Goal: Task Accomplishment & Management: Use online tool/utility

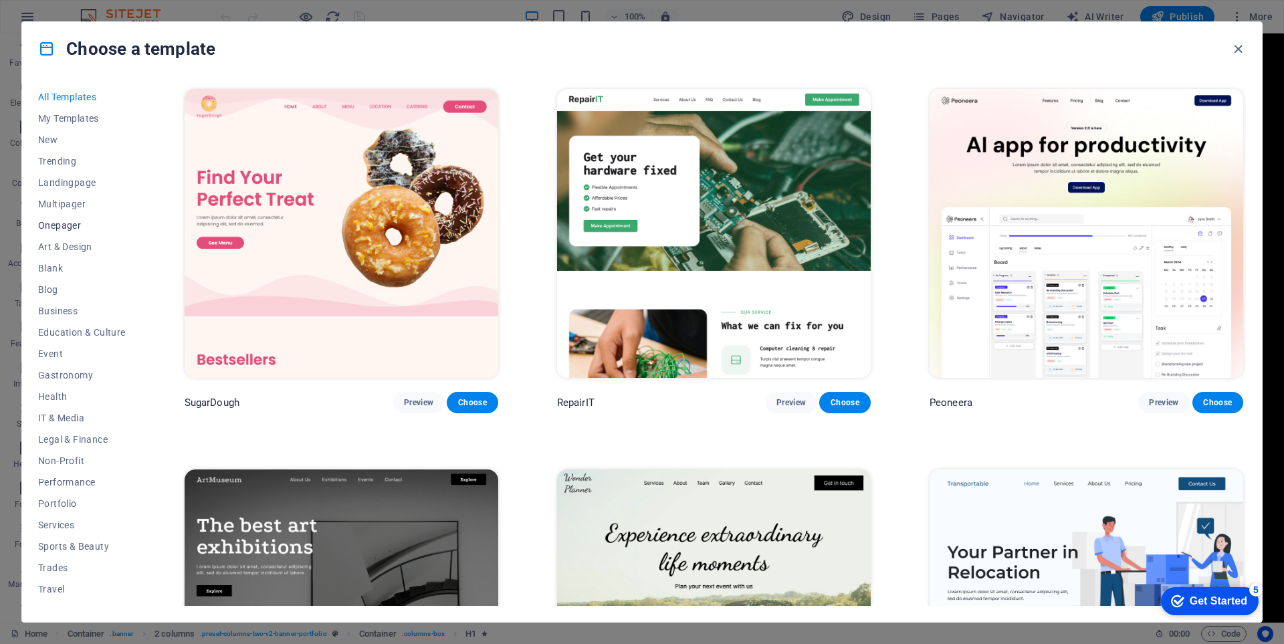
click at [64, 215] on button "Onepager" at bounding box center [82, 225] width 88 height 21
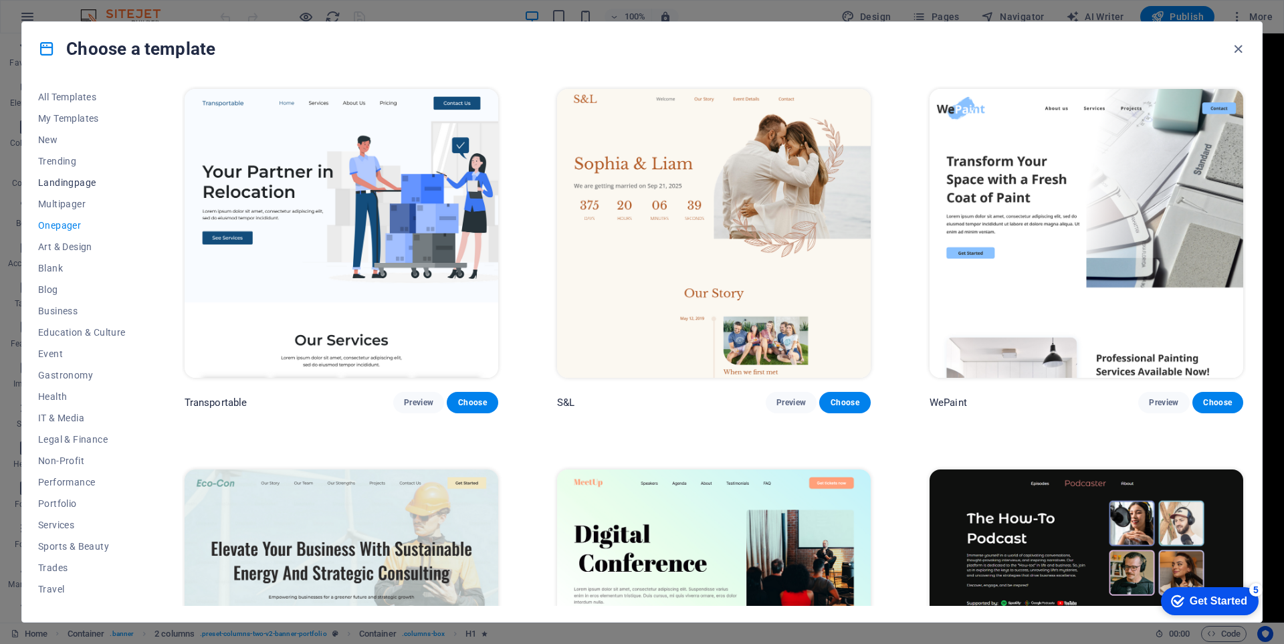
click at [74, 179] on span "Landingpage" at bounding box center [82, 182] width 88 height 11
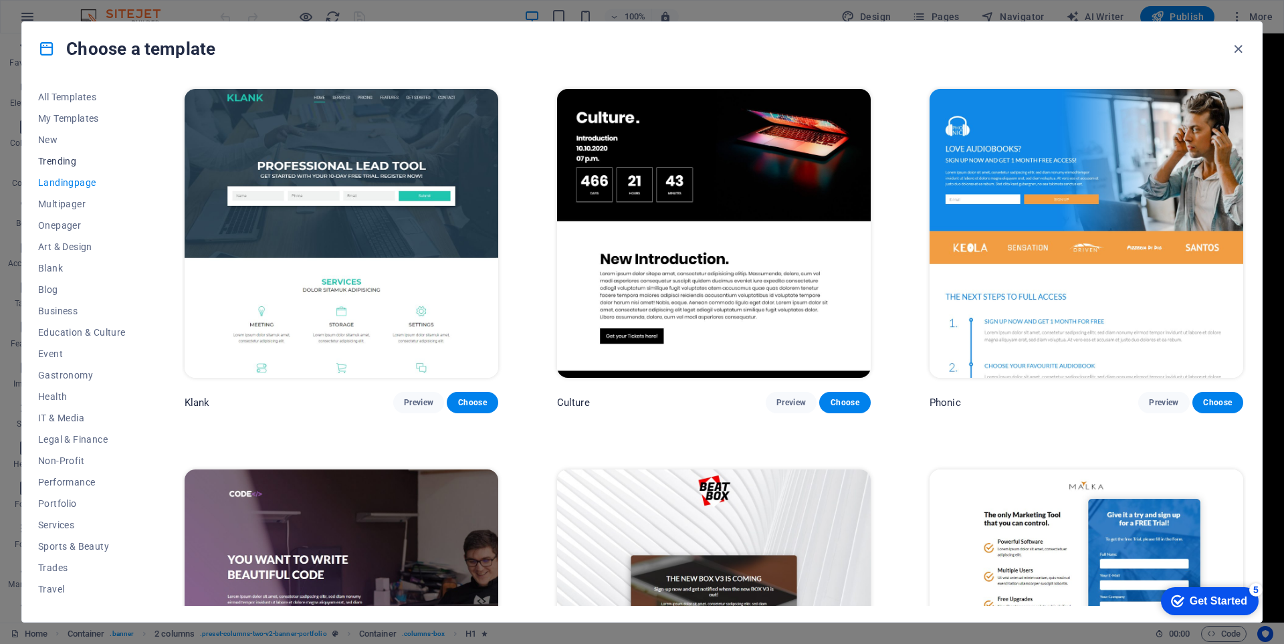
click at [92, 160] on span "Trending" at bounding box center [82, 161] width 88 height 11
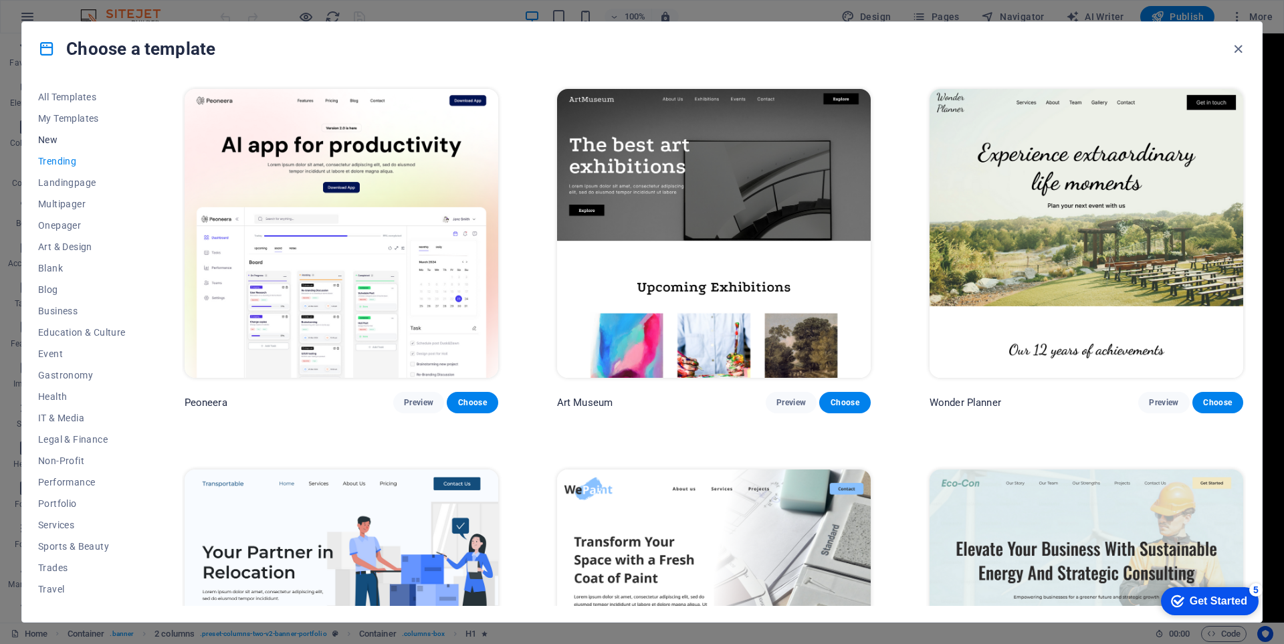
click at [72, 144] on span "New" at bounding box center [82, 139] width 88 height 11
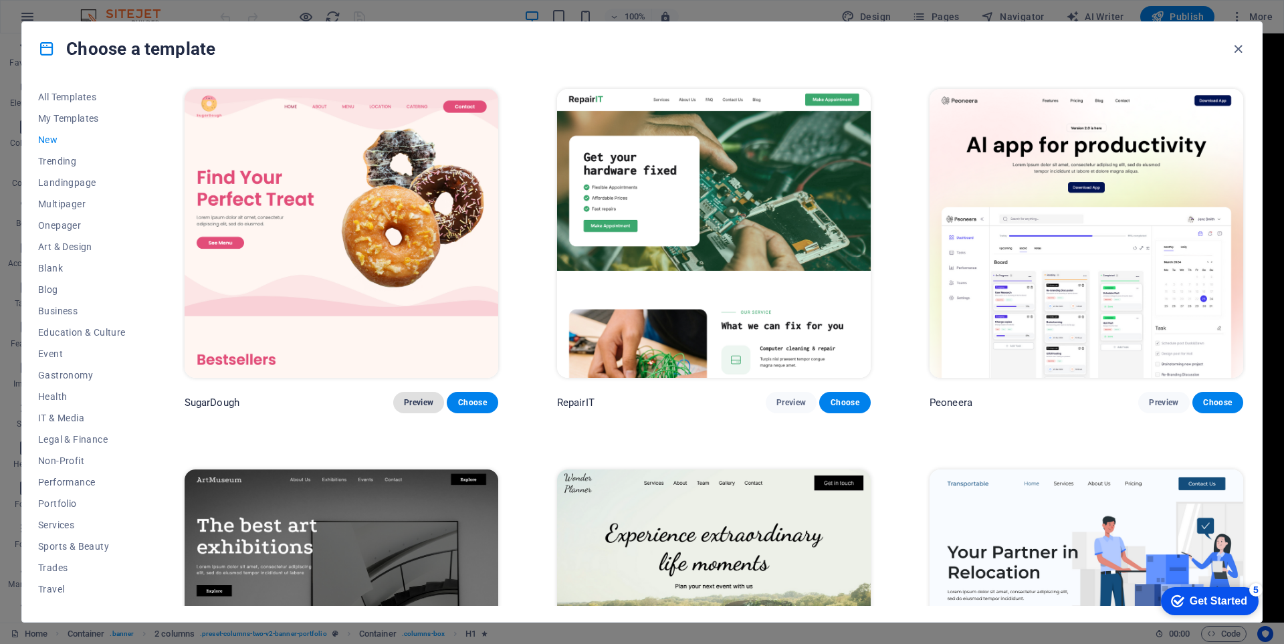
click at [417, 400] on span "Preview" at bounding box center [418, 402] width 29 height 11
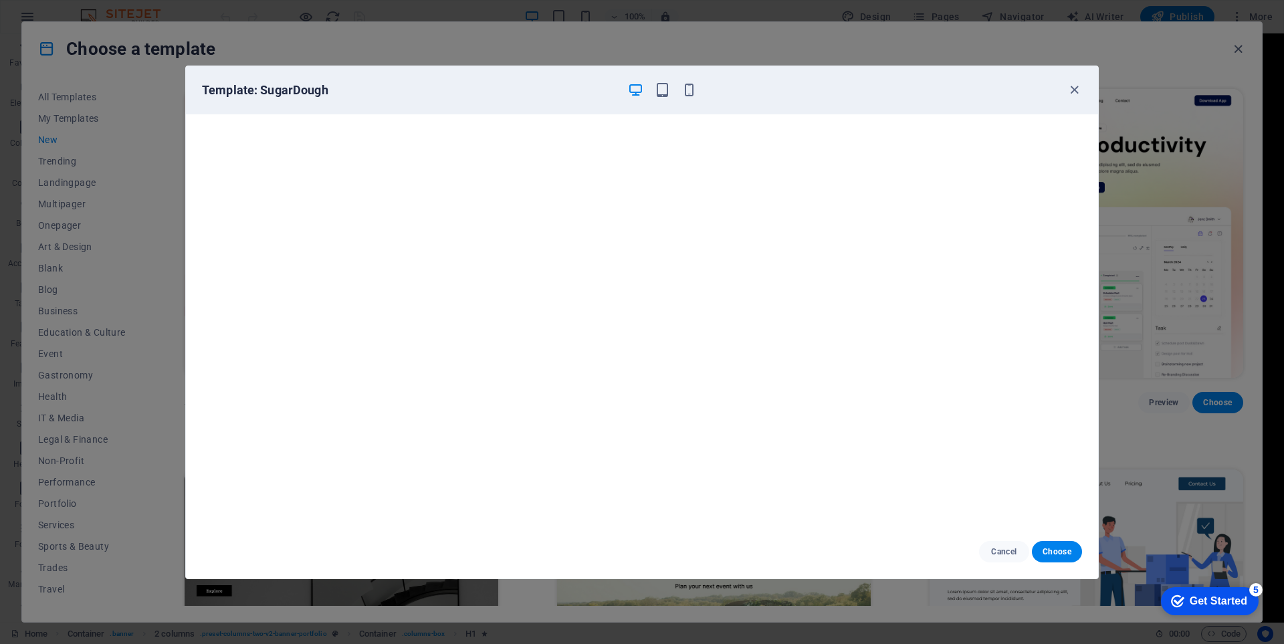
scroll to position [3, 0]
drag, startPoint x: 1079, startPoint y: 90, endPoint x: 1052, endPoint y: 116, distance: 37.4
click at [1079, 91] on icon "button" at bounding box center [1074, 89] width 15 height 15
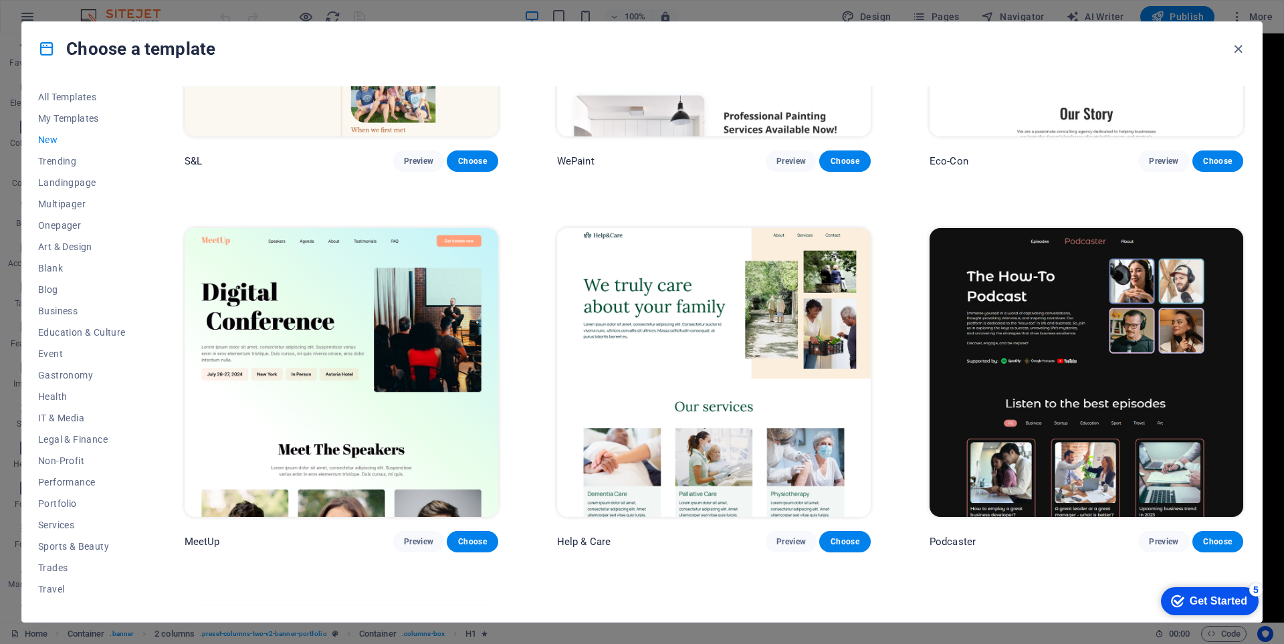
scroll to position [1323, 0]
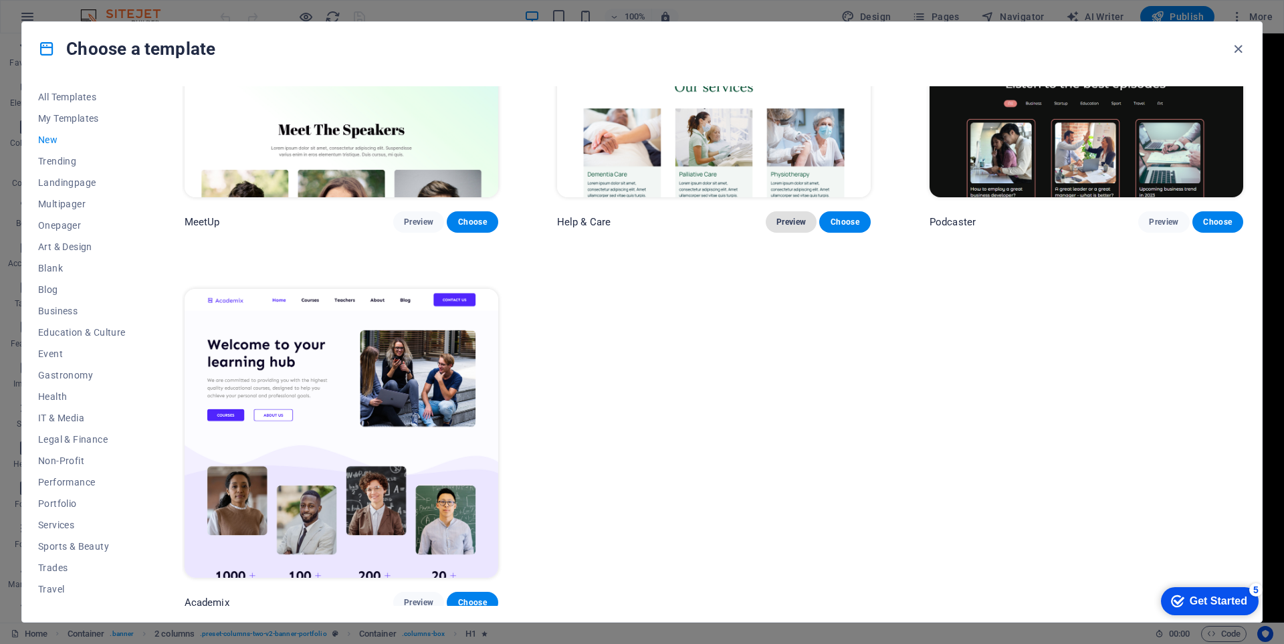
click at [783, 217] on span "Preview" at bounding box center [790, 222] width 29 height 11
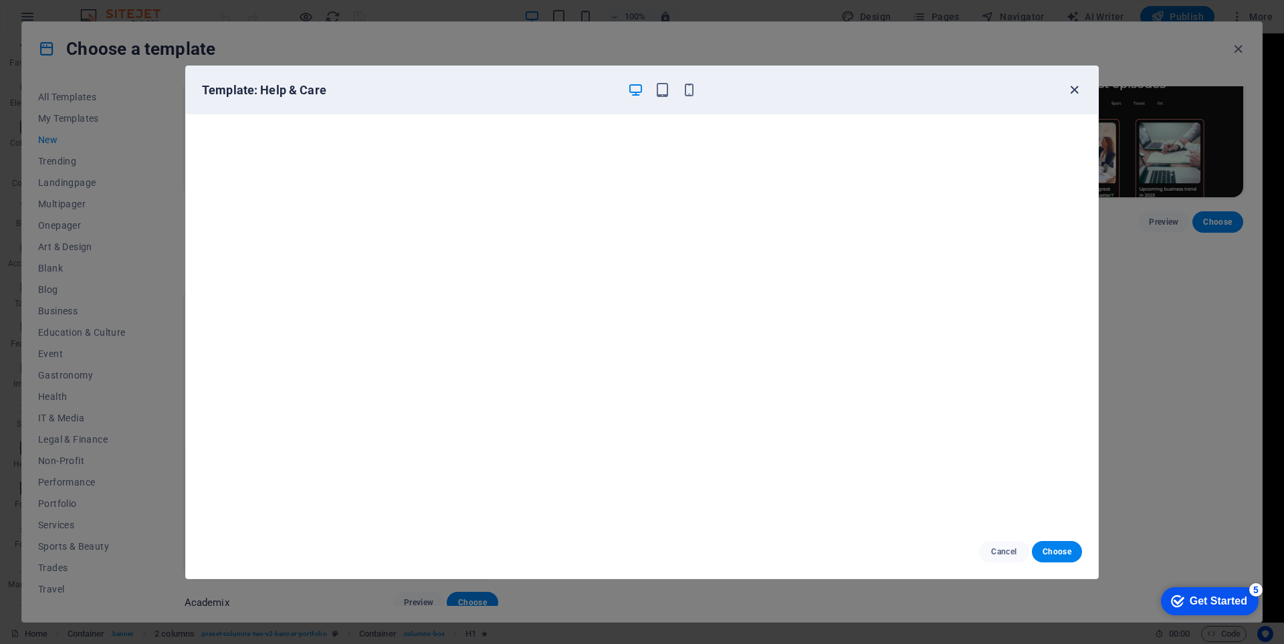
click at [1074, 86] on icon "button" at bounding box center [1074, 89] width 15 height 15
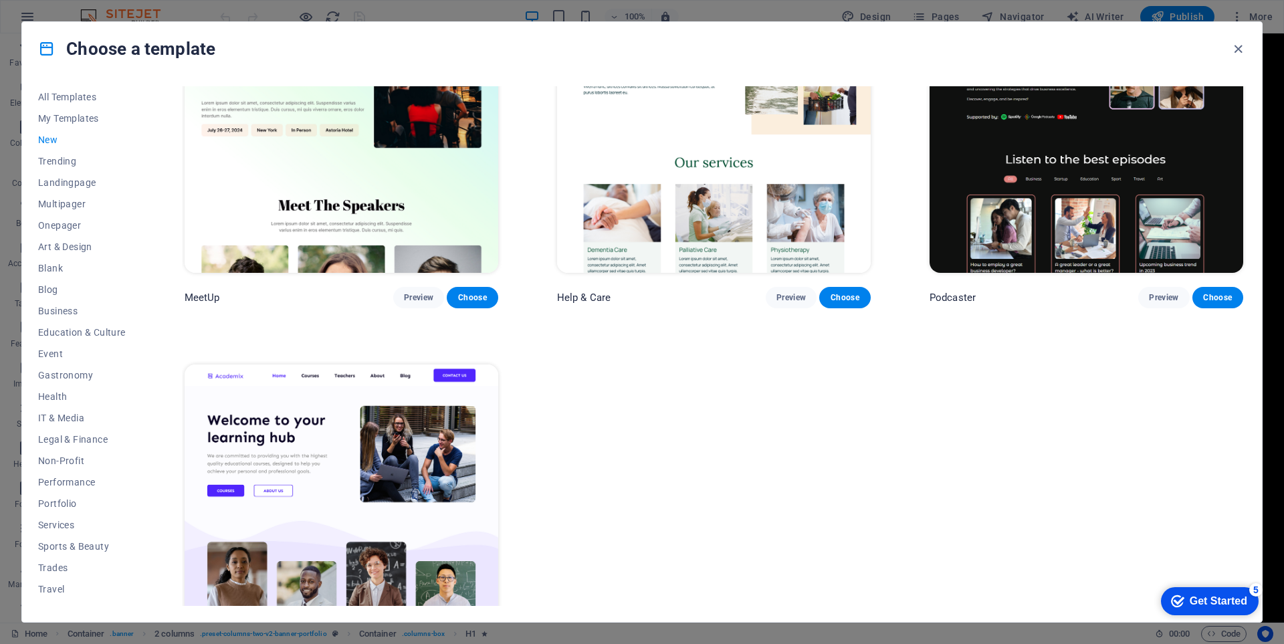
scroll to position [1122, 0]
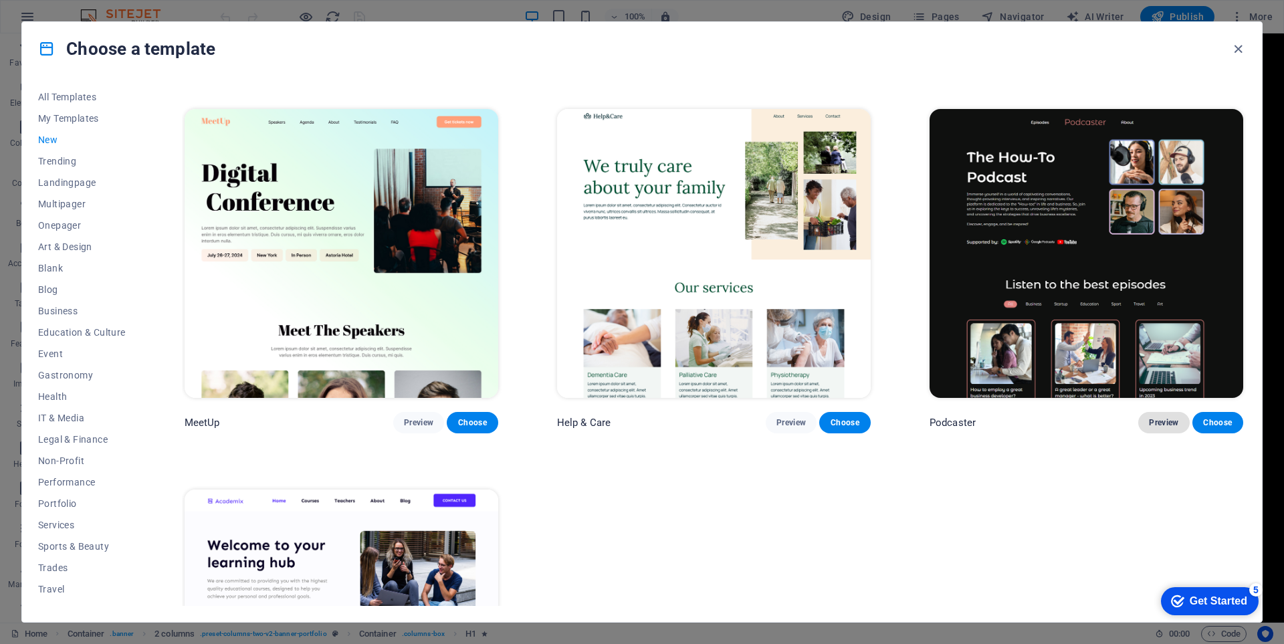
click at [1170, 417] on span "Preview" at bounding box center [1163, 422] width 29 height 11
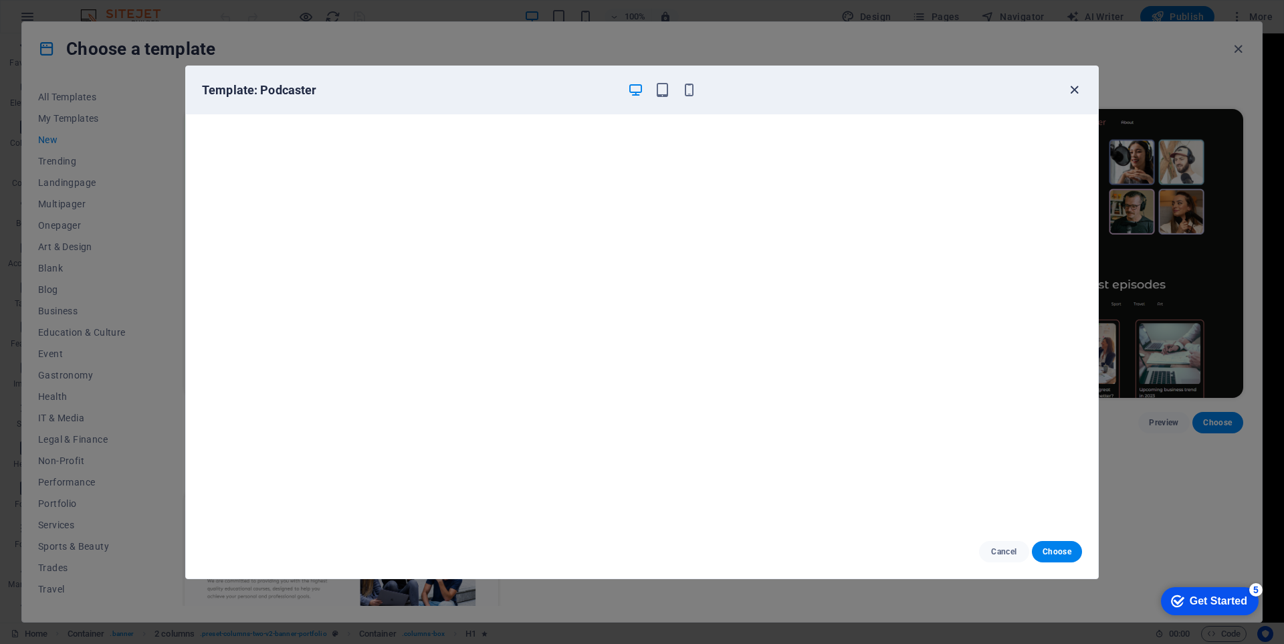
click at [1073, 92] on icon "button" at bounding box center [1074, 89] width 15 height 15
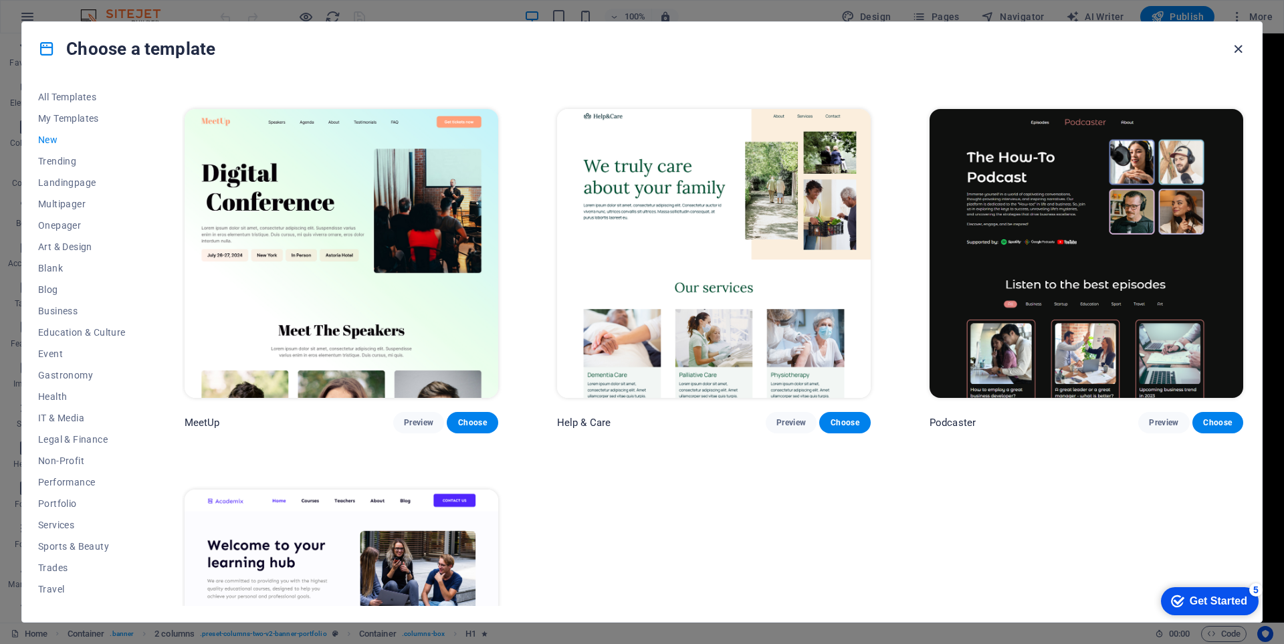
click at [0, 0] on icon "button" at bounding box center [0, 0] width 0 height 0
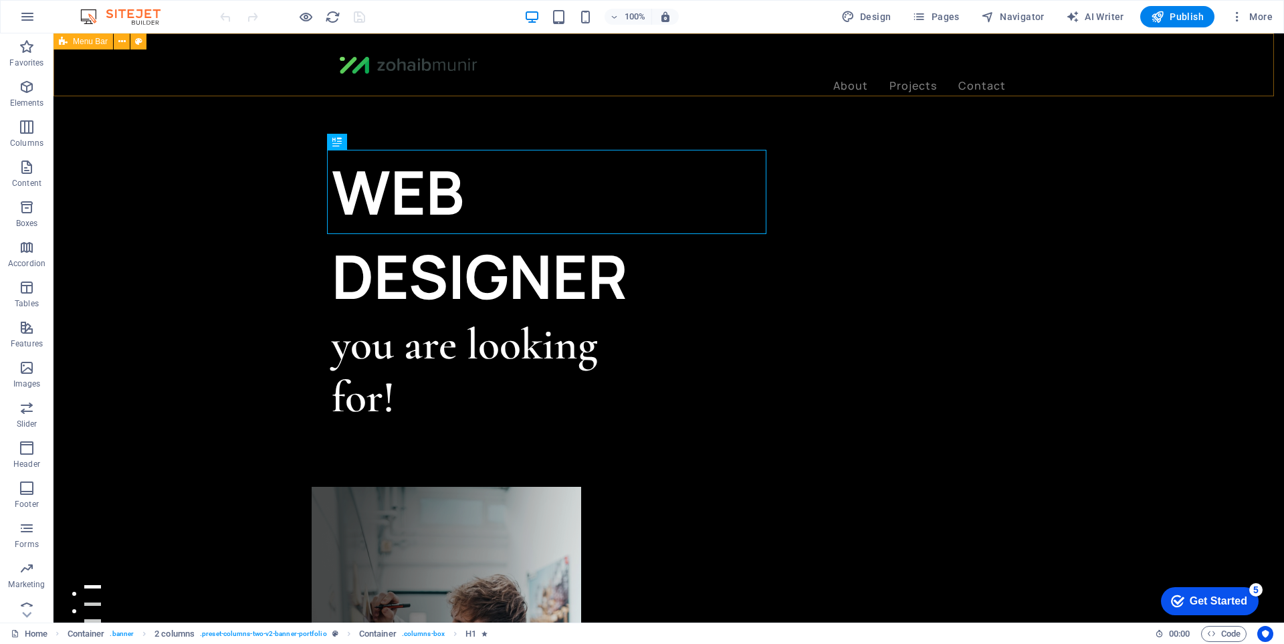
click at [662, 90] on div "About Projects Contact" at bounding box center [669, 73] width 1231 height 80
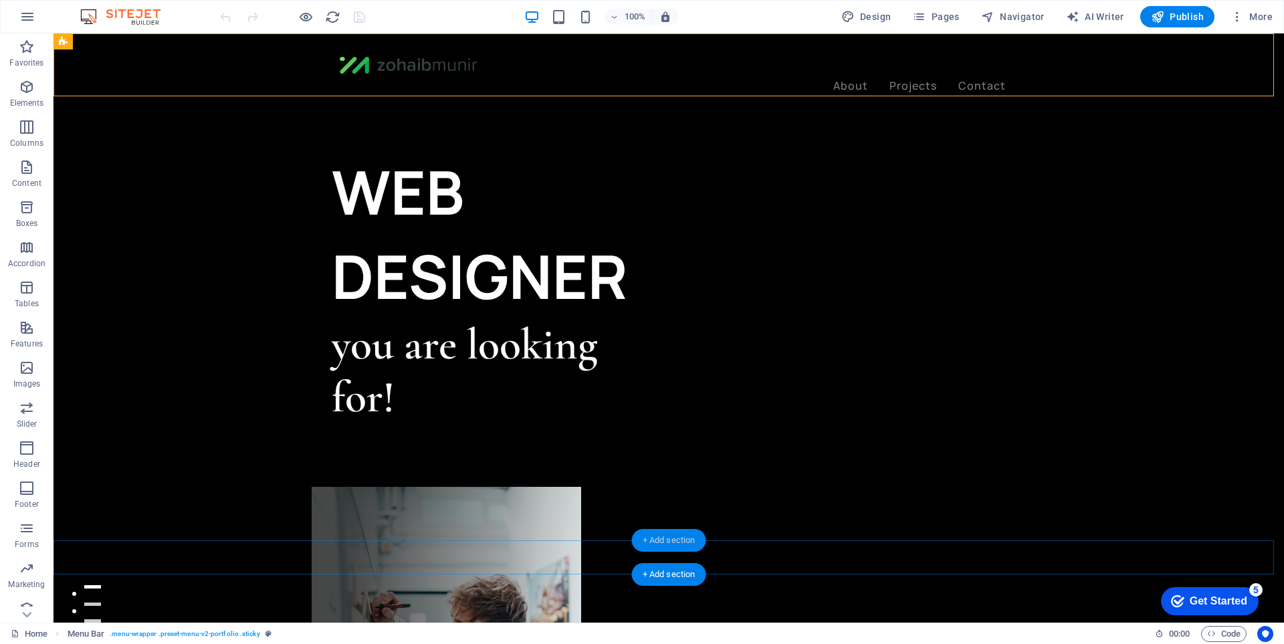
click at [698, 537] on div "+ Add section" at bounding box center [669, 540] width 74 height 23
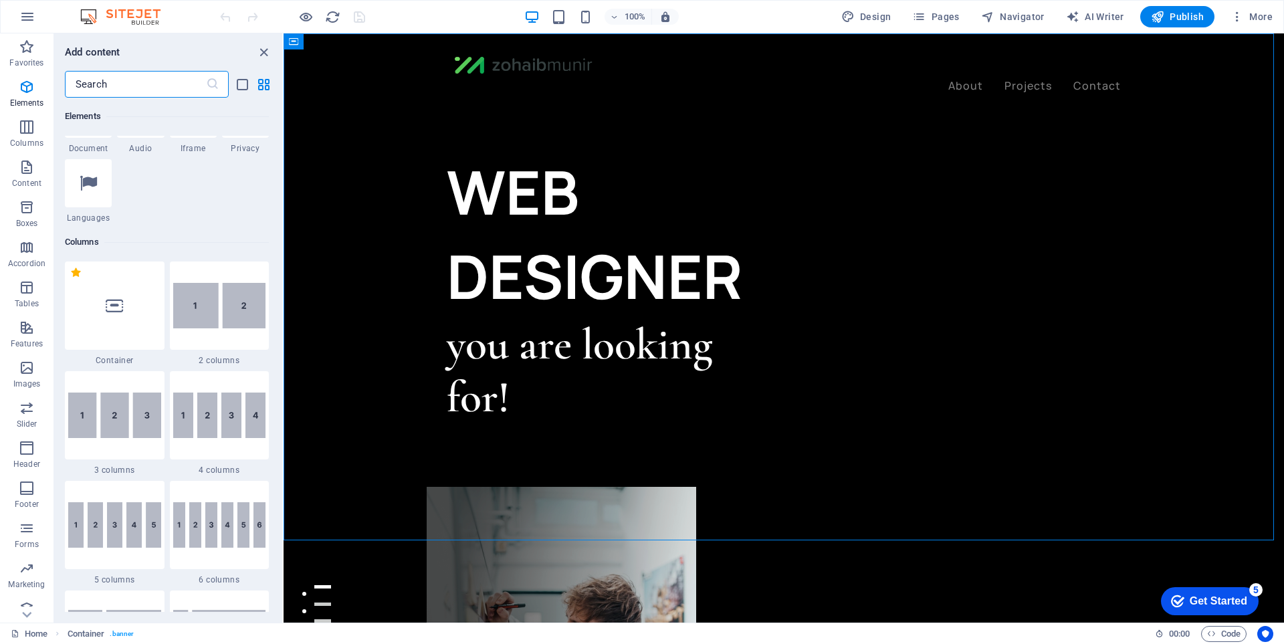
scroll to position [534, 0]
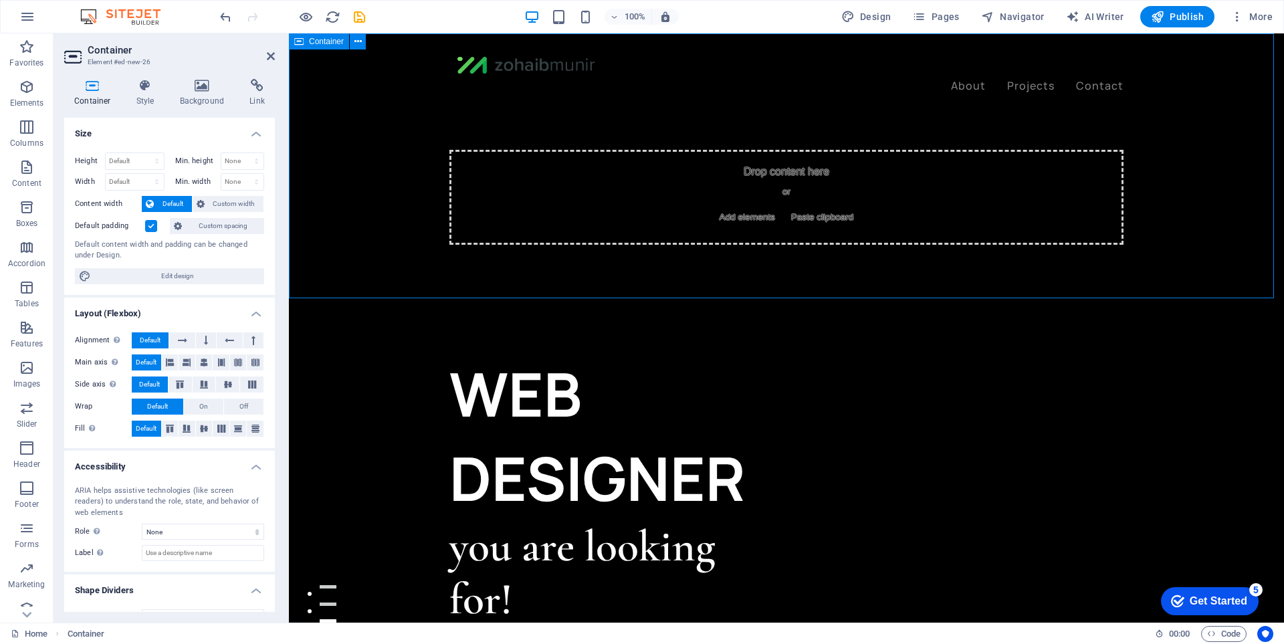
click at [750, 220] on span "Add elements" at bounding box center [747, 217] width 66 height 19
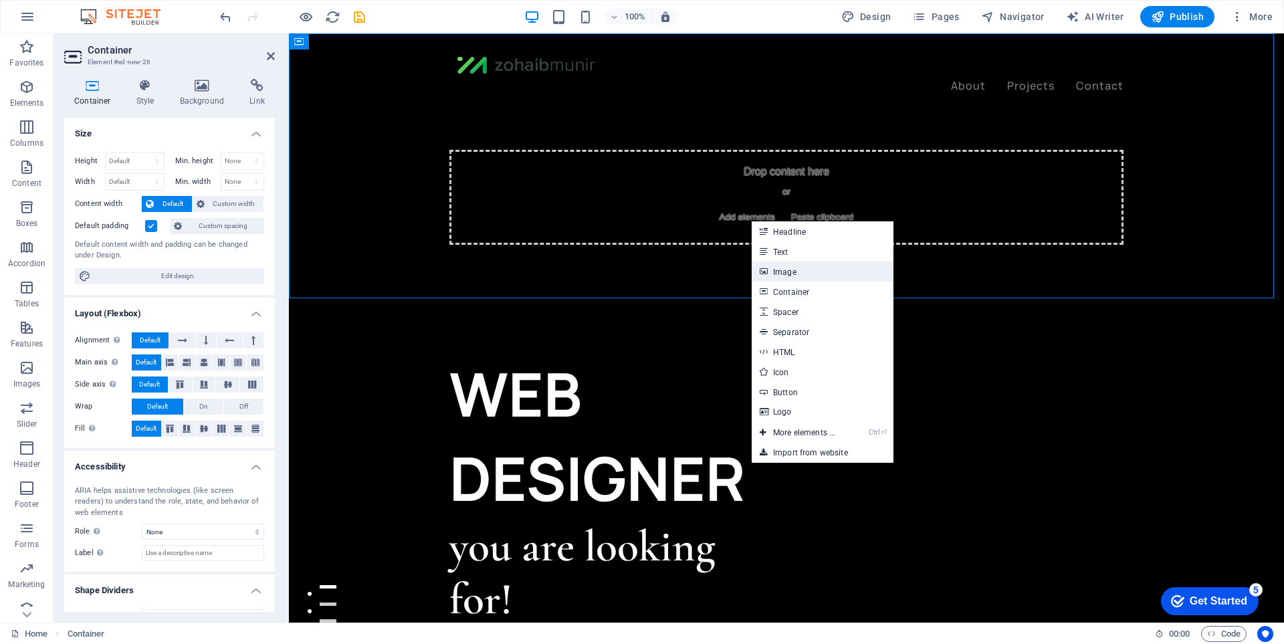
click at [784, 274] on link "Image" at bounding box center [823, 271] width 142 height 20
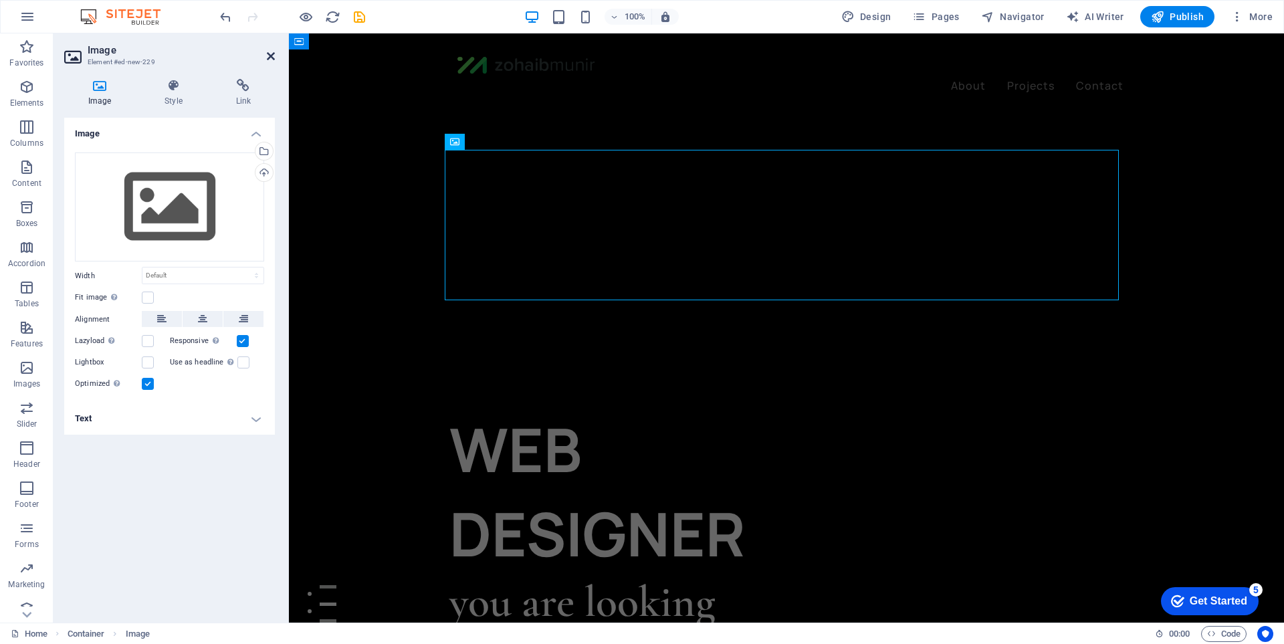
click at [267, 57] on icon at bounding box center [271, 56] width 8 height 11
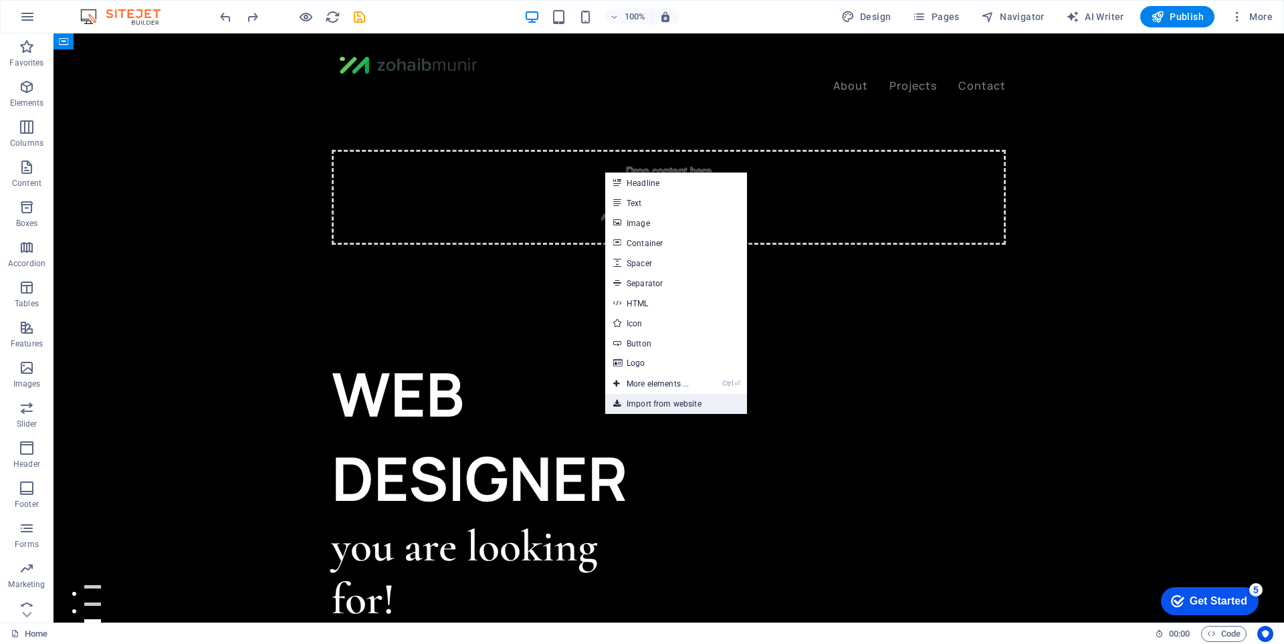
click at [671, 398] on link "Import from website" at bounding box center [676, 404] width 142 height 20
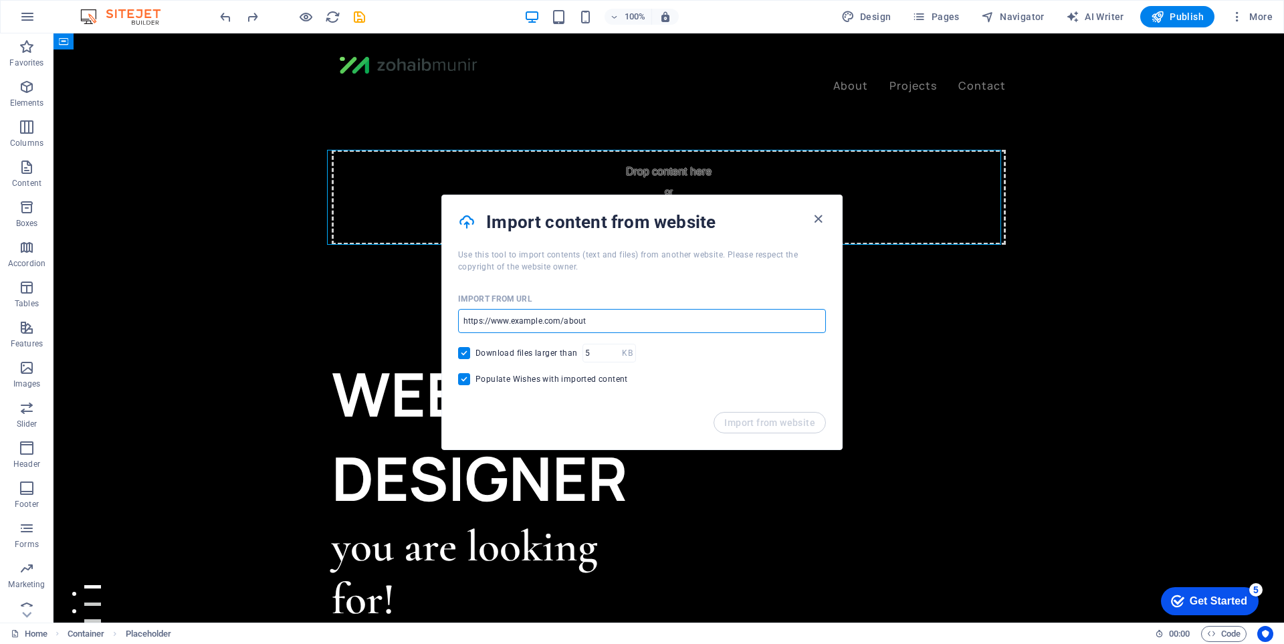
click at [624, 328] on input "url" at bounding box center [642, 321] width 368 height 24
paste input "[URL][DOMAIN_NAME]"
type input "[URL][DOMAIN_NAME]"
click at [766, 426] on span "Import from website" at bounding box center [769, 422] width 91 height 11
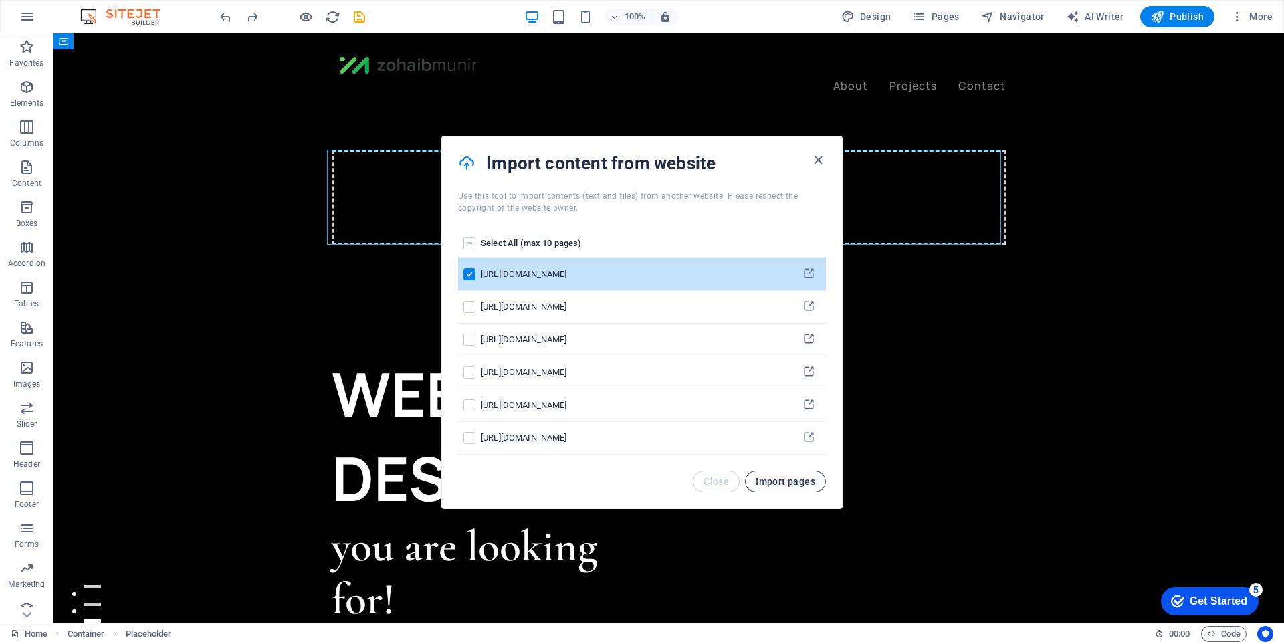
click at [796, 486] on span "Import pages" at bounding box center [786, 481] width 60 height 11
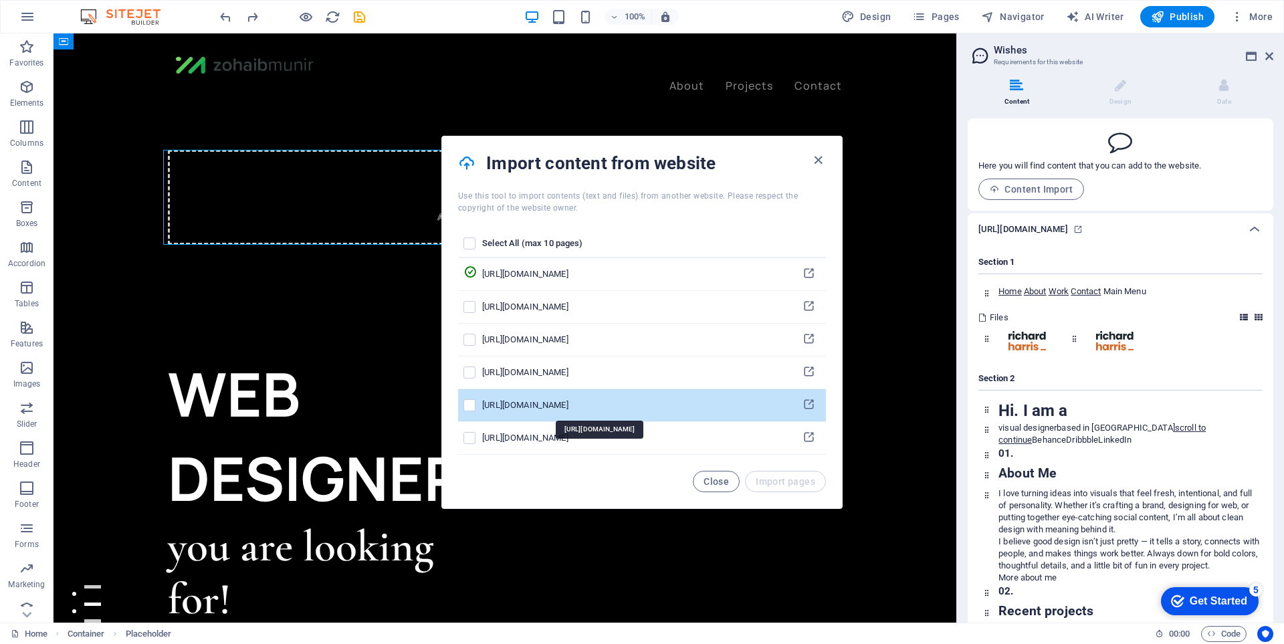
scroll to position [145, 0]
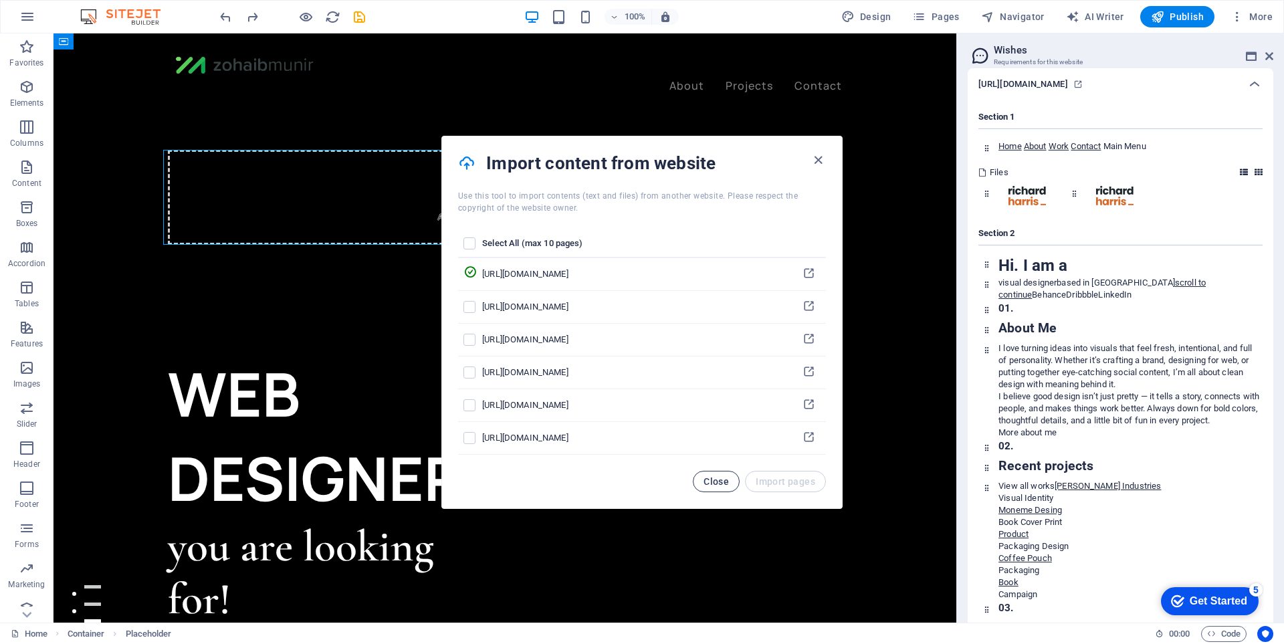
click at [714, 485] on span "Close" at bounding box center [716, 481] width 25 height 11
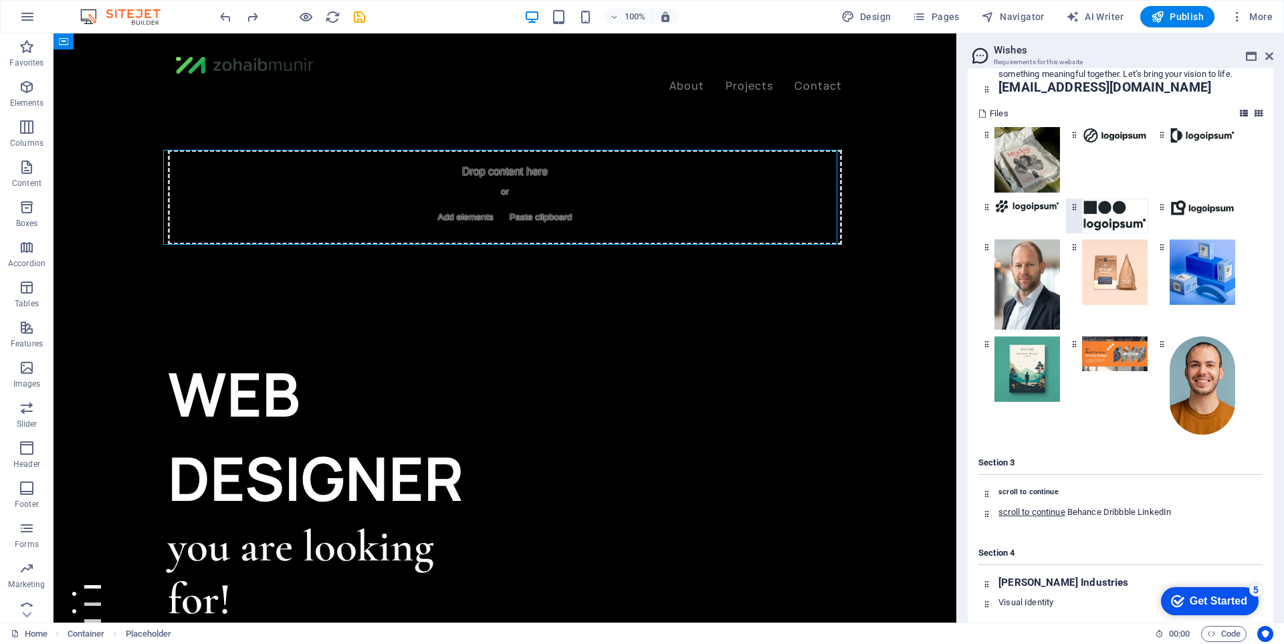
scroll to position [1282, 0]
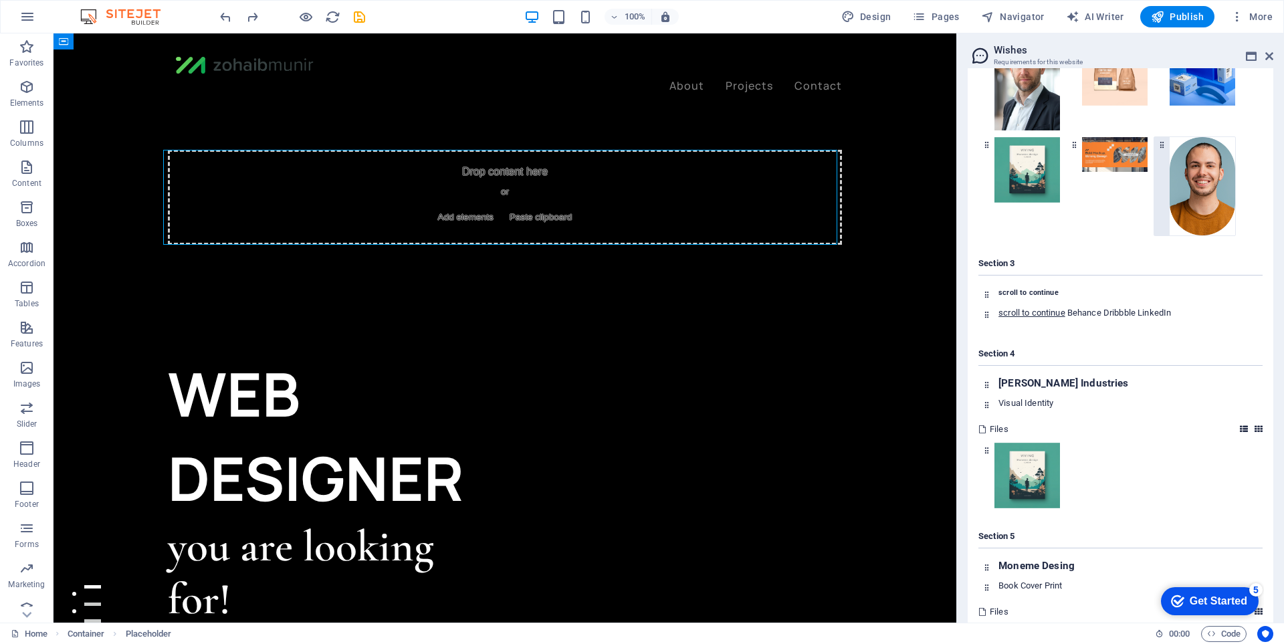
click at [1195, 231] on img at bounding box center [1203, 186] width 66 height 98
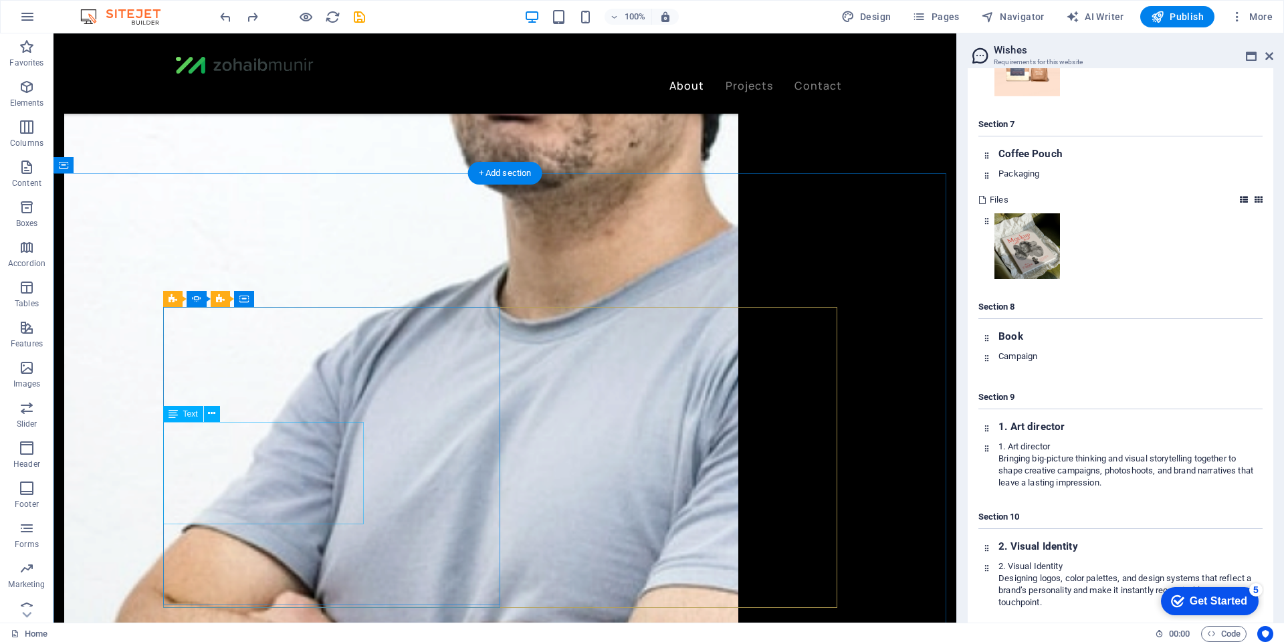
scroll to position [2073, 0]
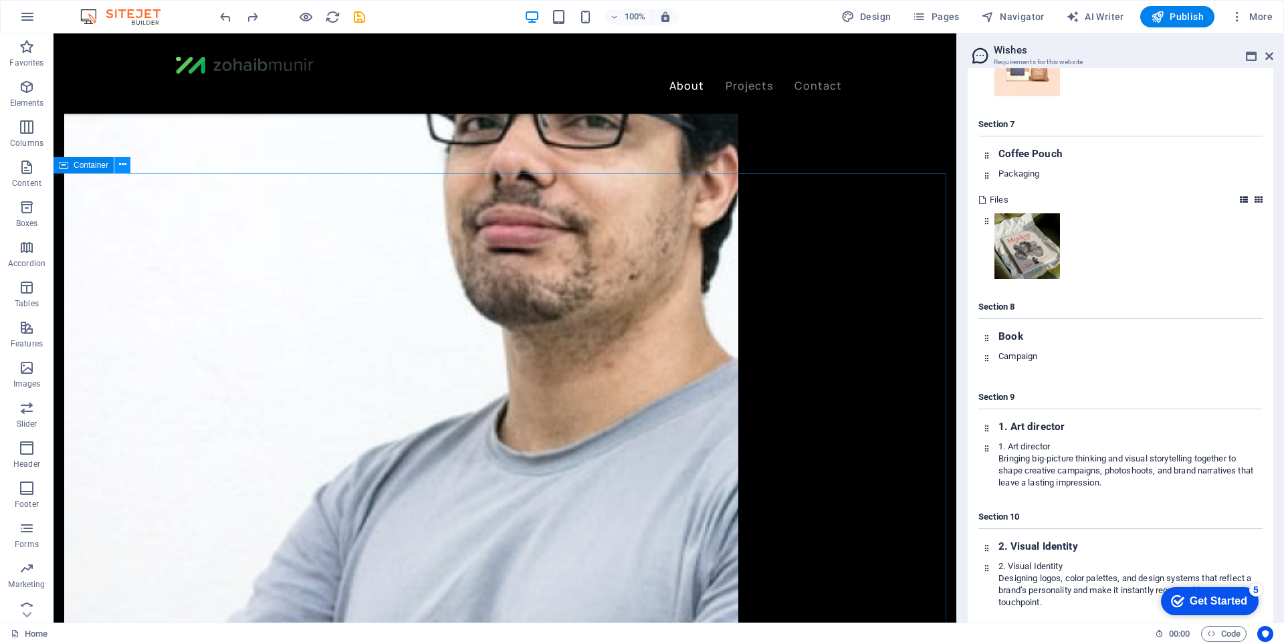
click at [126, 167] on button at bounding box center [122, 165] width 16 height 16
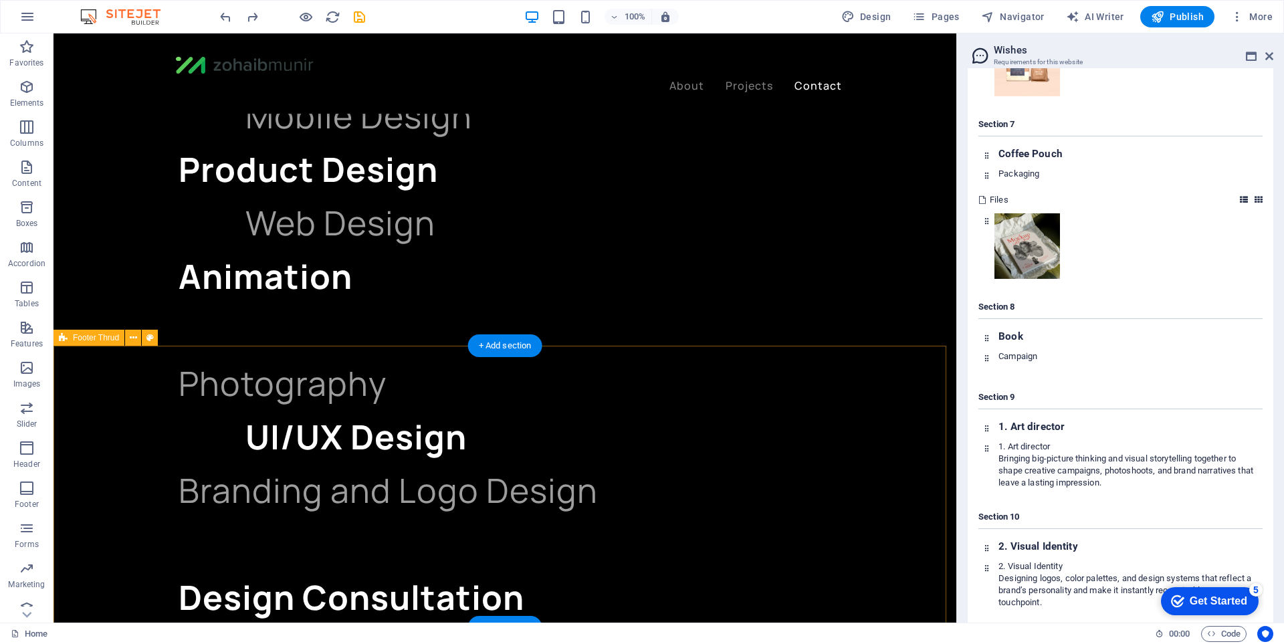
scroll to position [3433, 0]
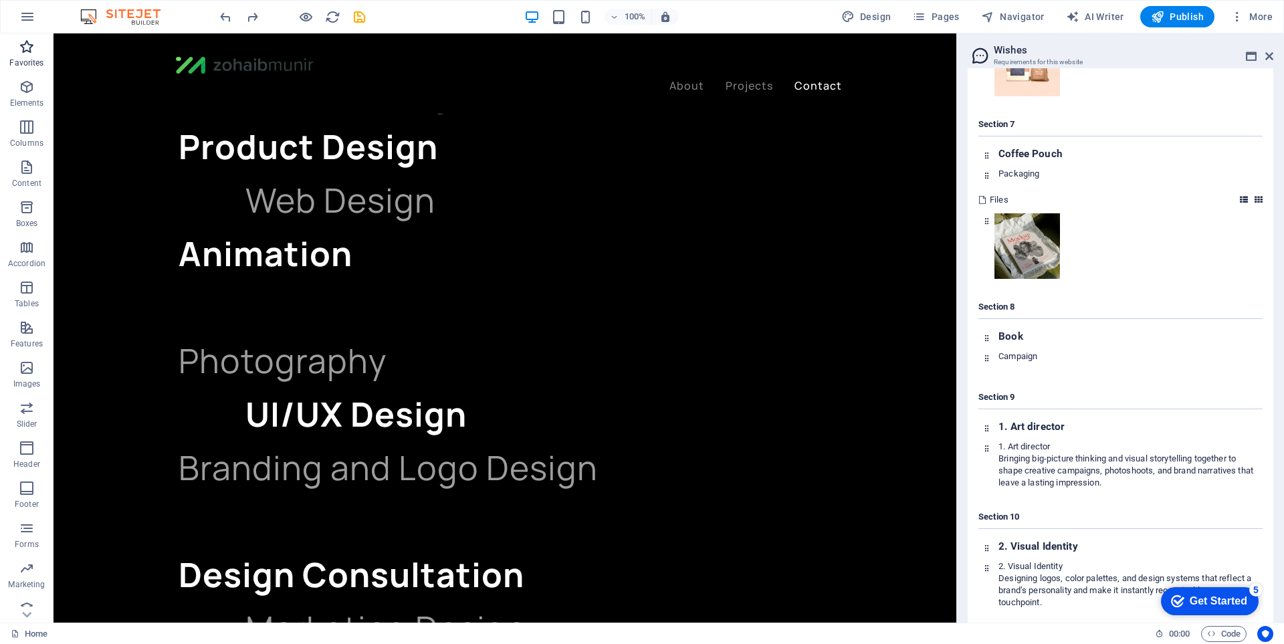
drag, startPoint x: 29, startPoint y: 44, endPoint x: 29, endPoint y: 213, distance: 169.2
click at [29, 44] on icon "button" at bounding box center [27, 47] width 16 height 16
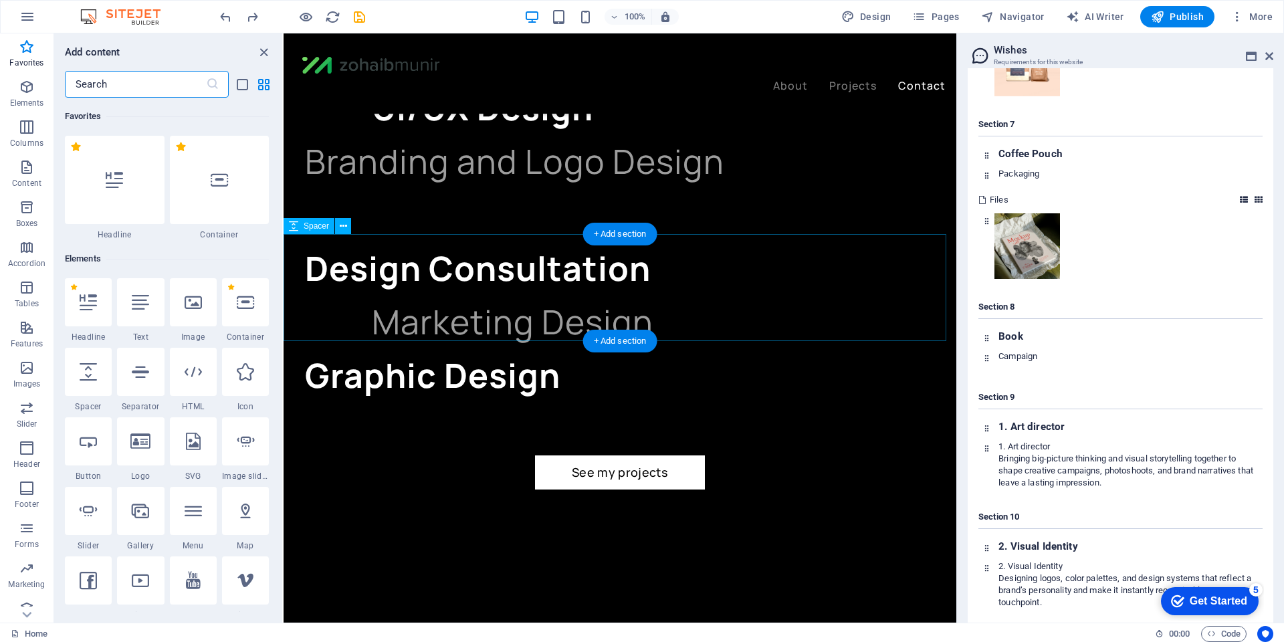
scroll to position [3423, 0]
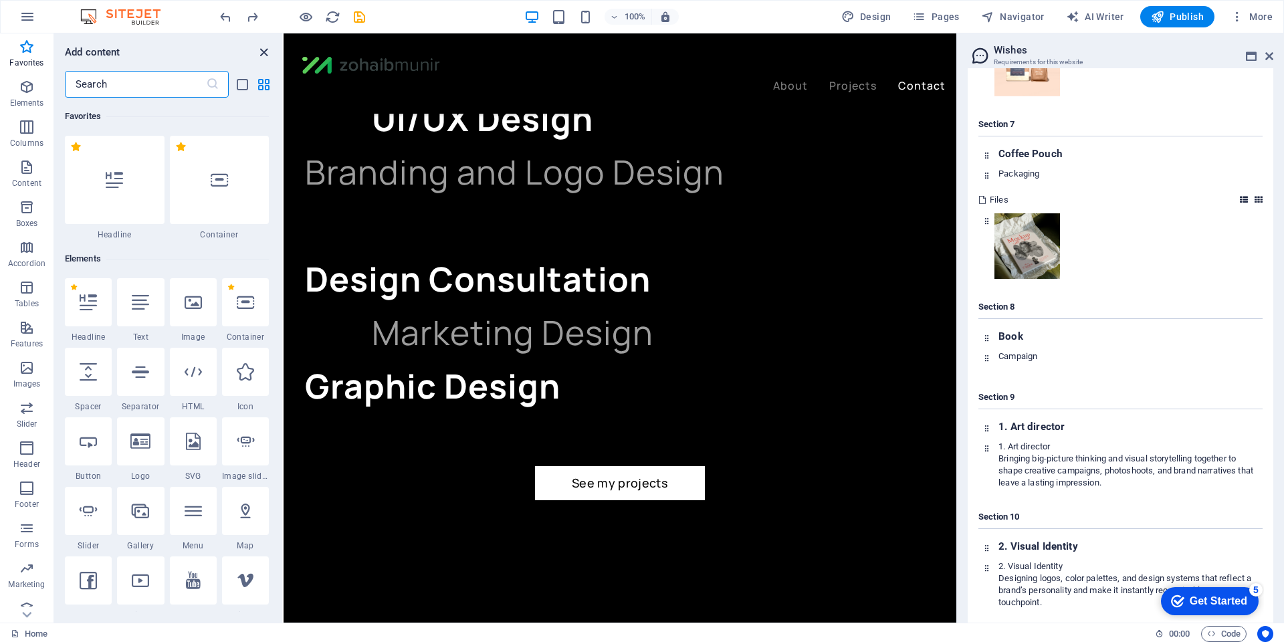
click at [261, 52] on icon "close panel" at bounding box center [263, 52] width 15 height 15
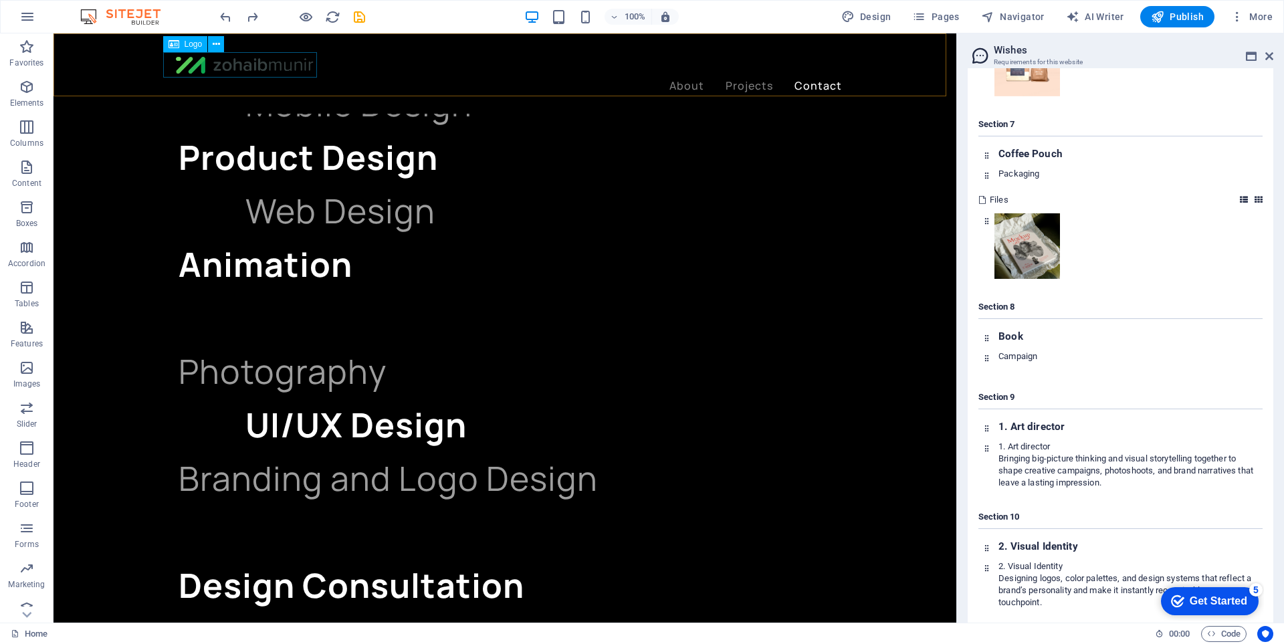
scroll to position [3433, 0]
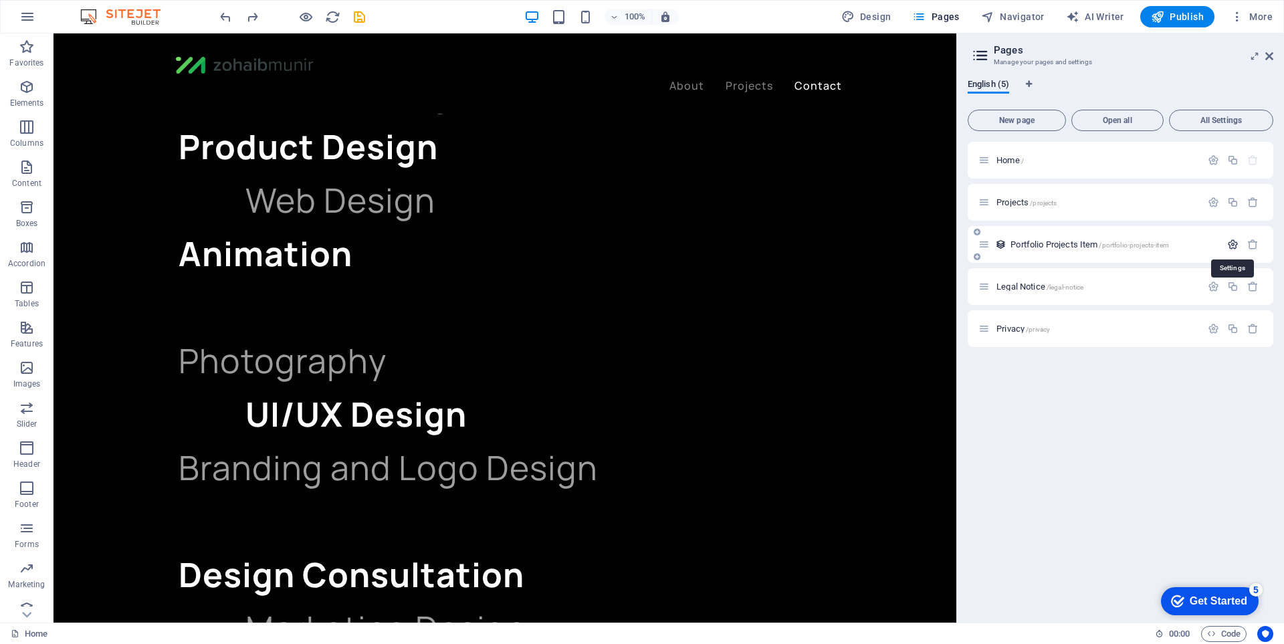
click at [1230, 246] on icon "button" at bounding box center [1232, 244] width 11 height 11
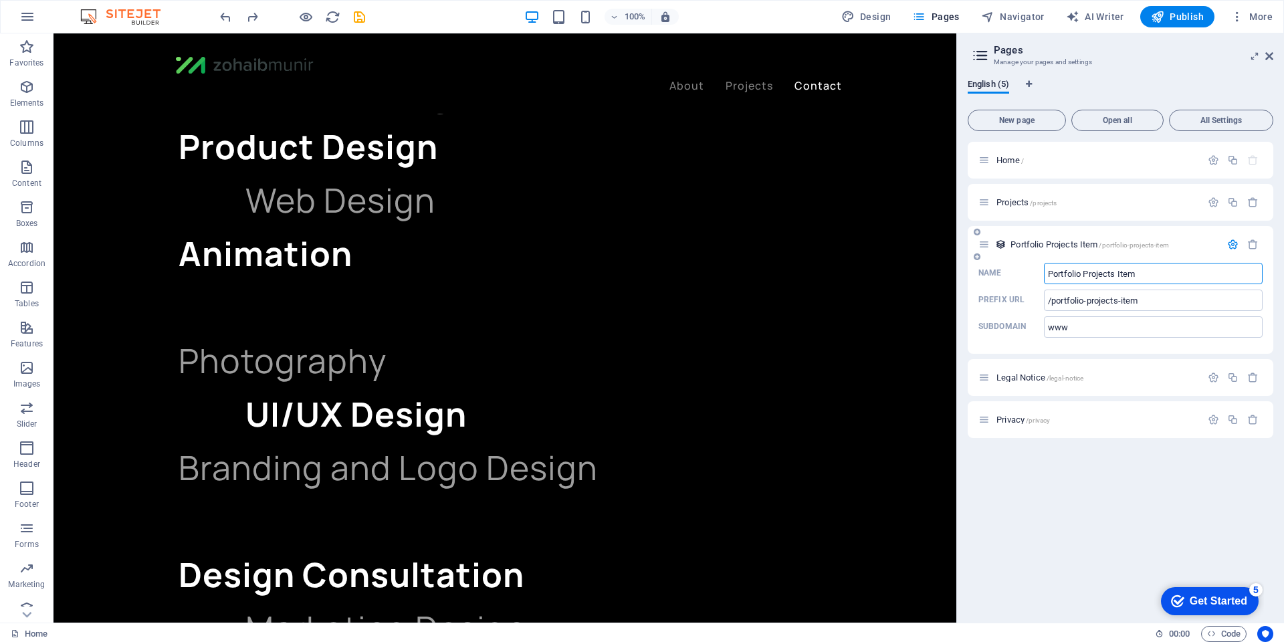
click at [1229, 245] on button "button" at bounding box center [1232, 244] width 19 height 11
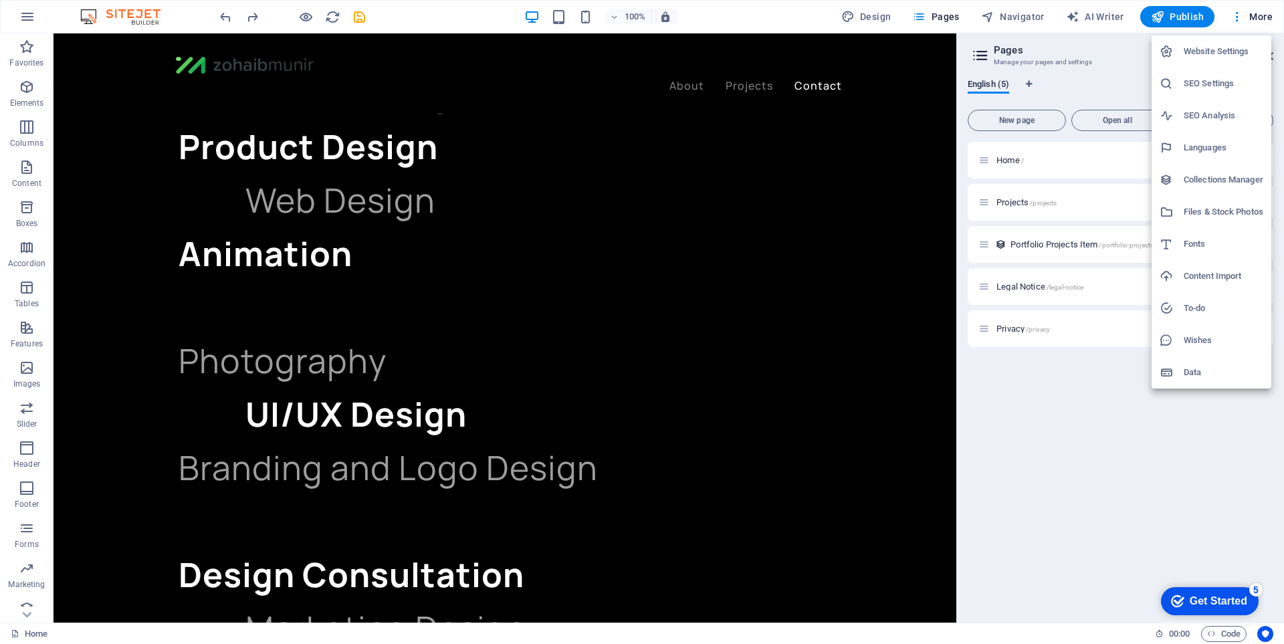
click at [1121, 391] on div at bounding box center [642, 322] width 1284 height 644
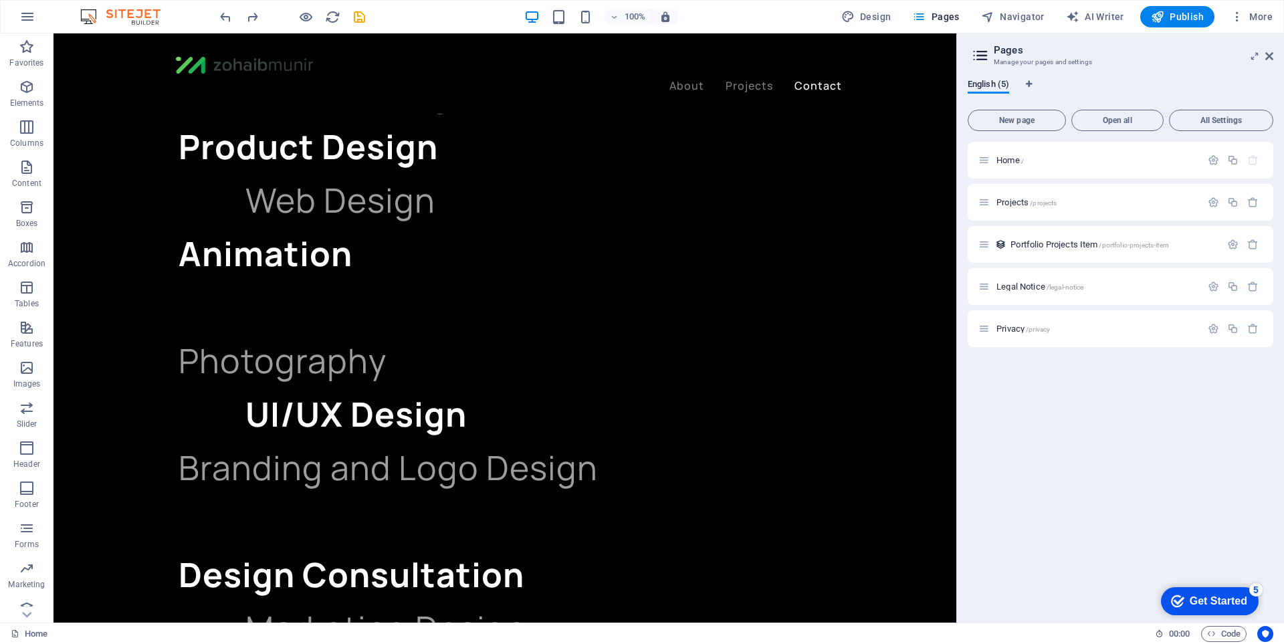
click at [1266, 49] on h2 "Pages" at bounding box center [1134, 50] width 280 height 12
drag, startPoint x: 1267, startPoint y: 55, endPoint x: 1079, endPoint y: 168, distance: 219.3
click at [1267, 55] on icon at bounding box center [1269, 56] width 8 height 11
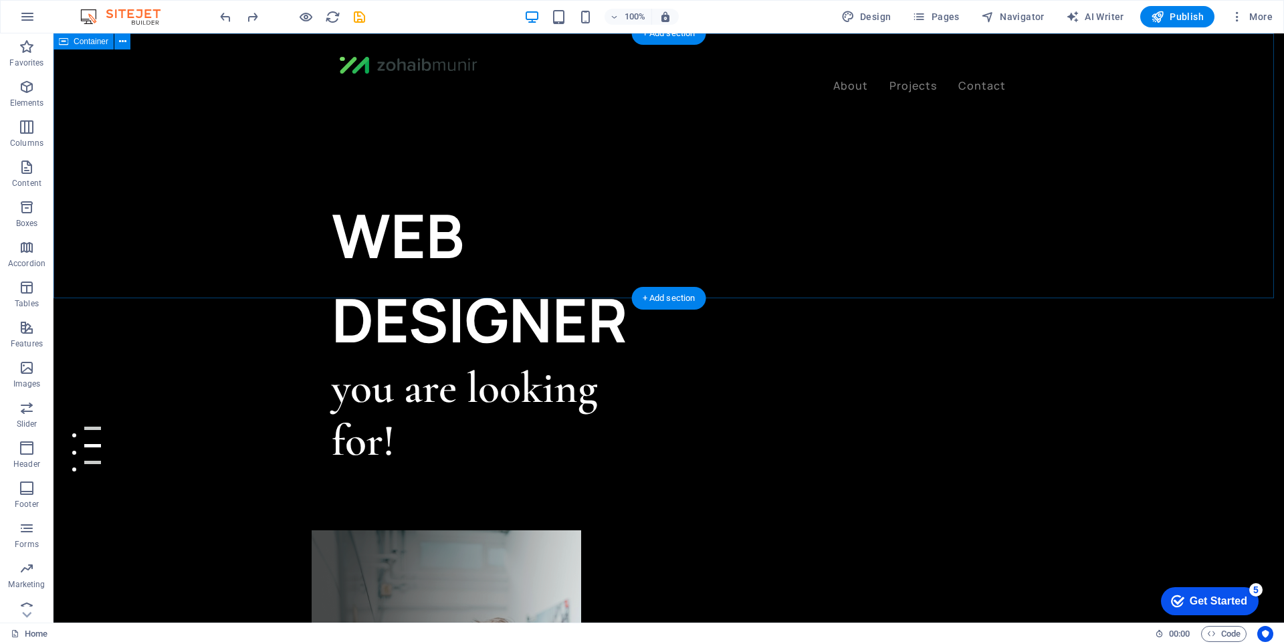
scroll to position [0, 0]
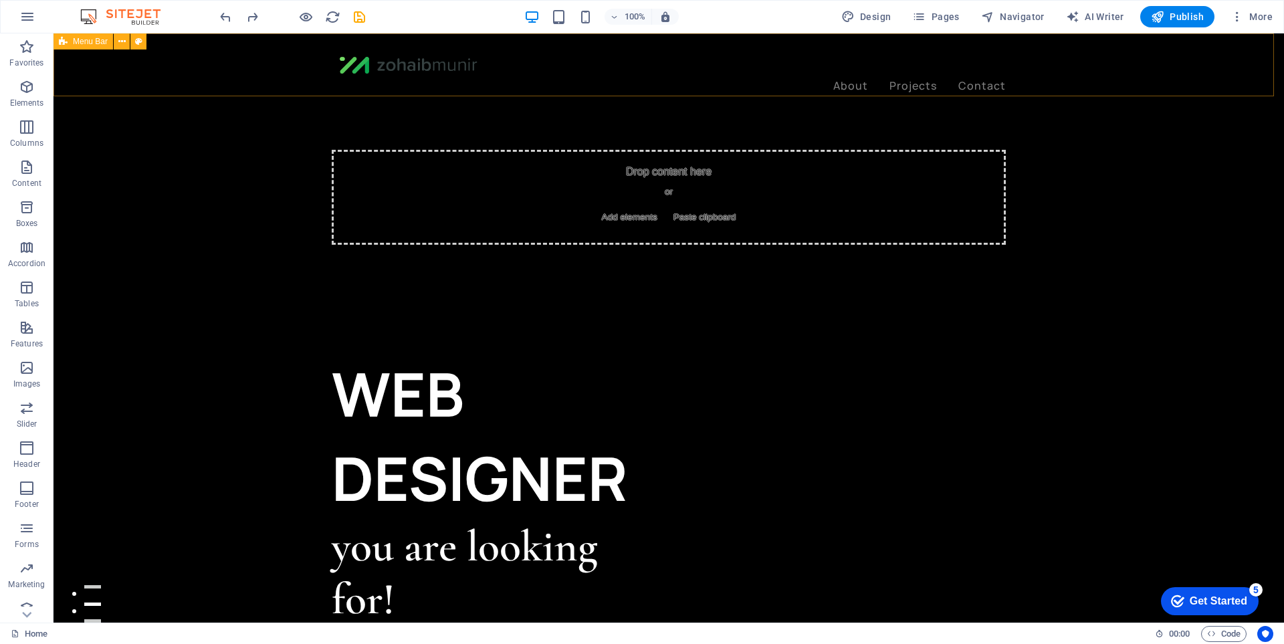
click at [1200, 55] on div "About Projects Contact" at bounding box center [669, 73] width 1231 height 80
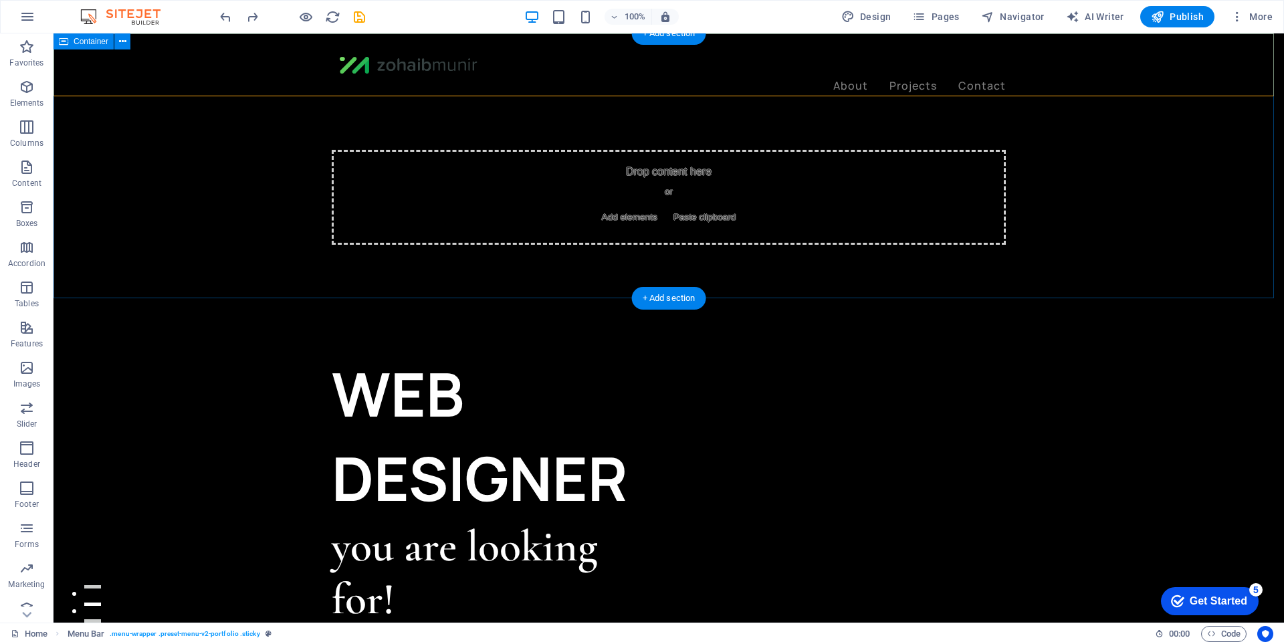
click at [1209, 123] on div "Drop content here or Add elements Paste clipboard" at bounding box center [669, 165] width 1231 height 265
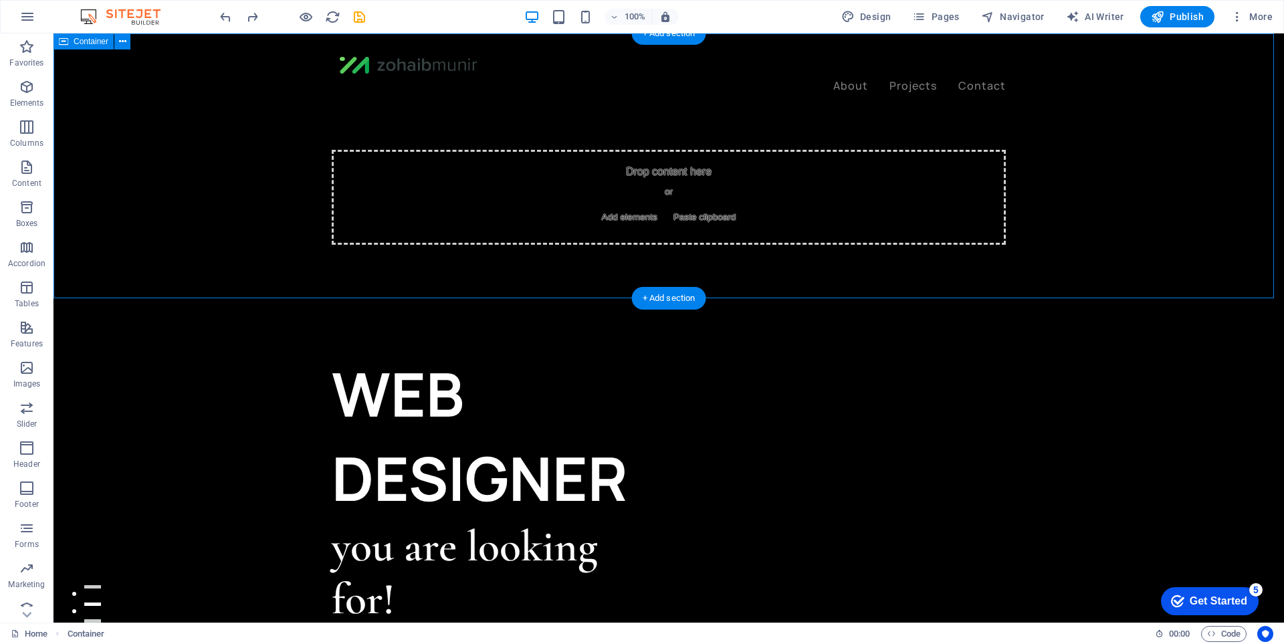
click at [696, 191] on div "Drop content here or Add elements Paste clipboard" at bounding box center [669, 197] width 674 height 95
click at [702, 158] on div "Drop content here or Add elements Paste clipboard" at bounding box center [669, 197] width 674 height 95
click at [332, 157] on div "Drop content here or Add elements Paste clipboard" at bounding box center [669, 197] width 674 height 95
click at [685, 204] on div "Drop content here or Add elements Paste clipboard" at bounding box center [669, 197] width 674 height 95
drag, startPoint x: 691, startPoint y: 163, endPoint x: 700, endPoint y: 142, distance: 21.6
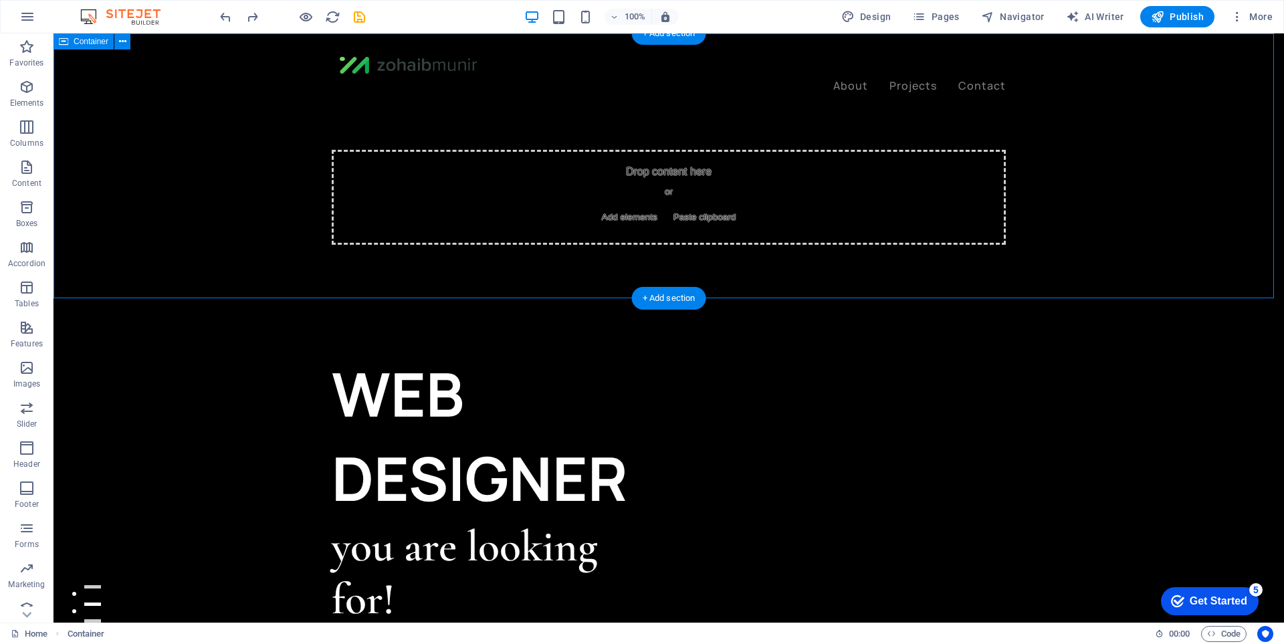
click at [692, 161] on div "Drop content here or Add elements Paste clipboard" at bounding box center [669, 197] width 674 height 95
click at [700, 142] on div "Drop content here or Add elements Paste clipboard" at bounding box center [669, 165] width 1231 height 265
click at [744, 209] on div "Drop content here or Add elements Paste clipboard" at bounding box center [669, 197] width 674 height 95
click at [628, 241] on div "Drop content here or Add elements Paste clipboard" at bounding box center [669, 197] width 674 height 95
click at [629, 181] on div "Drop content here or Add elements Paste clipboard" at bounding box center [669, 197] width 674 height 95
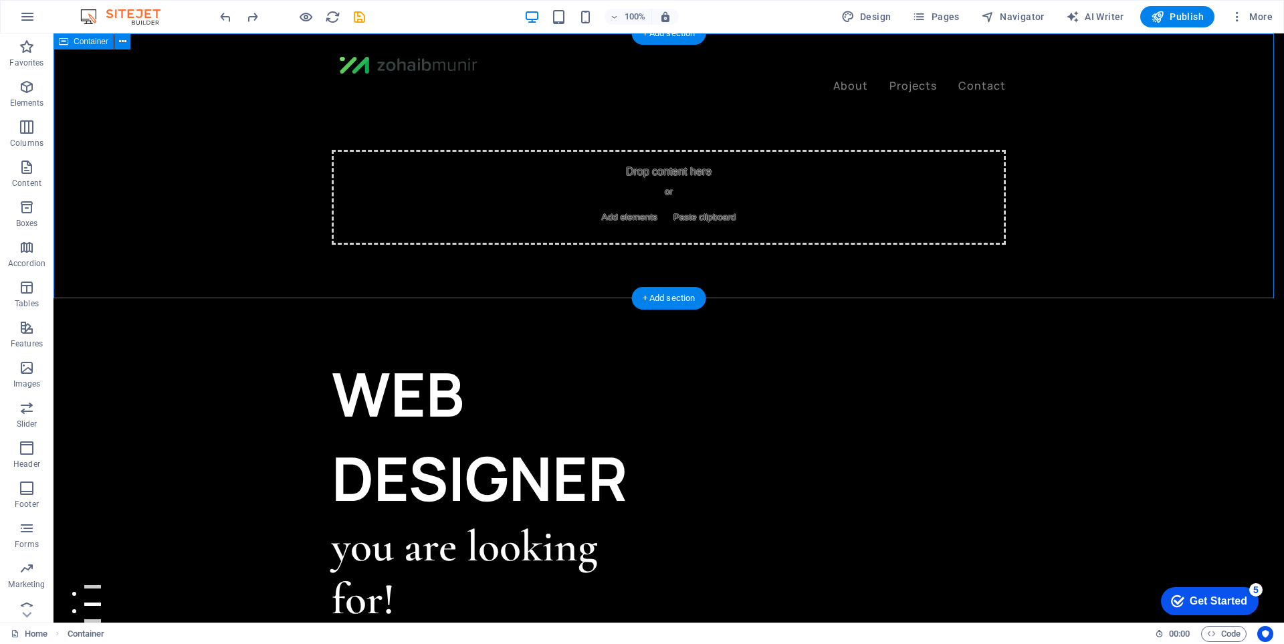
click at [638, 175] on div "Drop content here or Add elements Paste clipboard" at bounding box center [669, 197] width 674 height 95
drag, startPoint x: 492, startPoint y: 213, endPoint x: 510, endPoint y: 213, distance: 18.7
click at [510, 215] on div "Drop content here or Add elements Paste clipboard" at bounding box center [669, 165] width 1231 height 265
drag, startPoint x: 595, startPoint y: 213, endPoint x: 681, endPoint y: 201, distance: 86.5
click at [599, 213] on div "Drop content here or Add elements Paste clipboard" at bounding box center [669, 197] width 674 height 95
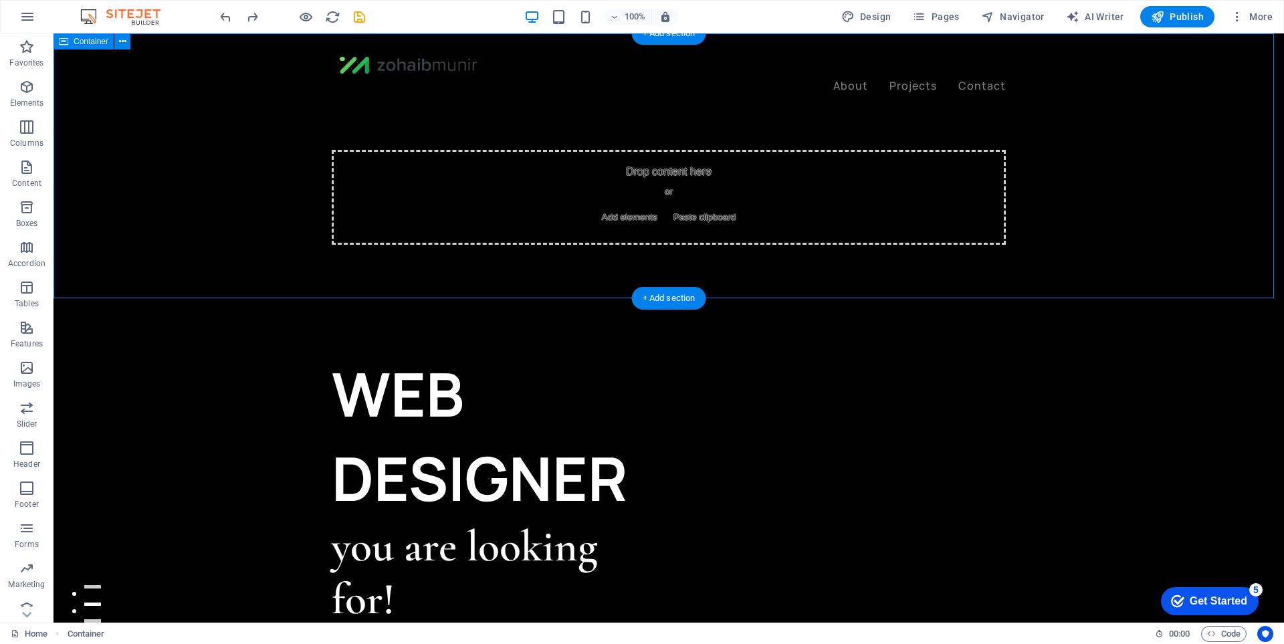
click at [817, 193] on div "Drop content here or Add elements Paste clipboard" at bounding box center [669, 197] width 674 height 95
click at [910, 78] on nav "About Projects Contact" at bounding box center [669, 86] width 674 height 17
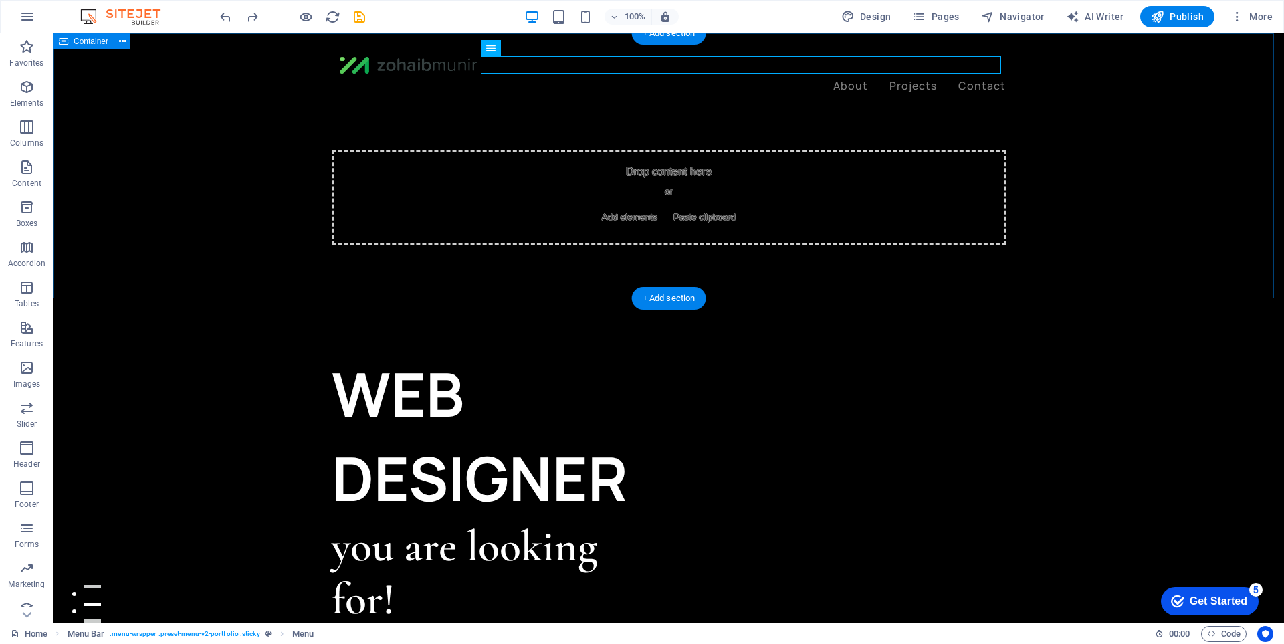
click at [849, 154] on div "Drop content here or Add elements Paste clipboard" at bounding box center [669, 197] width 674 height 95
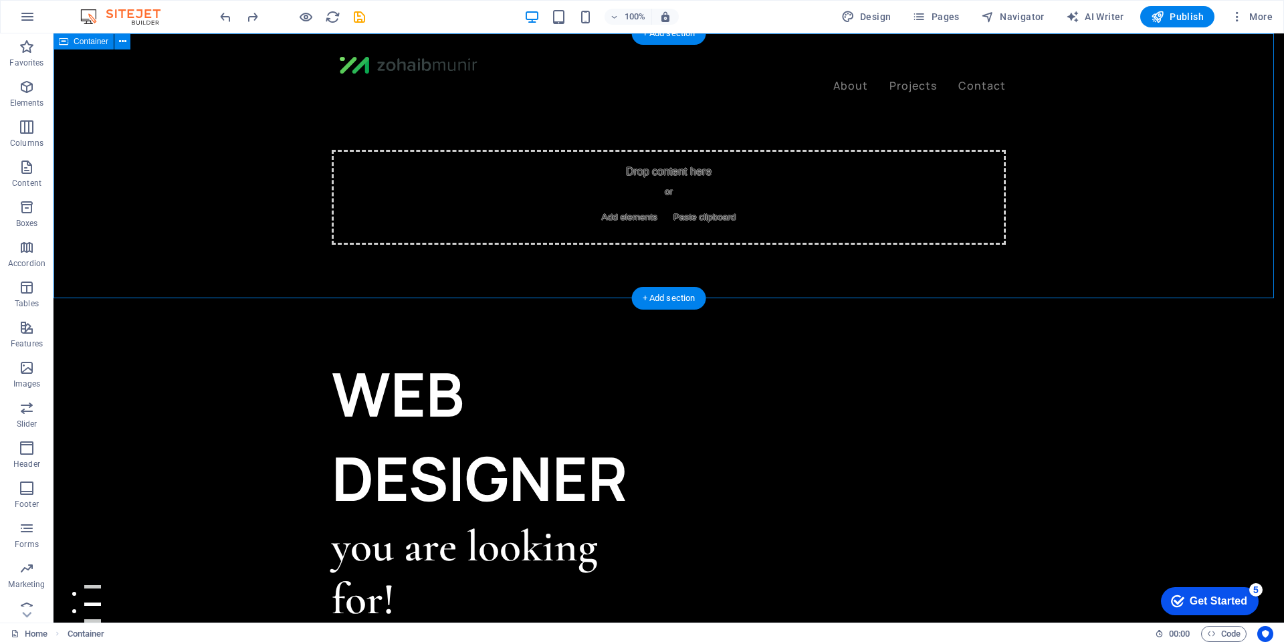
click at [400, 231] on div "Drop content here or Add elements Paste clipboard" at bounding box center [669, 197] width 674 height 95
click at [690, 169] on div "Drop content here or Add elements Paste clipboard" at bounding box center [669, 197] width 674 height 95
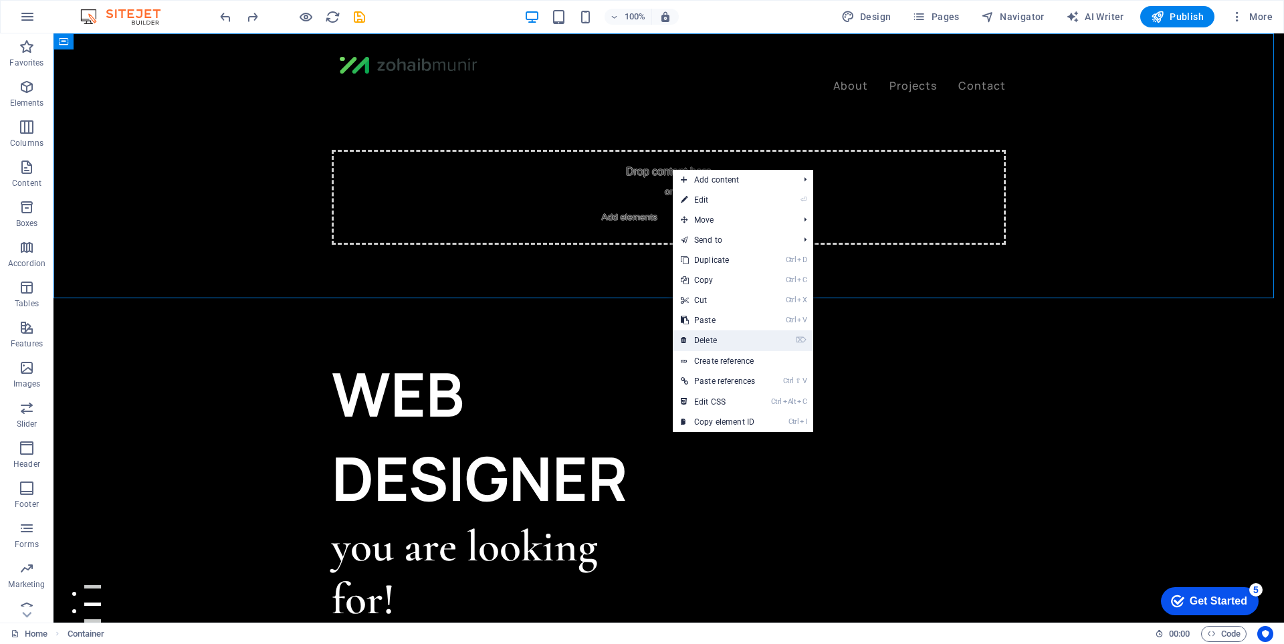
click at [731, 332] on link "⌦ Delete" at bounding box center [718, 340] width 90 height 20
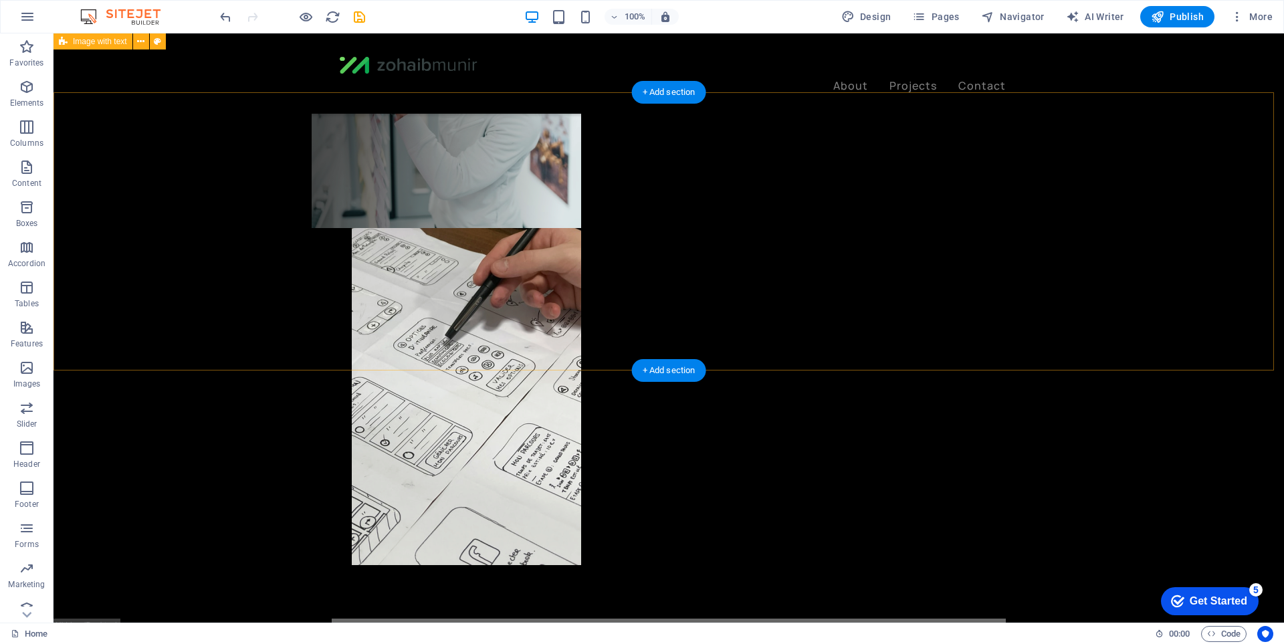
scroll to position [535, 0]
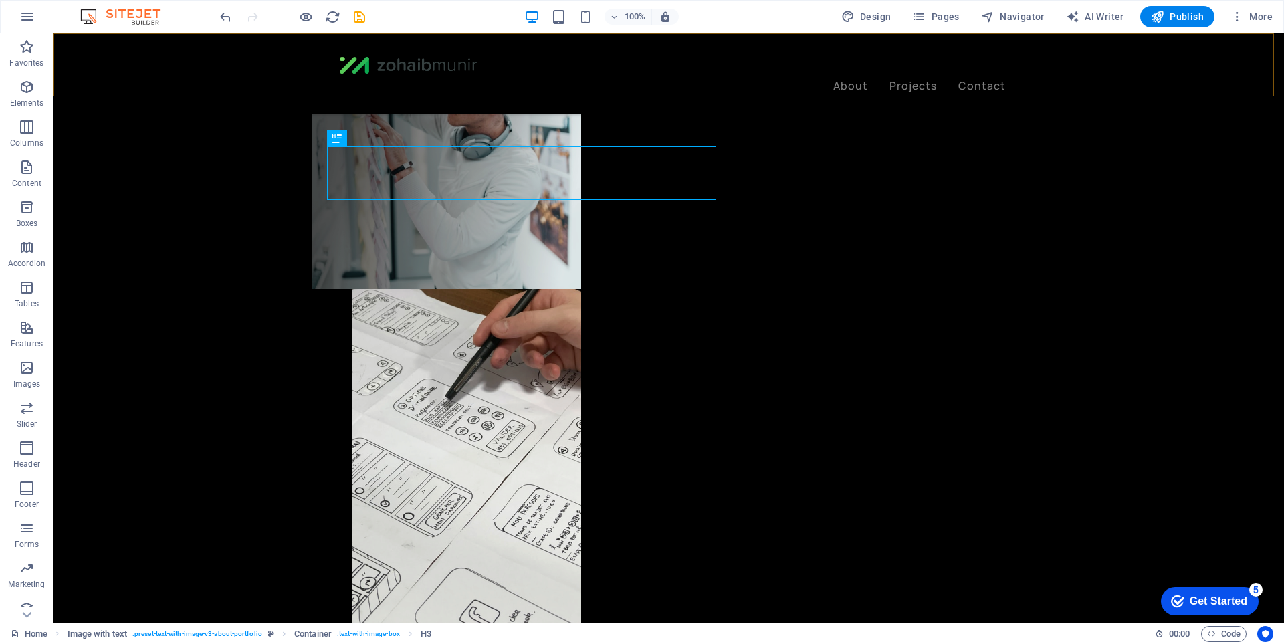
click at [159, 94] on div "About Projects Contact" at bounding box center [669, 73] width 1231 height 80
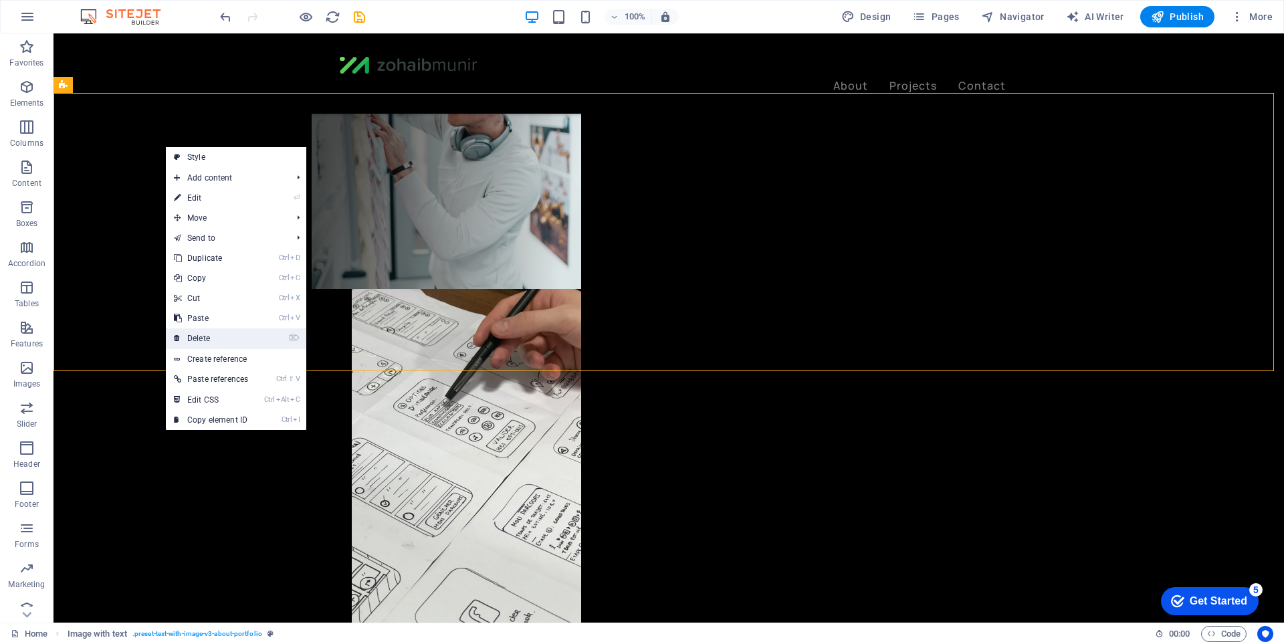
click at [239, 338] on link "⌦ Delete" at bounding box center [211, 338] width 90 height 20
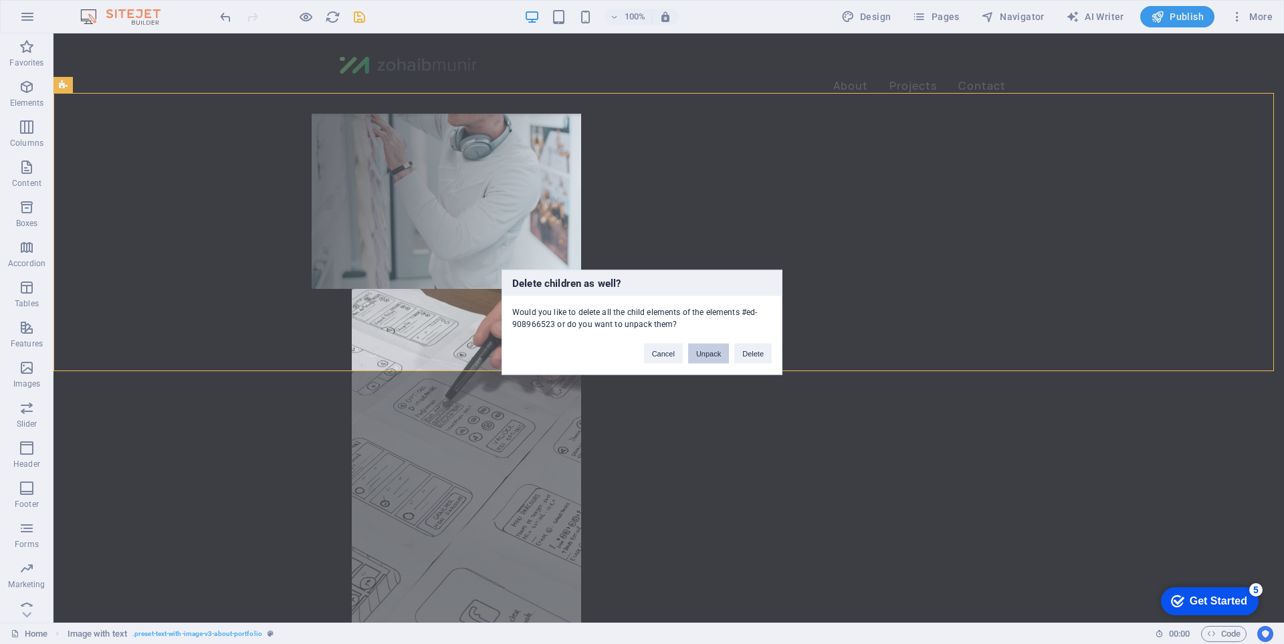
click at [700, 355] on button "Unpack" at bounding box center [708, 353] width 41 height 20
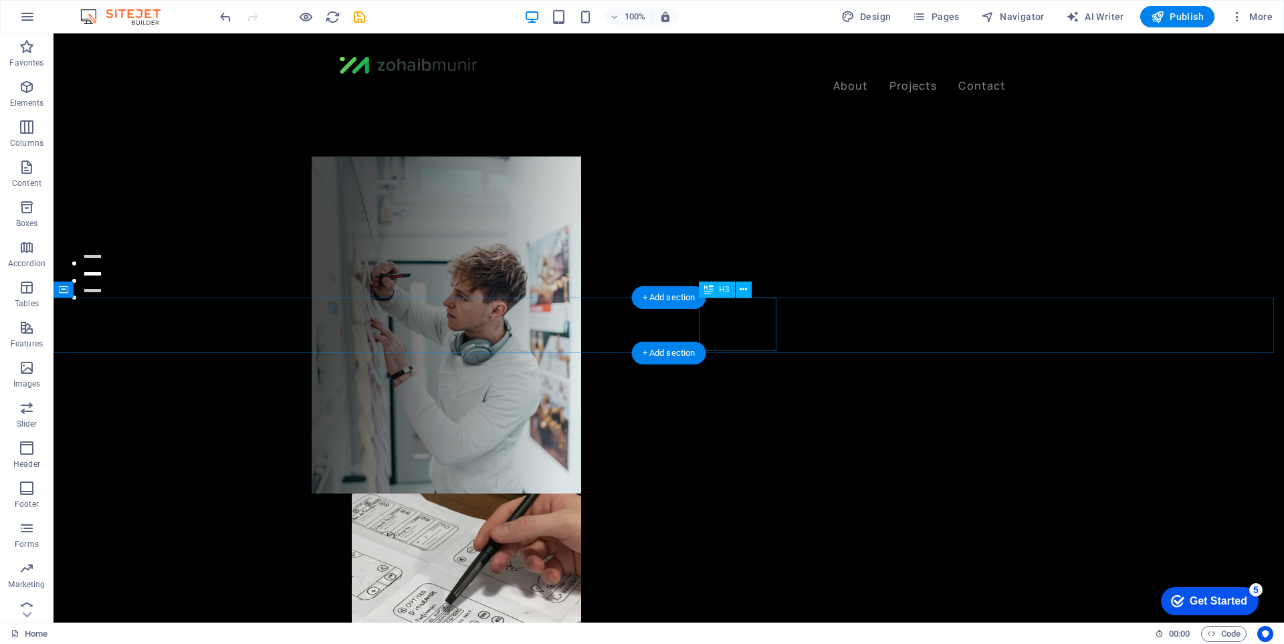
scroll to position [201, 0]
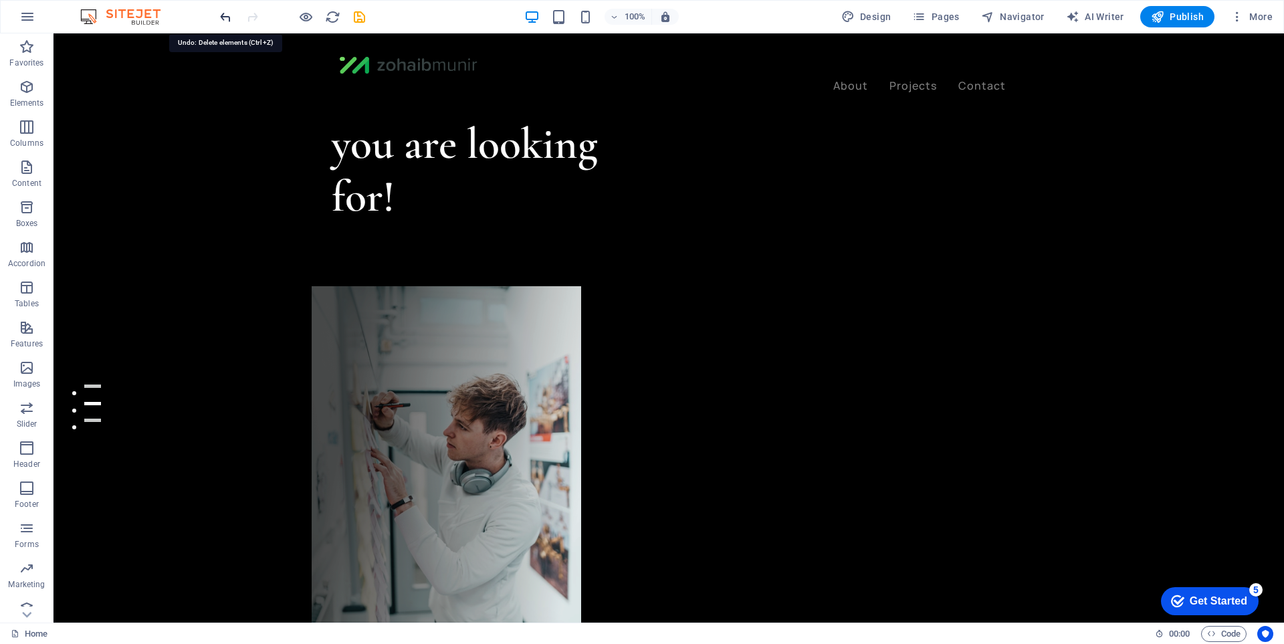
click at [221, 13] on icon "undo" at bounding box center [225, 16] width 15 height 15
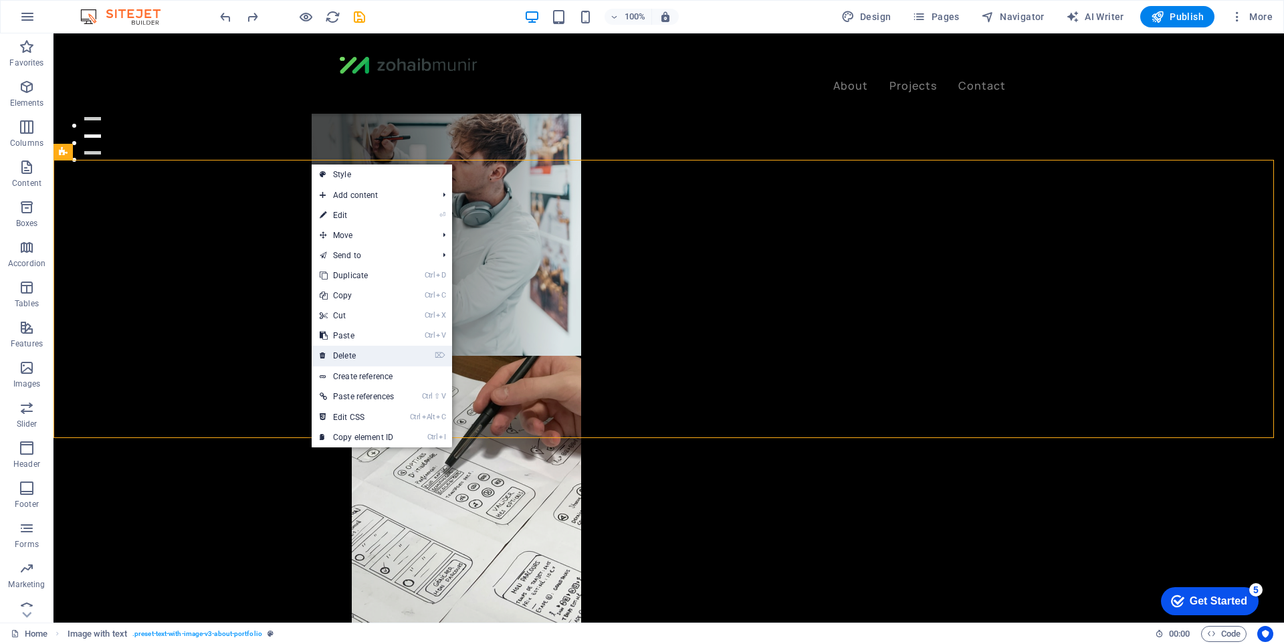
click at [383, 358] on link "⌦ Delete" at bounding box center [357, 356] width 90 height 20
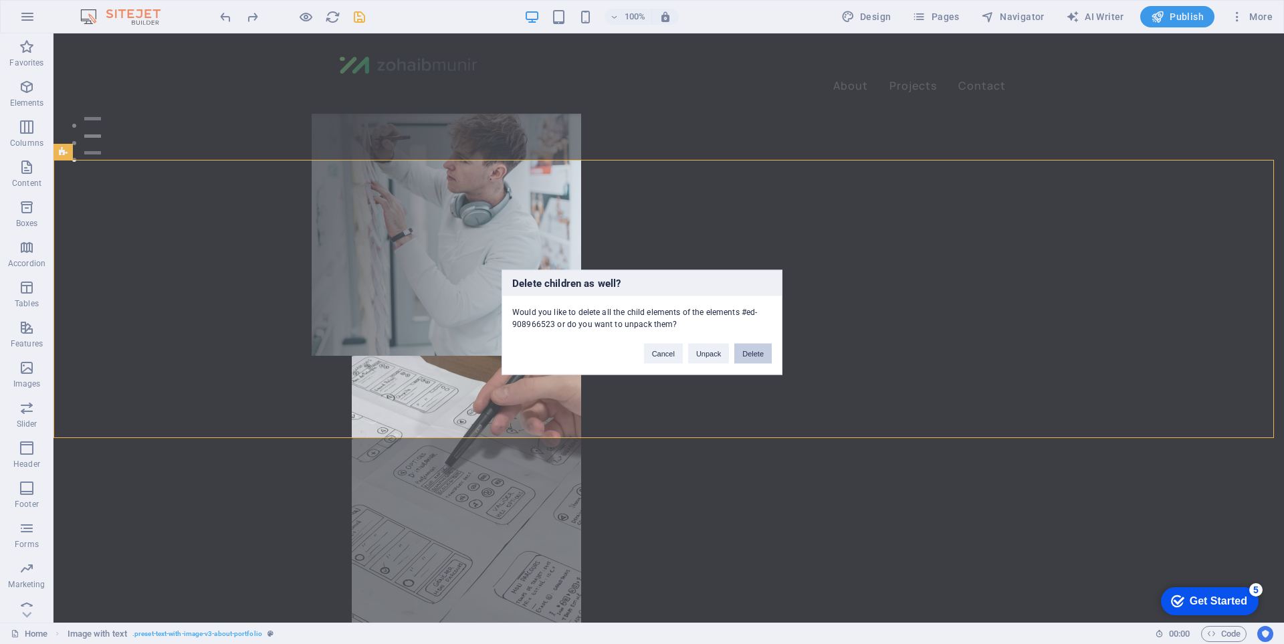
click at [755, 358] on button "Delete" at bounding box center [752, 353] width 37 height 20
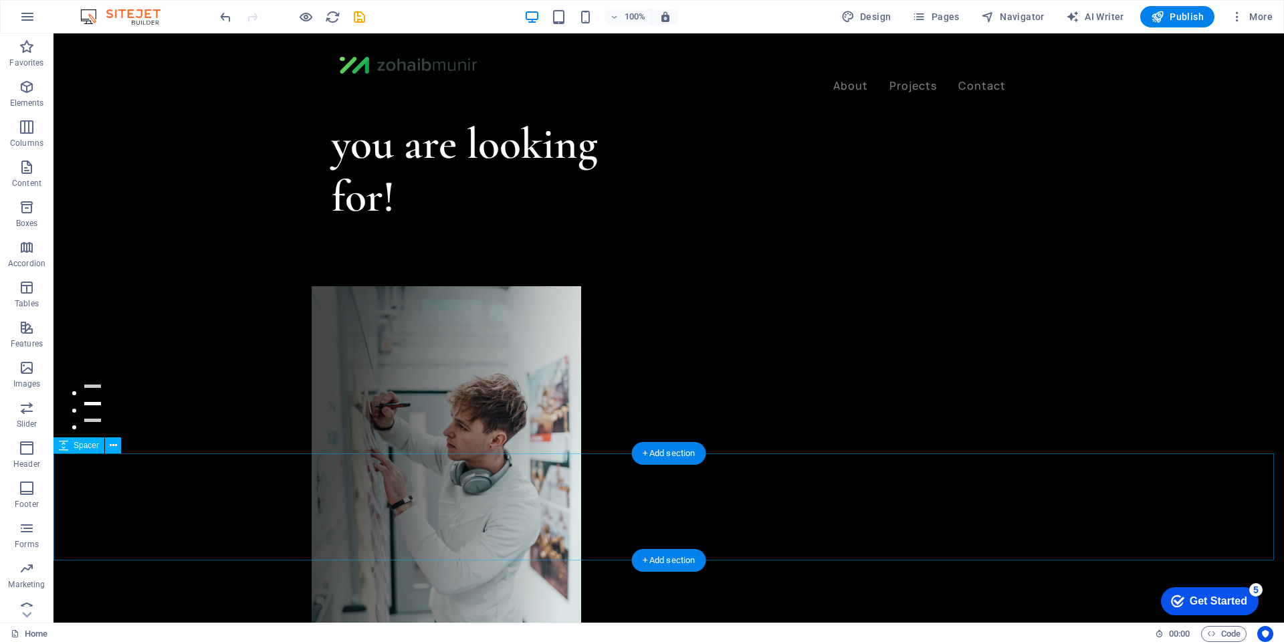
scroll to position [334, 0]
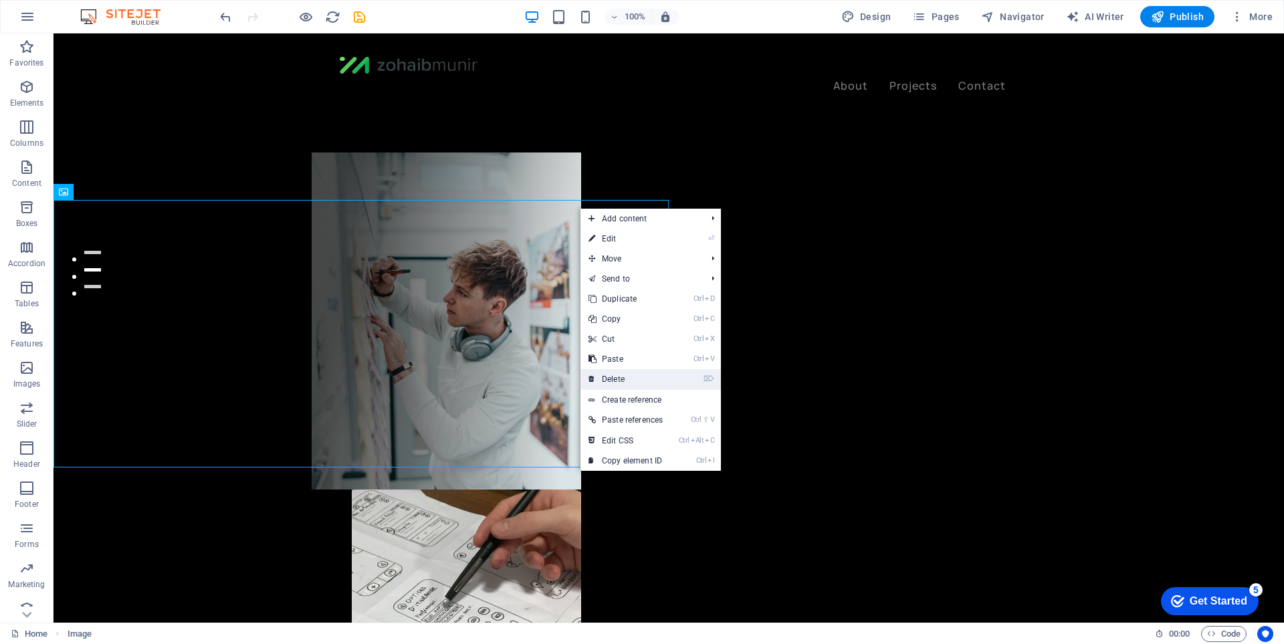
click at [649, 375] on link "⌦ Delete" at bounding box center [625, 379] width 90 height 20
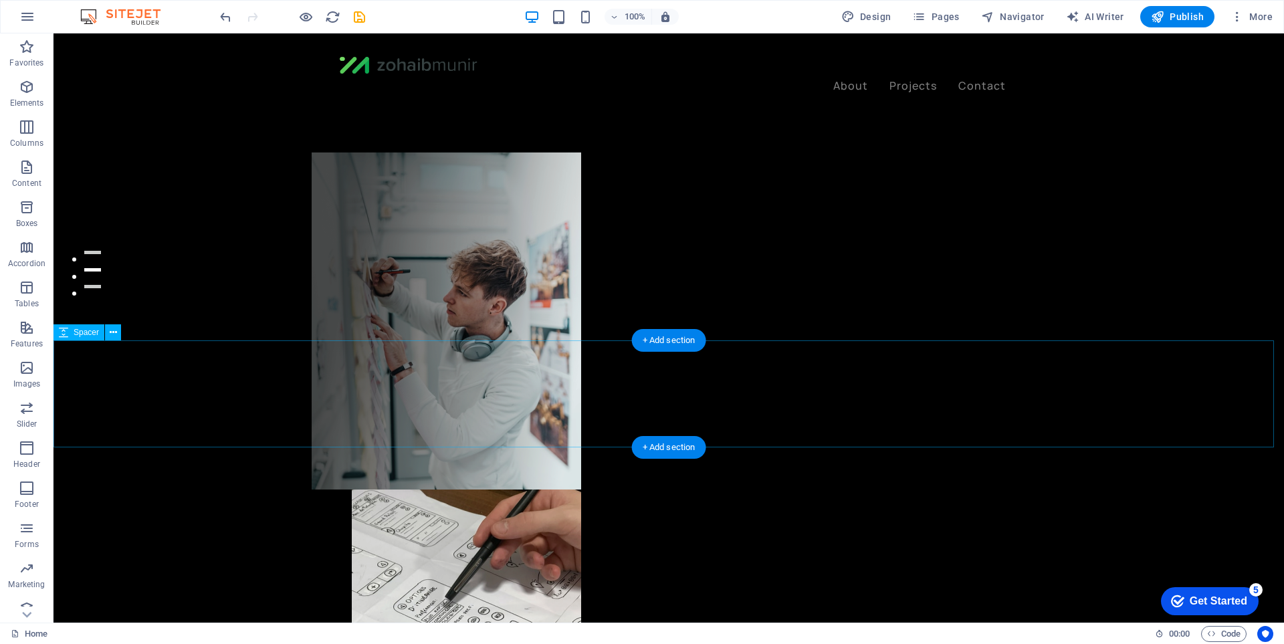
scroll to position [602, 0]
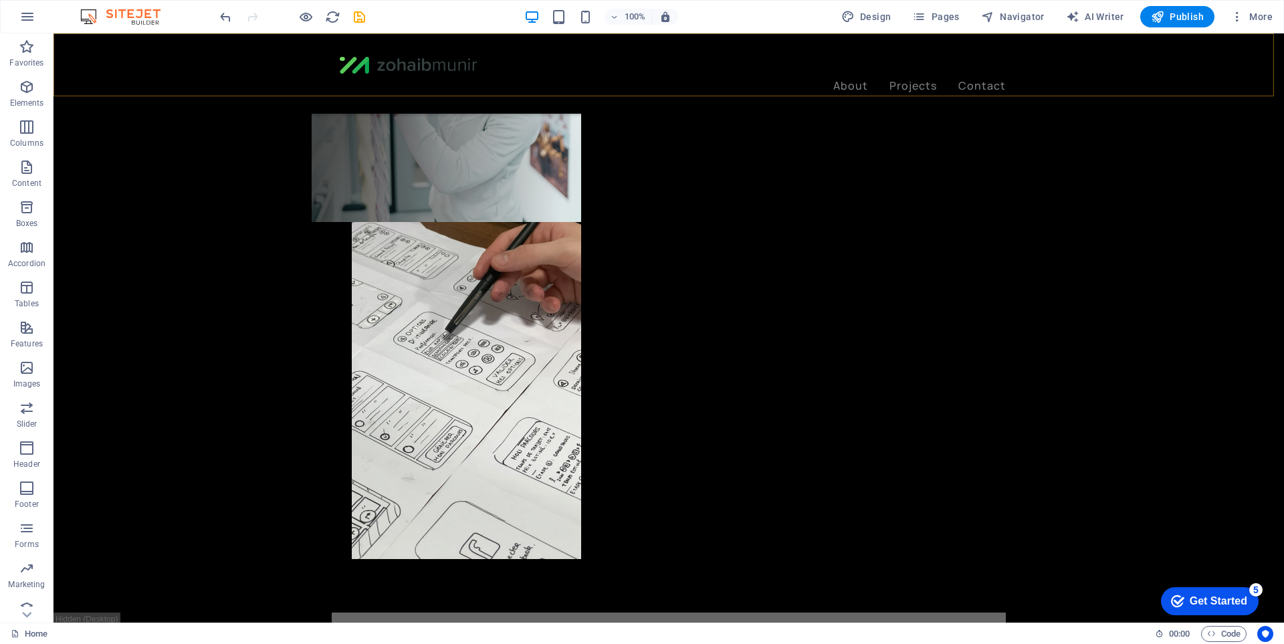
click at [647, 78] on div "About Projects Contact" at bounding box center [669, 73] width 1231 height 80
click at [737, 78] on div "About Projects Contact" at bounding box center [669, 73] width 1231 height 80
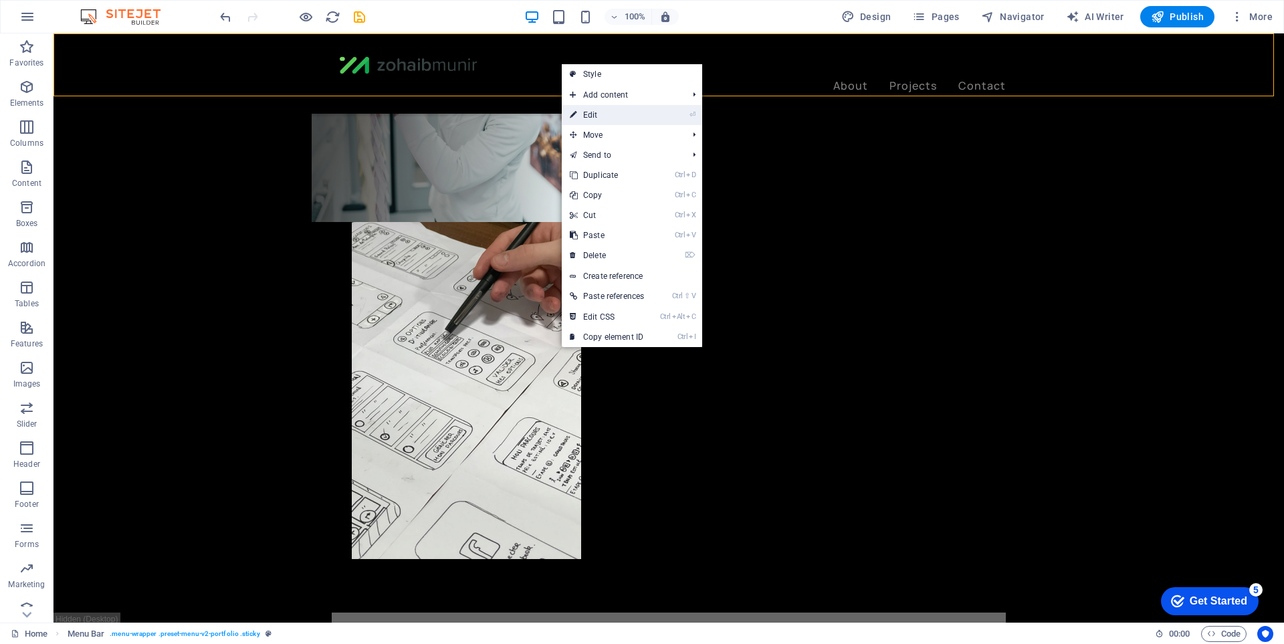
drag, startPoint x: 590, startPoint y: 124, endPoint x: 324, endPoint y: 94, distance: 267.9
click at [590, 124] on link "⏎ Edit" at bounding box center [607, 115] width 90 height 20
select select "header"
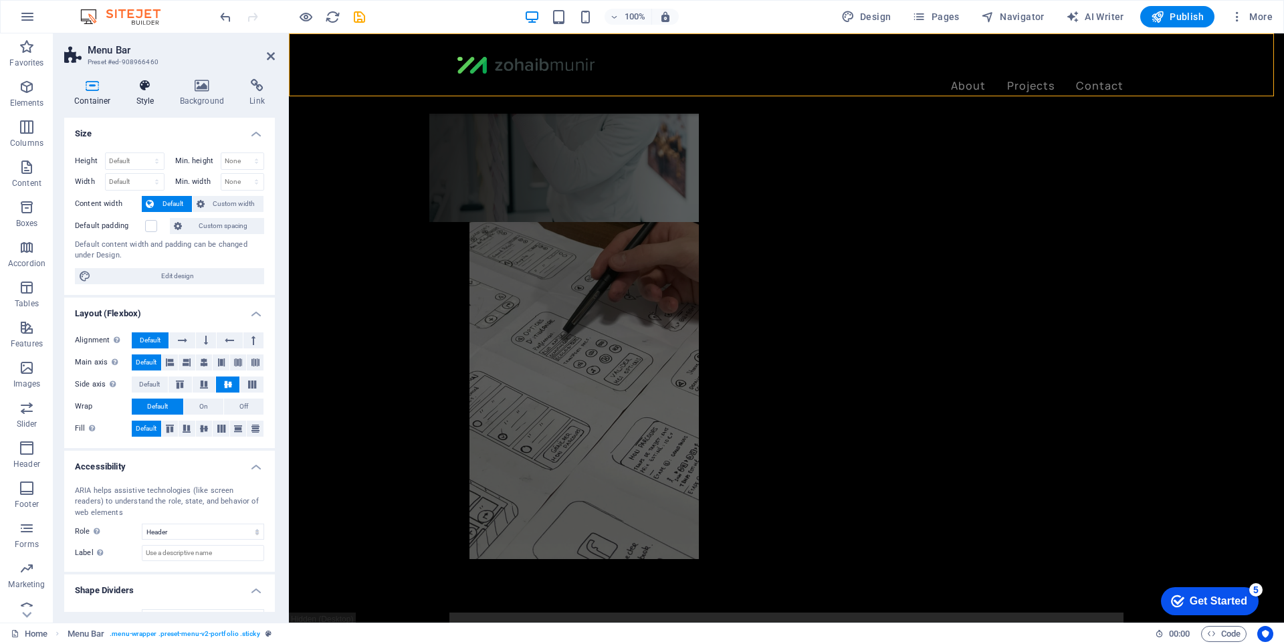
click at [161, 92] on icon at bounding box center [145, 85] width 38 height 13
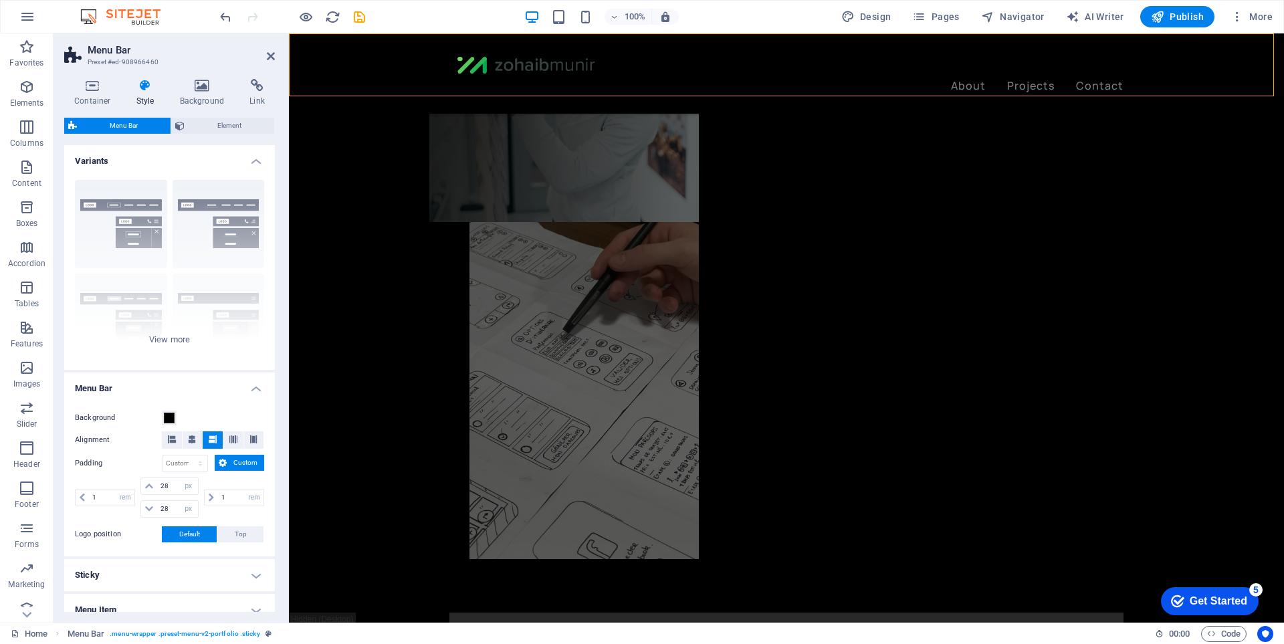
click at [139, 80] on icon at bounding box center [145, 85] width 38 height 13
click at [169, 413] on span at bounding box center [169, 418] width 11 height 11
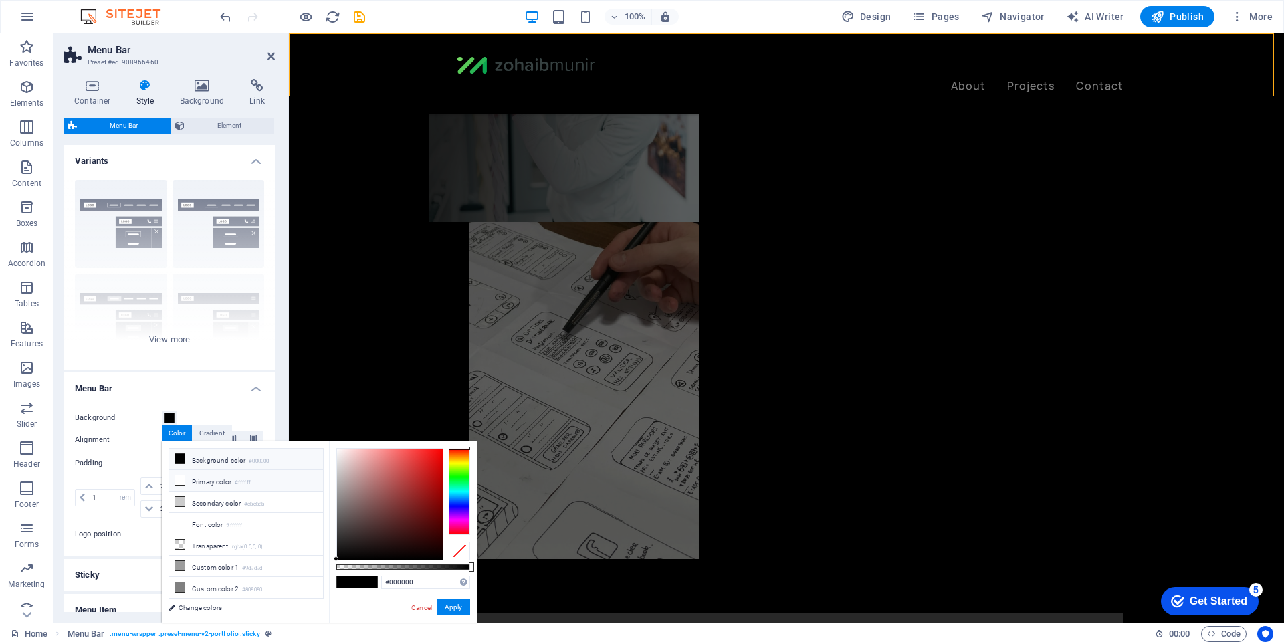
click at [195, 483] on li "Primary color #ffffff" at bounding box center [246, 480] width 154 height 21
type input "#ffffff"
click at [183, 484] on icon at bounding box center [179, 479] width 9 height 9
click at [435, 606] on div "Cancel Apply" at bounding box center [440, 607] width 60 height 17
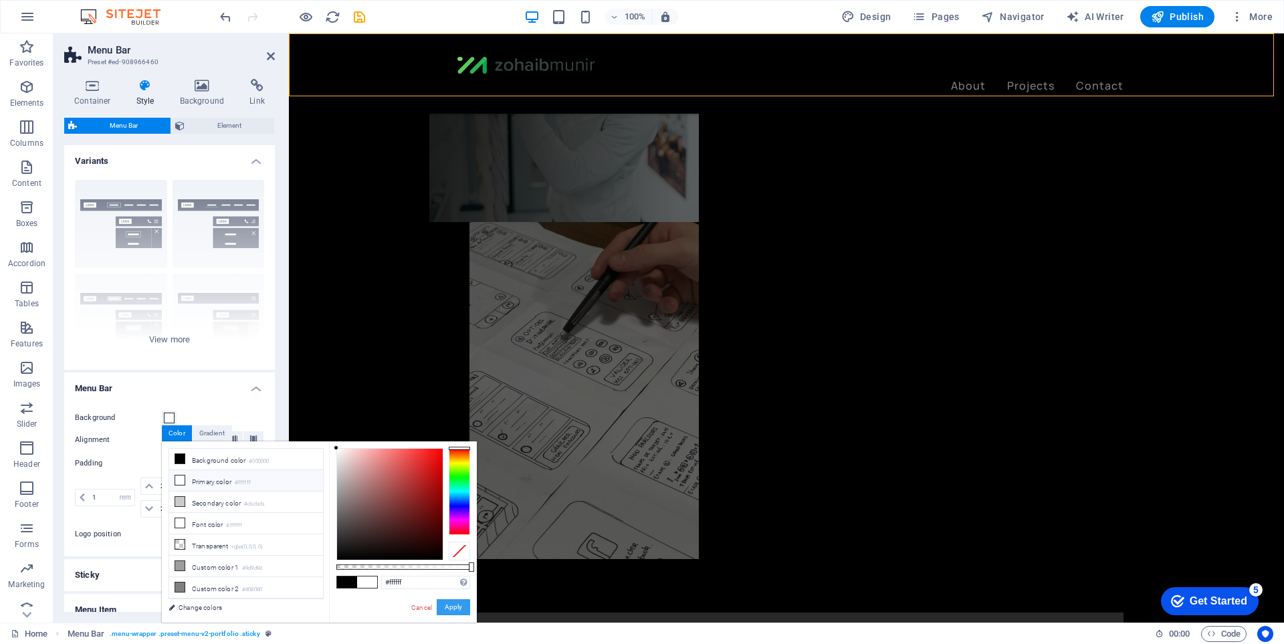
click at [437, 606] on div "Cancel Apply" at bounding box center [440, 607] width 60 height 17
click at [442, 599] on div "#ffffff Supported formats #0852ed rgb(8, 82, 237) rgba(8, 82, 237, 90%) hsv(221…" at bounding box center [403, 628] width 148 height 375
click at [444, 599] on button "Apply" at bounding box center [453, 607] width 33 height 16
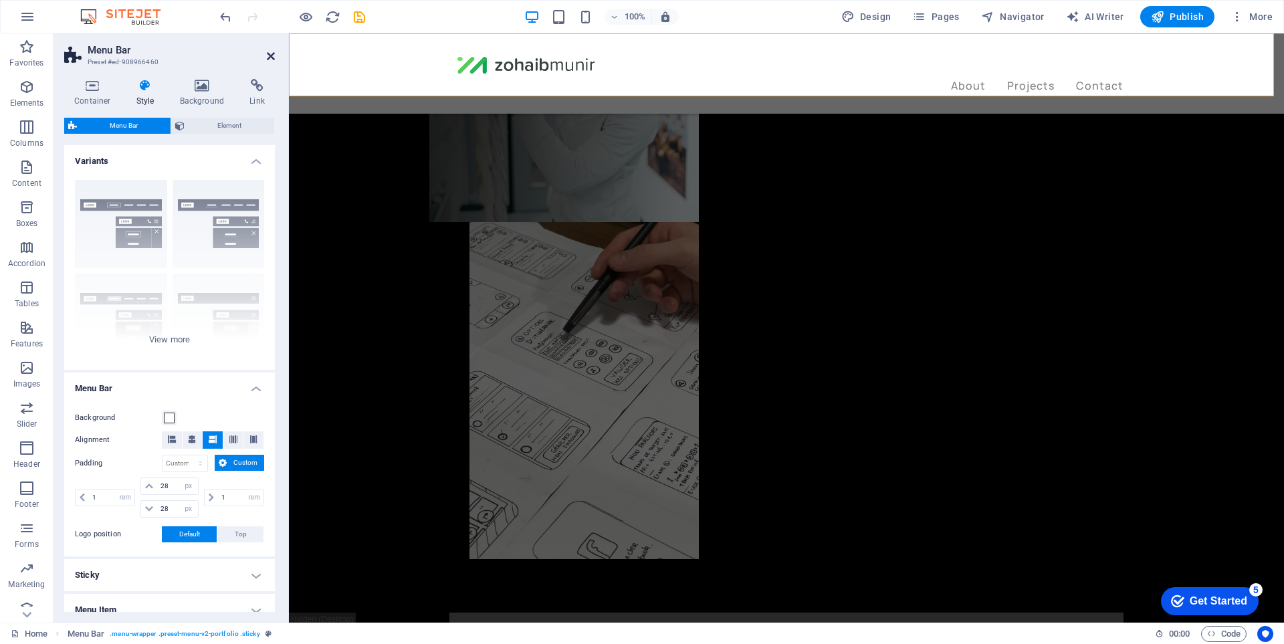
click at [268, 56] on icon at bounding box center [271, 56] width 8 height 11
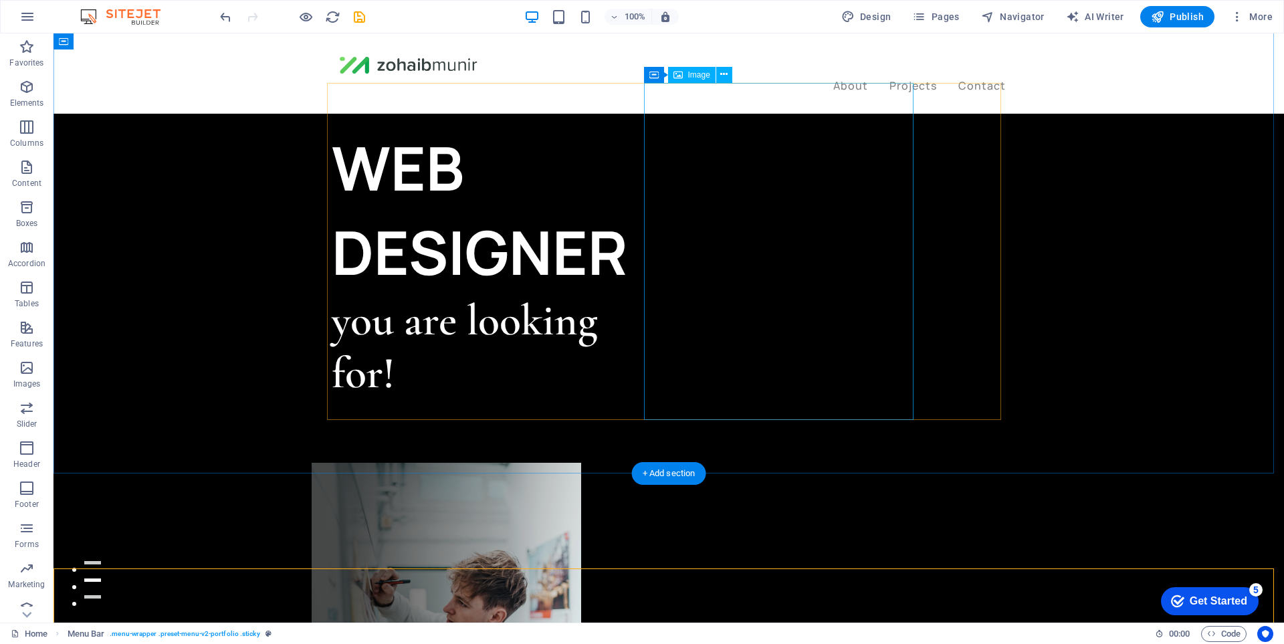
scroll to position [0, 0]
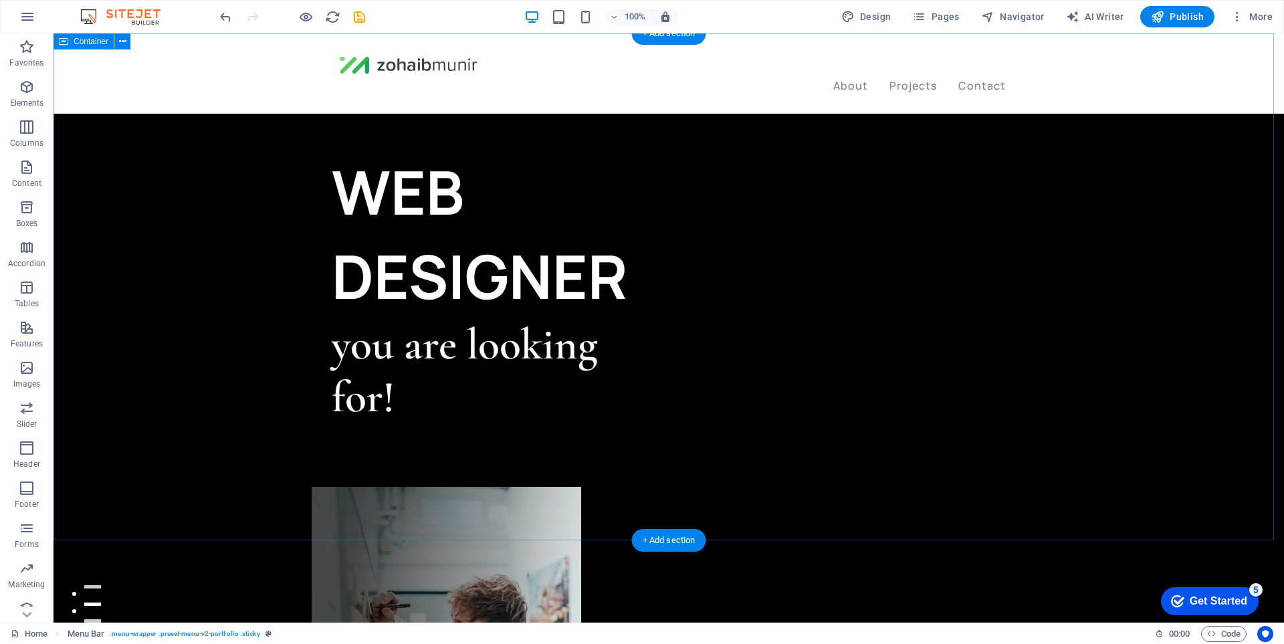
click at [200, 204] on div "WEB DESIGNER you are looking for! Let’s talk My projects" at bounding box center [669, 623] width 1231 height 1181
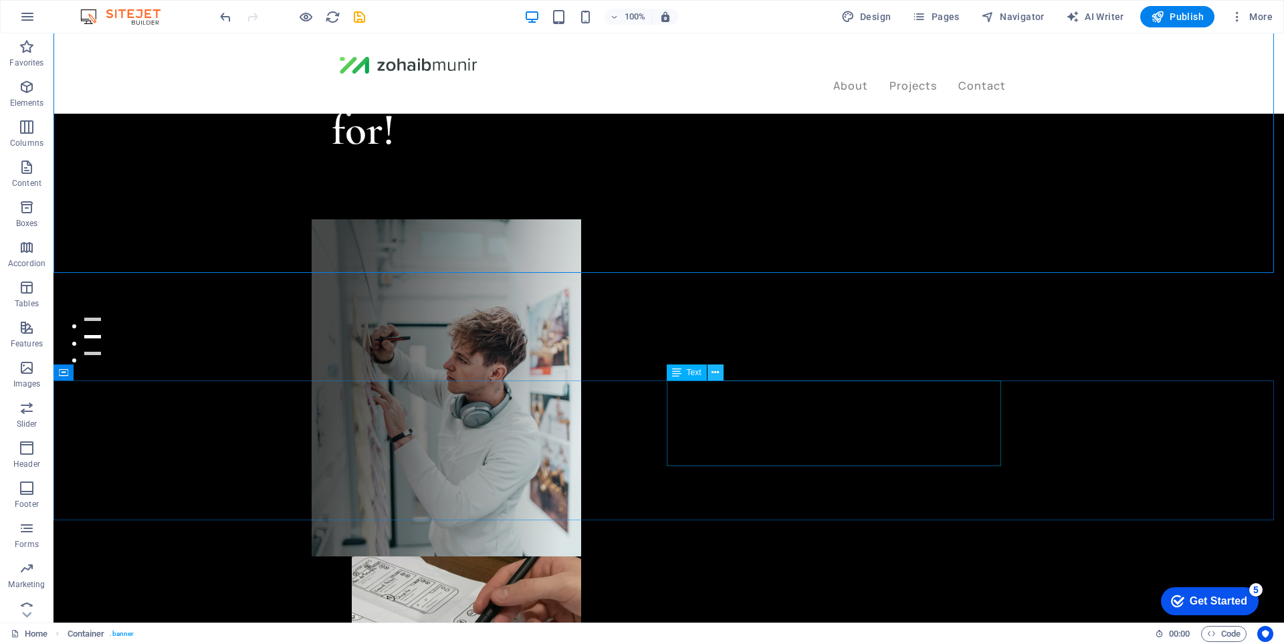
click at [718, 372] on icon at bounding box center [715, 373] width 7 height 14
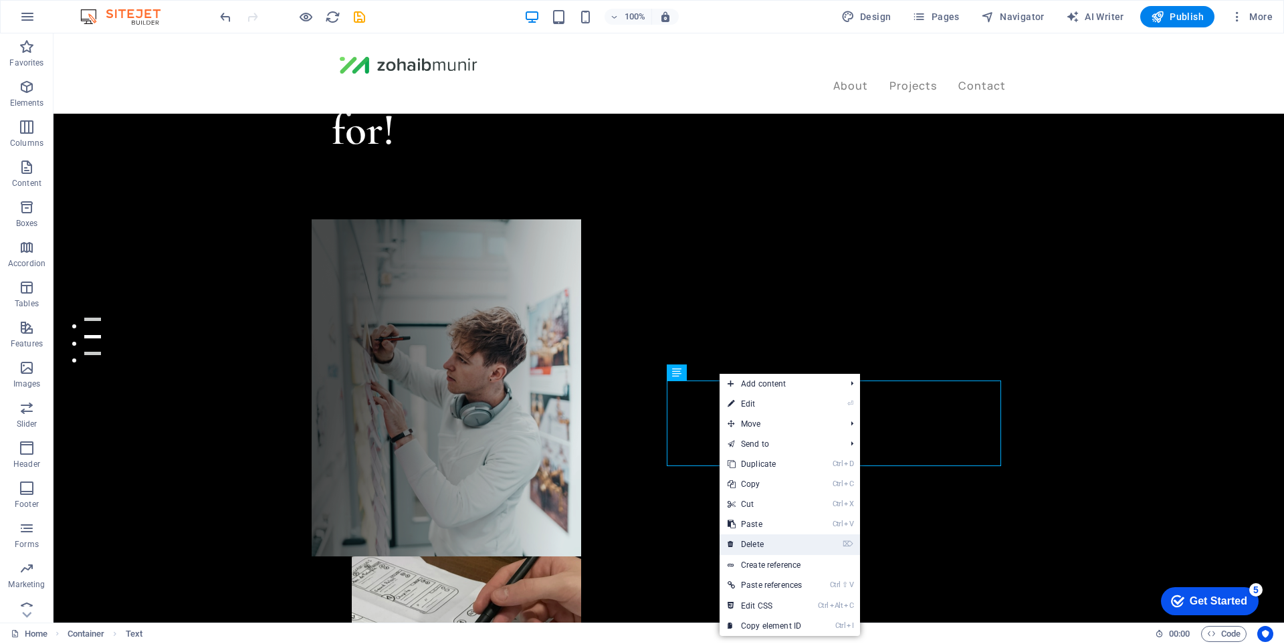
click at [774, 541] on link "⌦ Delete" at bounding box center [765, 544] width 90 height 20
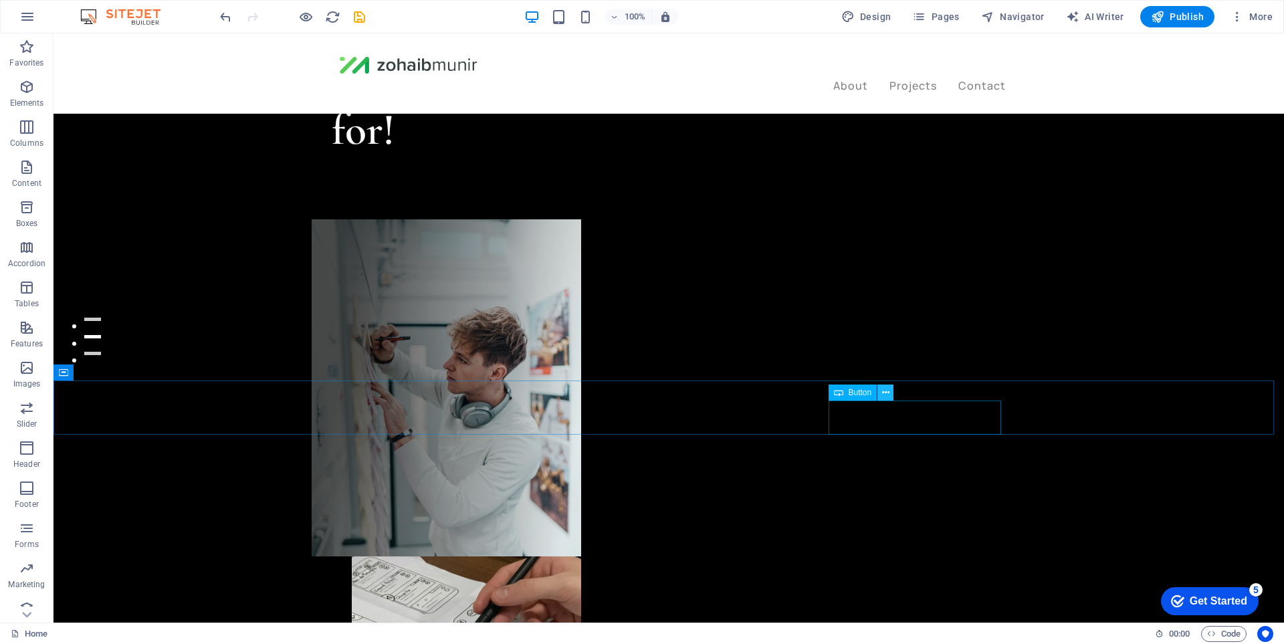
click at [887, 394] on icon at bounding box center [885, 393] width 7 height 14
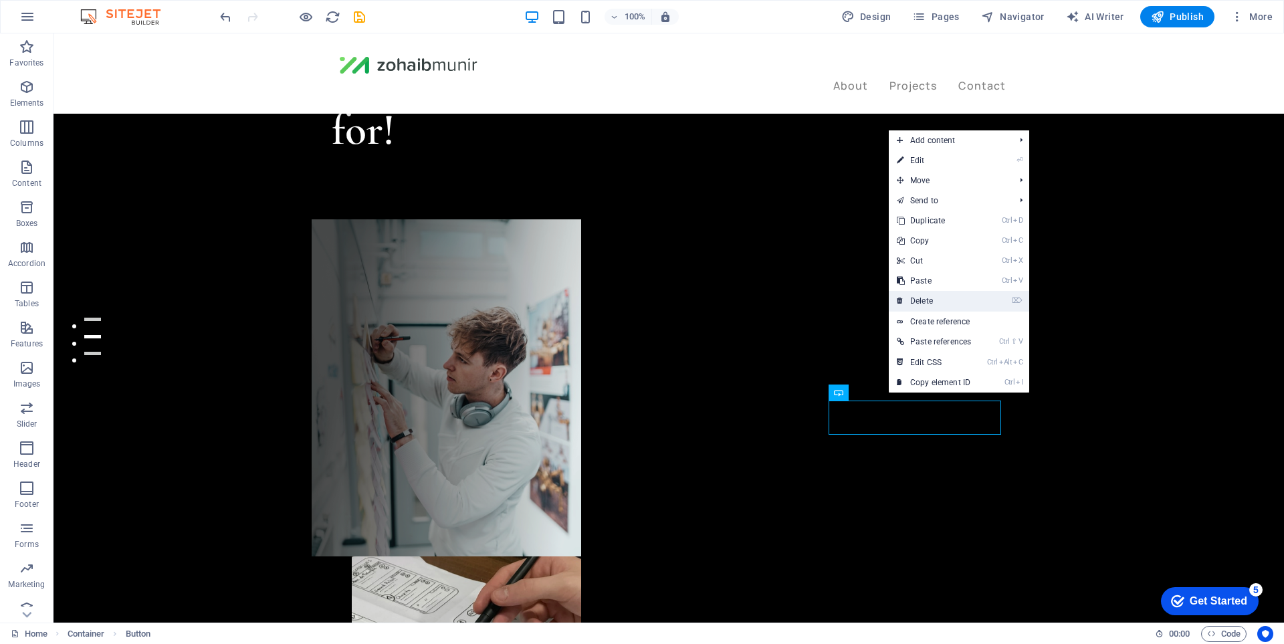
click at [953, 303] on link "⌦ Delete" at bounding box center [934, 301] width 90 height 20
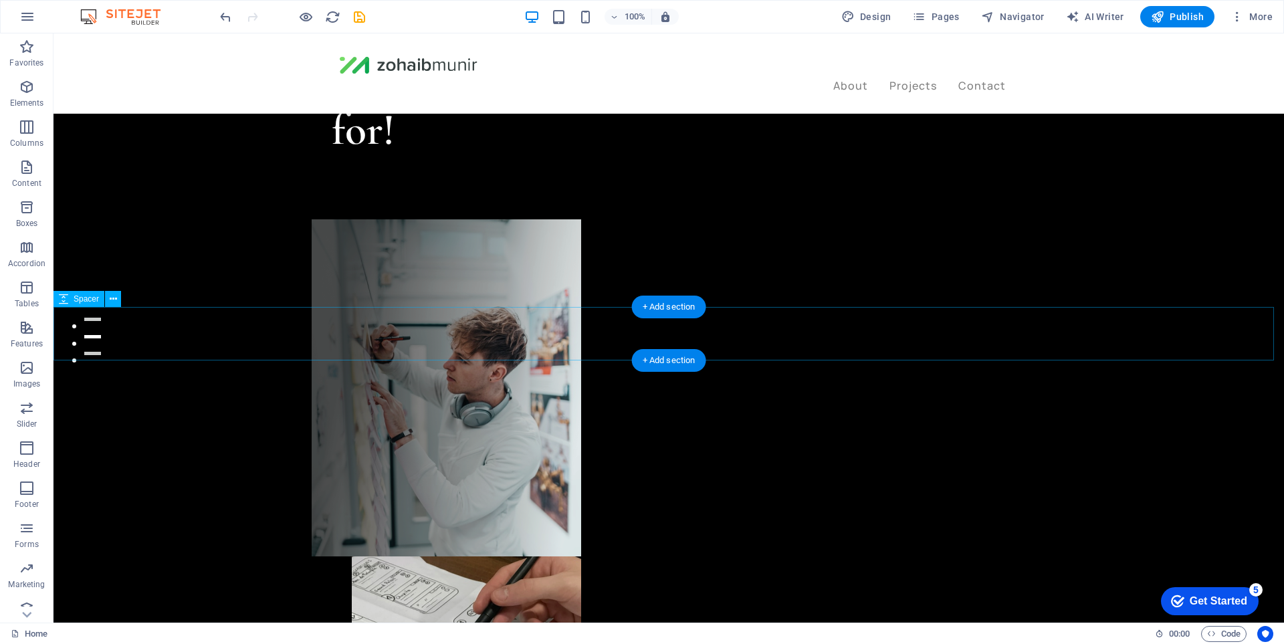
click at [116, 302] on icon at bounding box center [113, 299] width 7 height 14
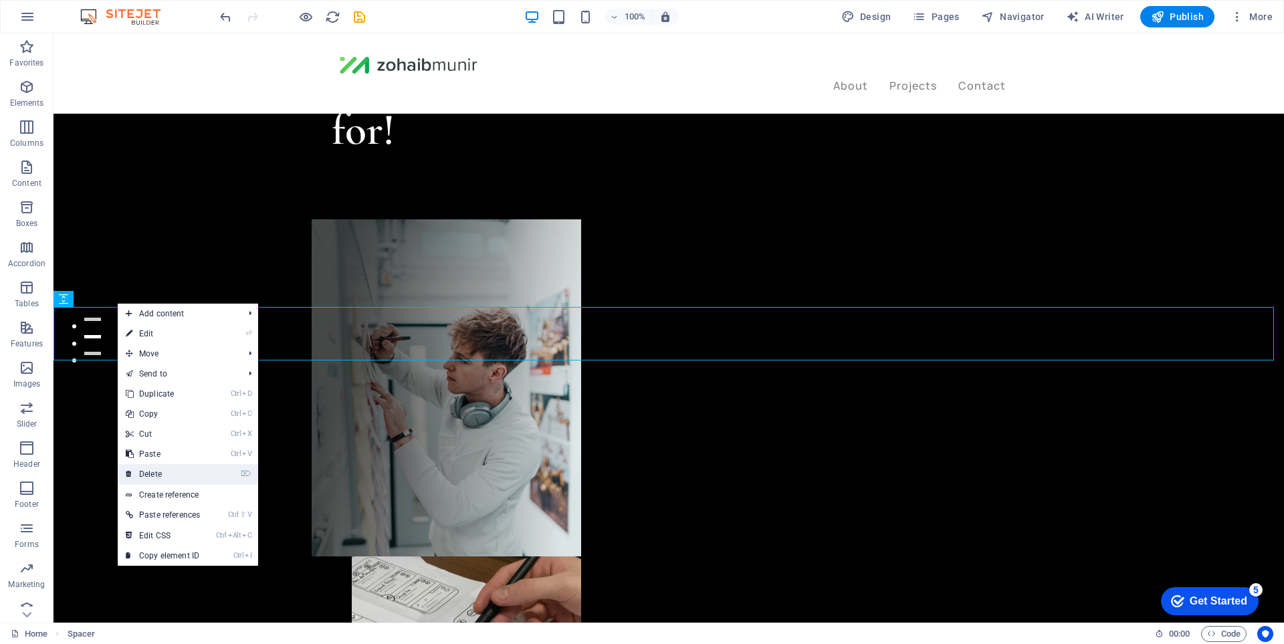
click at [174, 475] on link "⌦ Delete" at bounding box center [163, 474] width 90 height 20
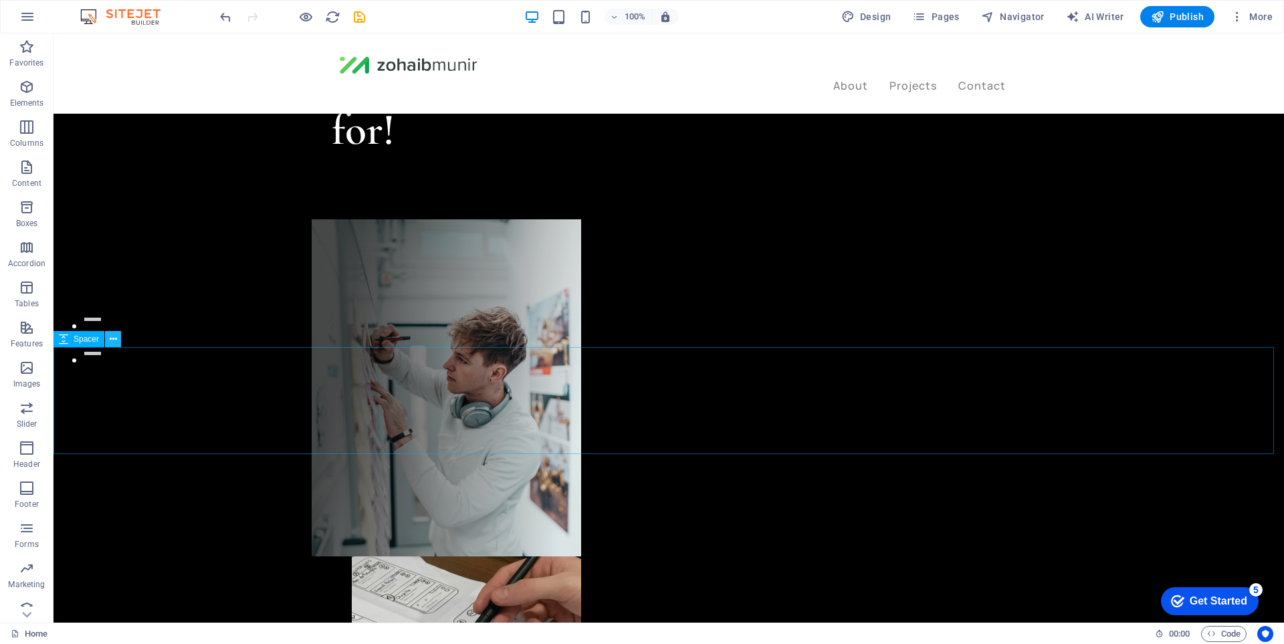
click at [115, 337] on icon at bounding box center [113, 339] width 7 height 14
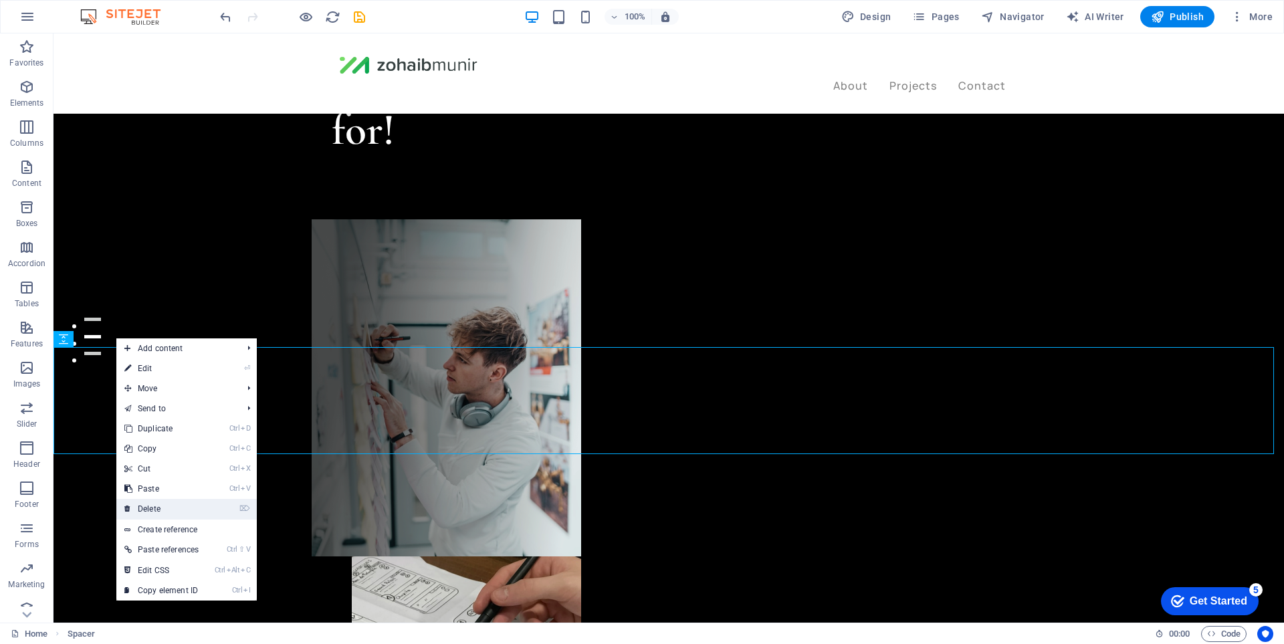
click at [176, 504] on link "⌦ Delete" at bounding box center [161, 509] width 90 height 20
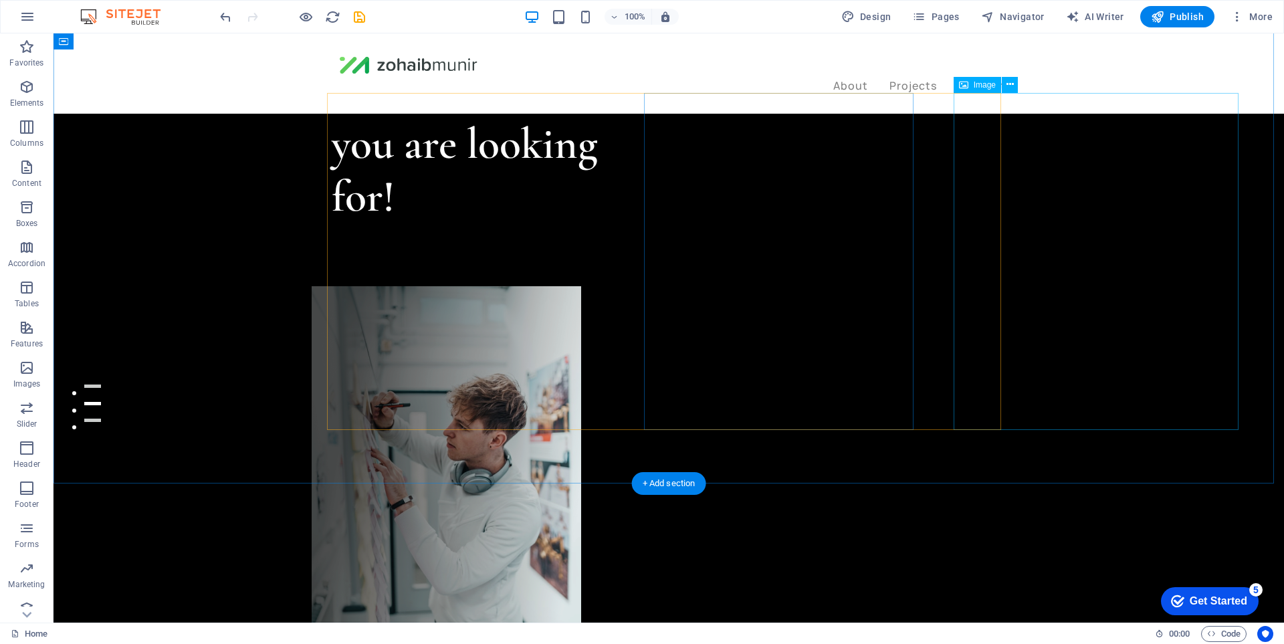
scroll to position [0, 0]
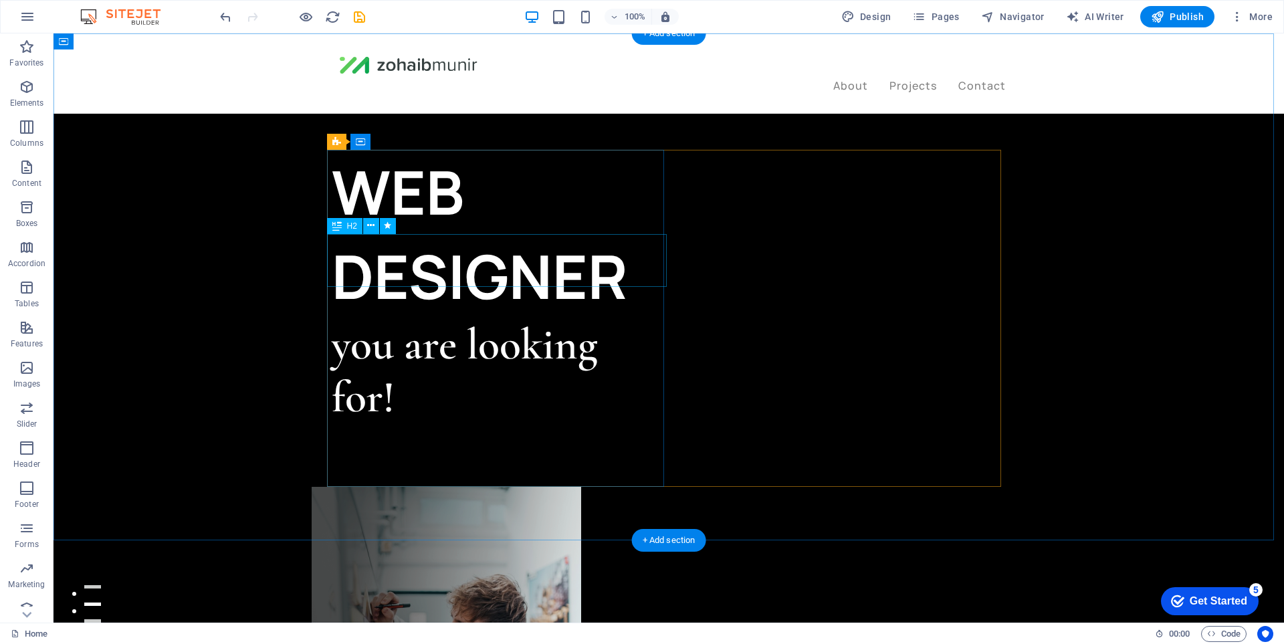
click at [451, 318] on div "you are looking for!" at bounding box center [500, 371] width 337 height 106
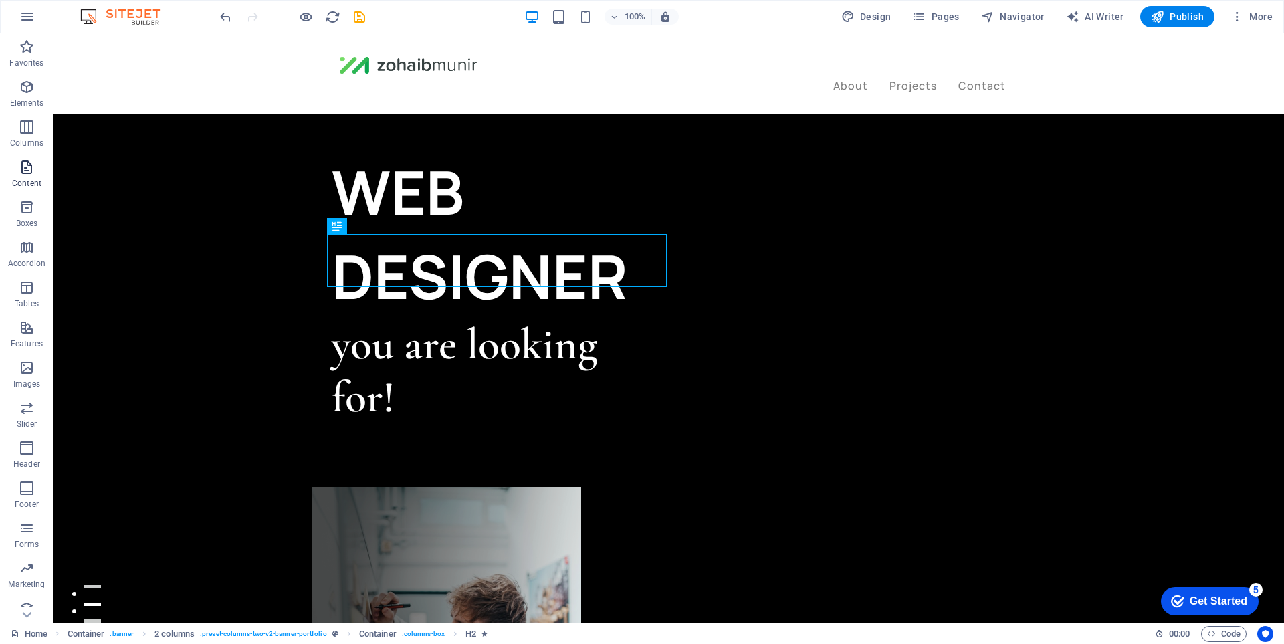
click at [33, 163] on icon "button" at bounding box center [27, 167] width 16 height 16
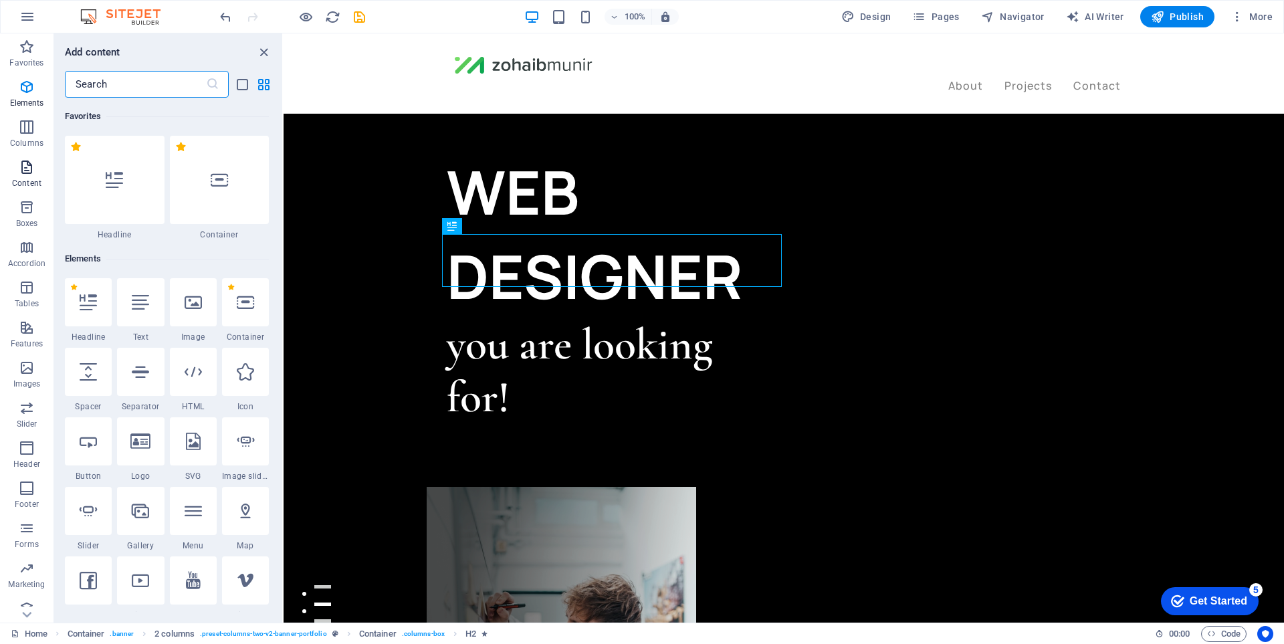
scroll to position [2340, 0]
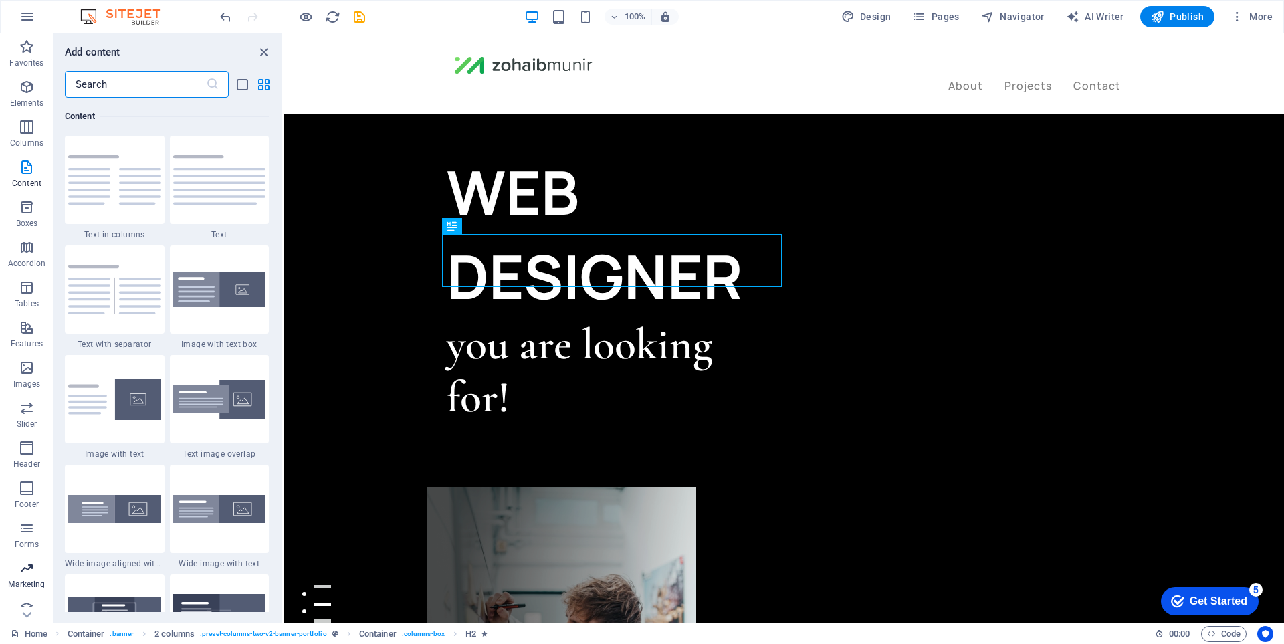
click at [33, 572] on icon "button" at bounding box center [27, 568] width 16 height 16
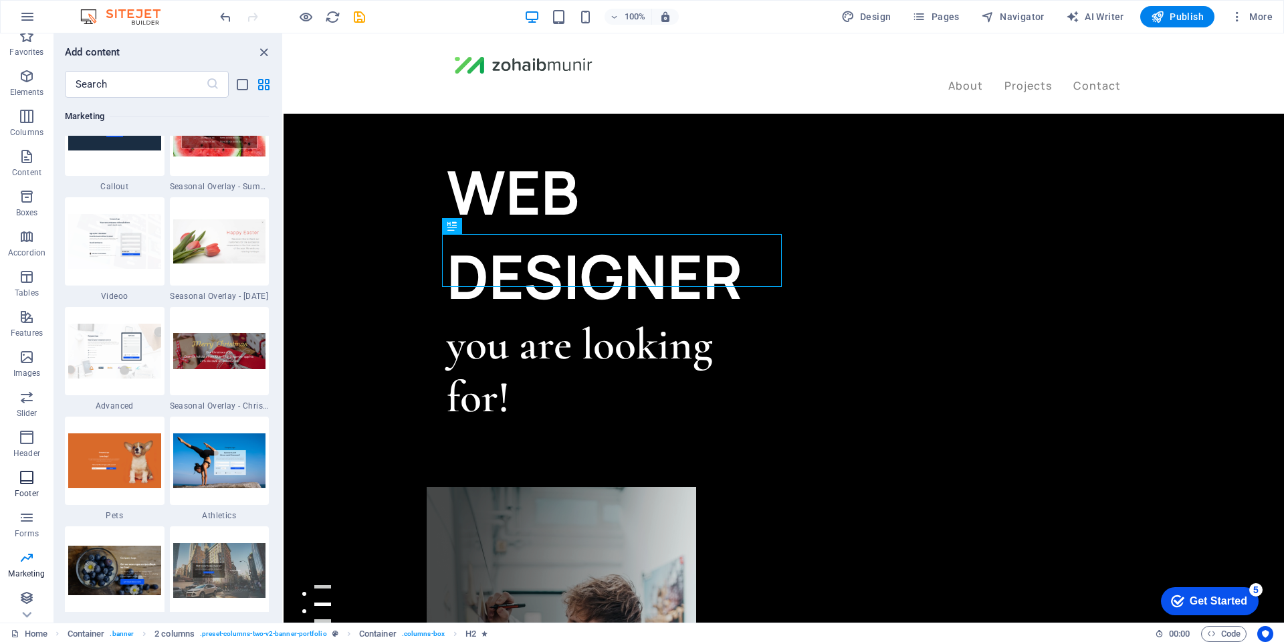
scroll to position [13, 0]
click at [26, 593] on icon "button" at bounding box center [27, 596] width 16 height 16
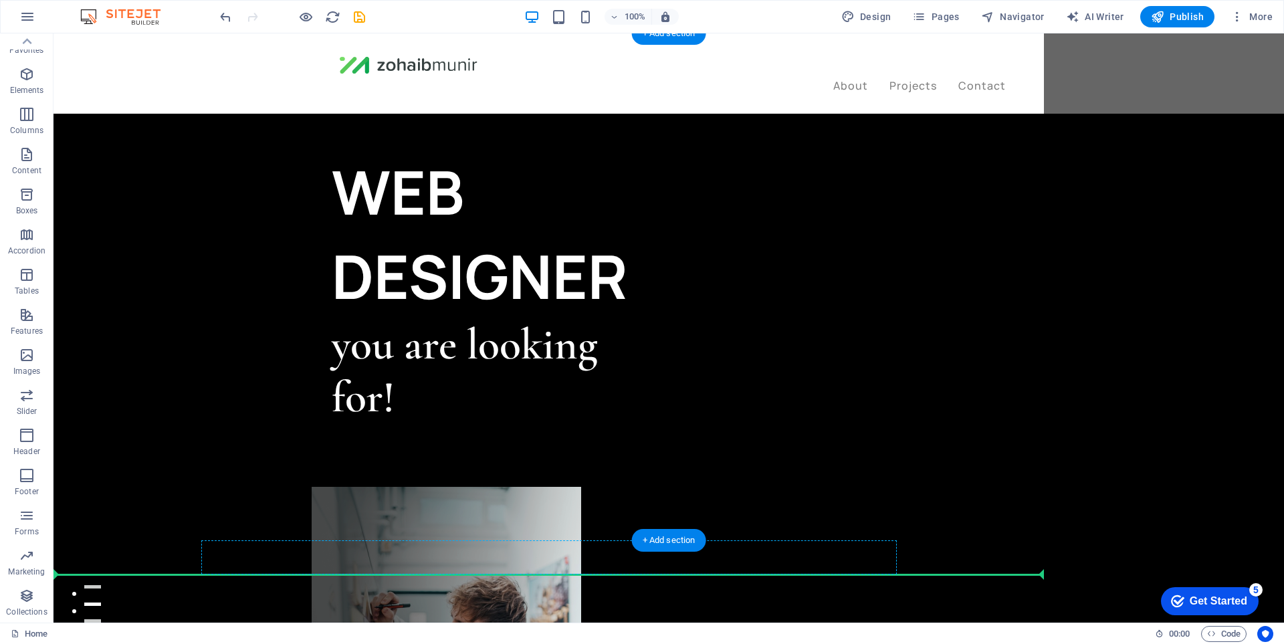
scroll to position [3, 0]
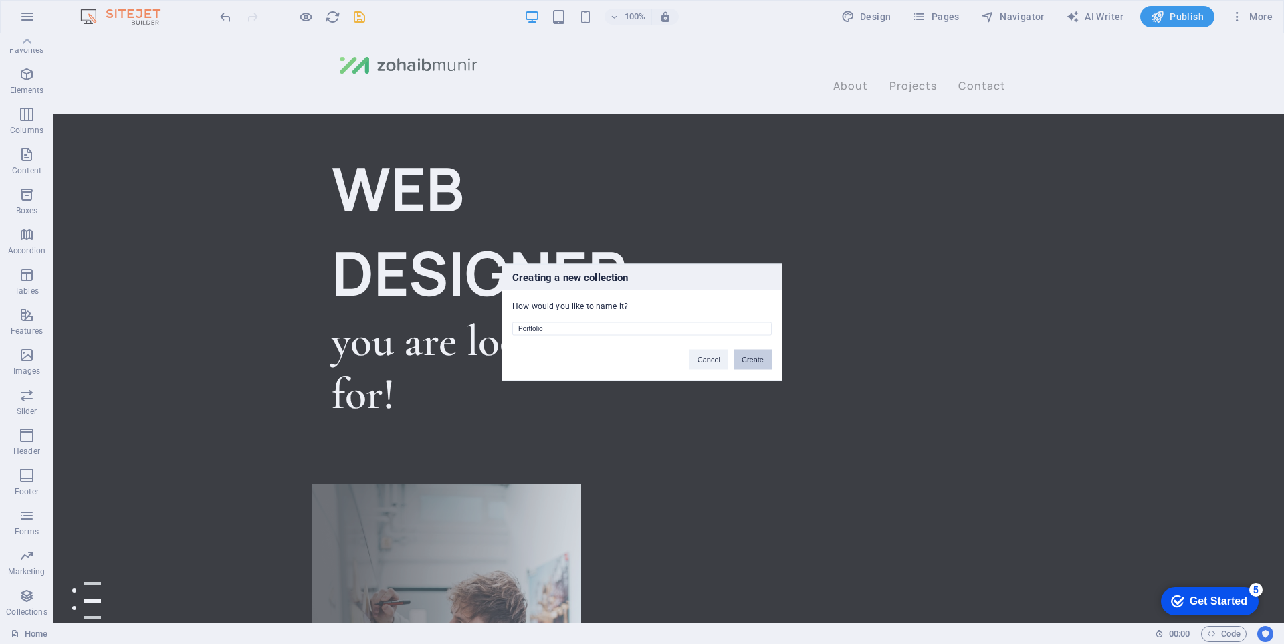
click at [748, 360] on button "Create" at bounding box center [753, 359] width 38 height 20
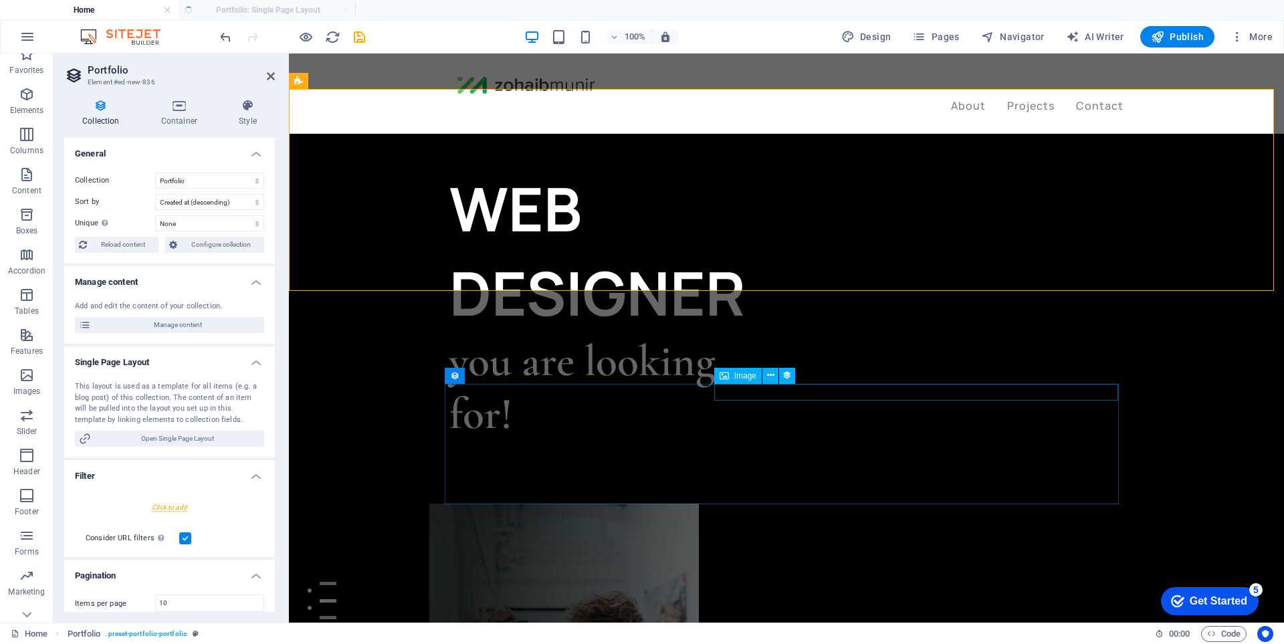
select select "createdAt_DESC"
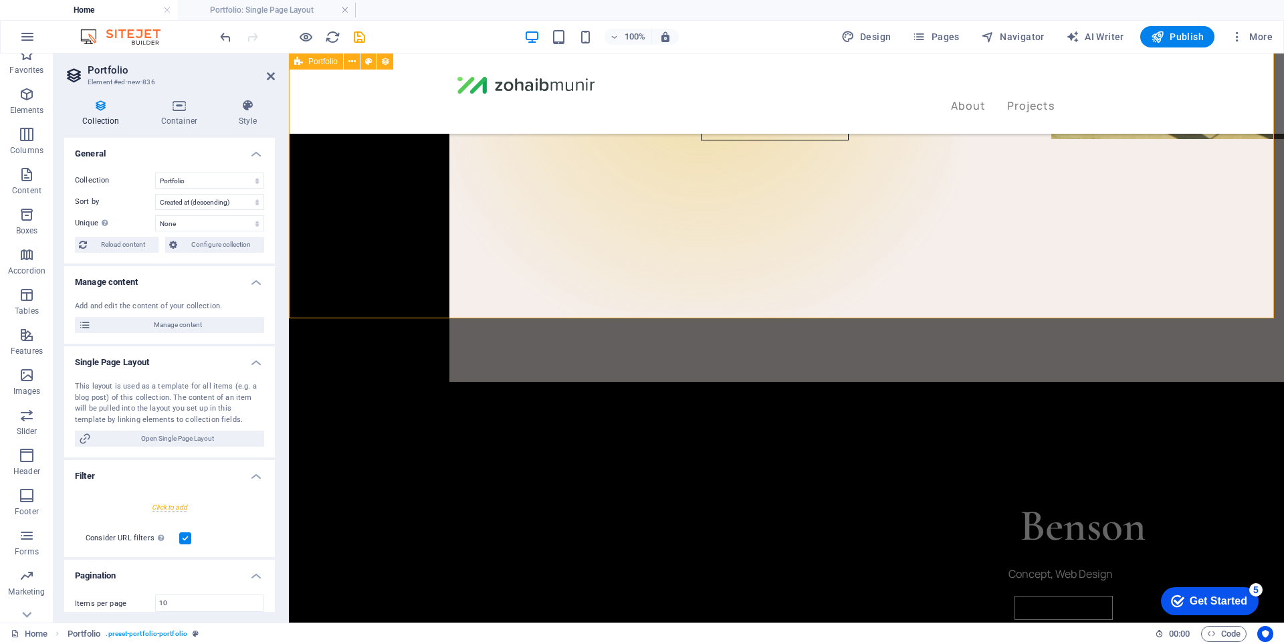
scroll to position [2474, 0]
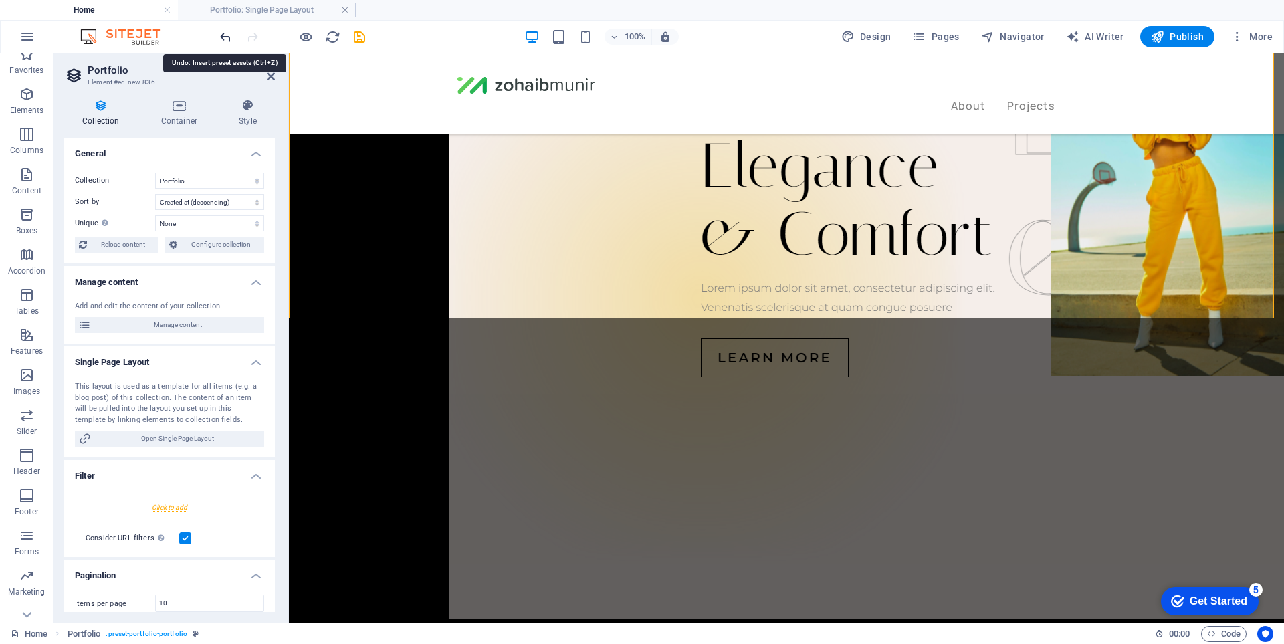
drag, startPoint x: 231, startPoint y: 33, endPoint x: 230, endPoint y: 40, distance: 6.7
click at [231, 33] on icon "undo" at bounding box center [225, 36] width 15 height 15
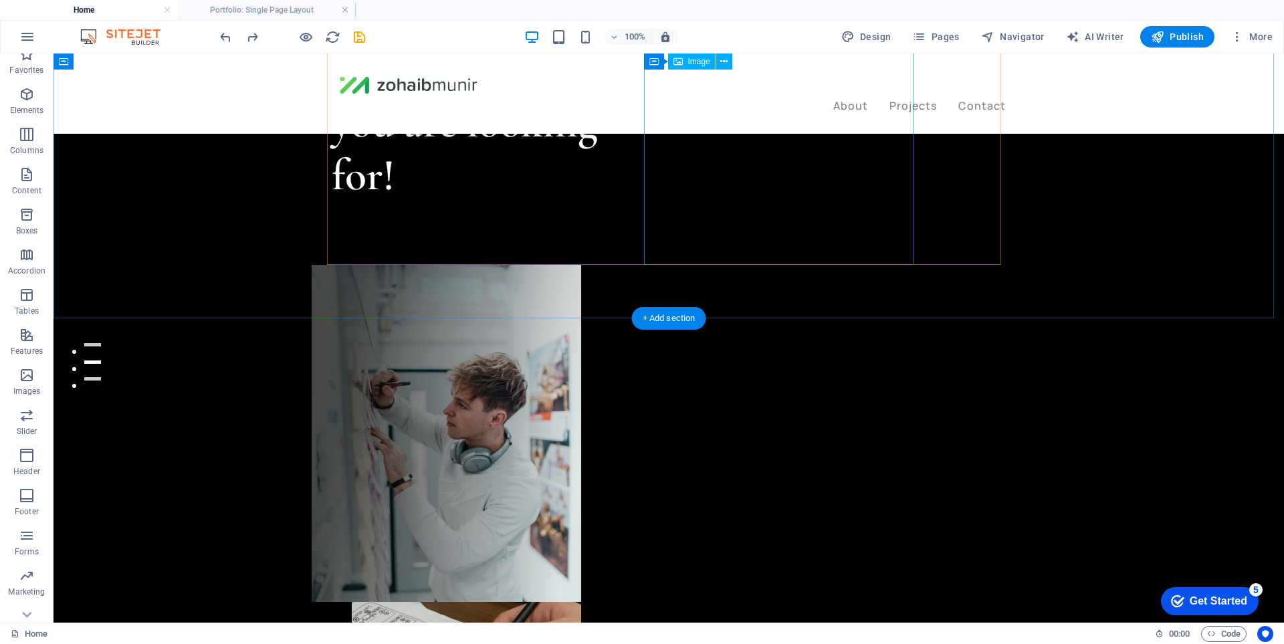
scroll to position [0, 0]
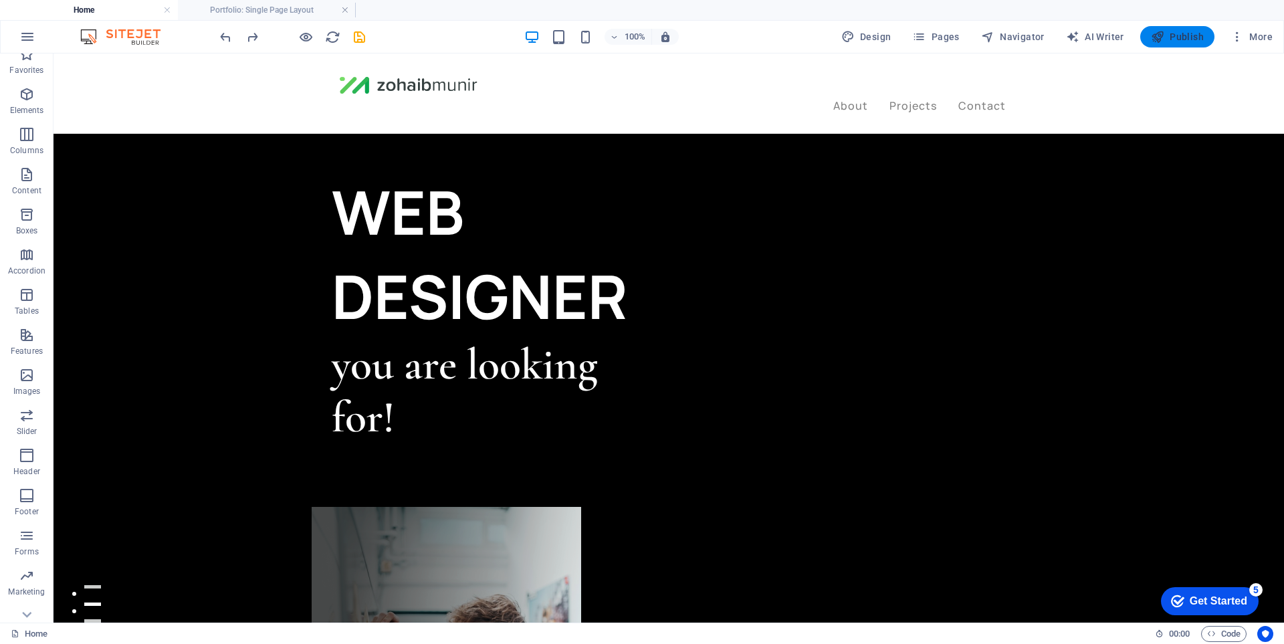
drag, startPoint x: 1189, startPoint y: 33, endPoint x: 1138, endPoint y: 114, distance: 96.5
click at [1189, 33] on span "Publish" at bounding box center [1177, 36] width 53 height 13
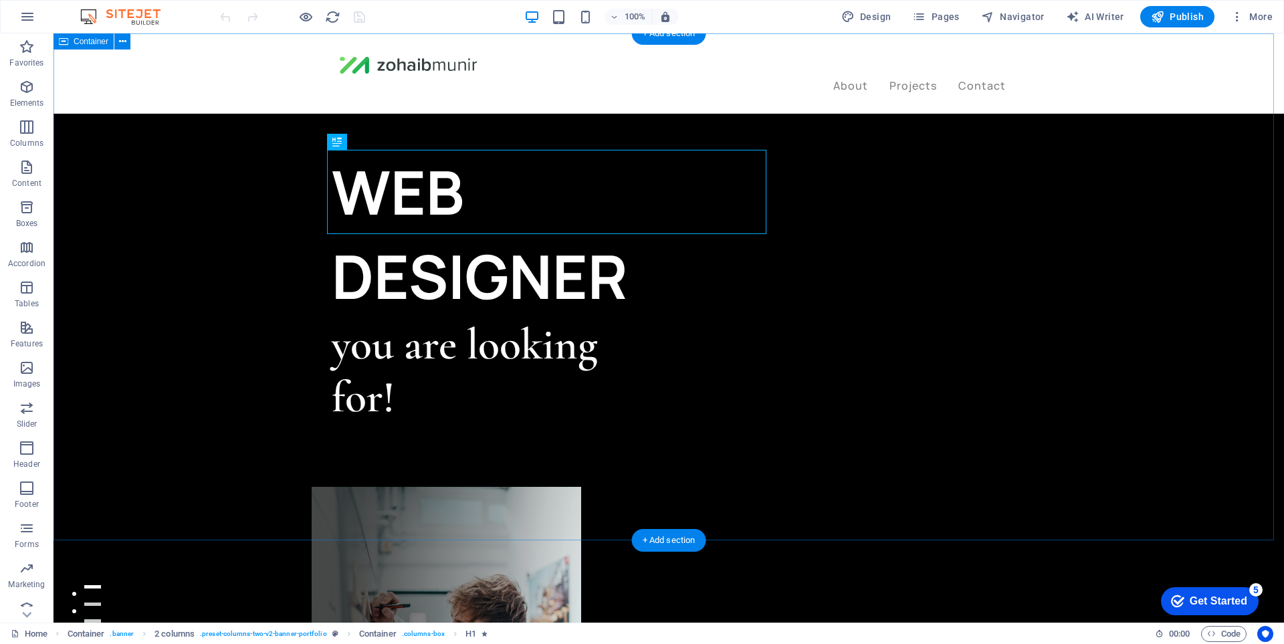
click at [223, 258] on div "WEB DESIGNER you are looking for! Let’s talk My projects" at bounding box center [669, 623] width 1231 height 1181
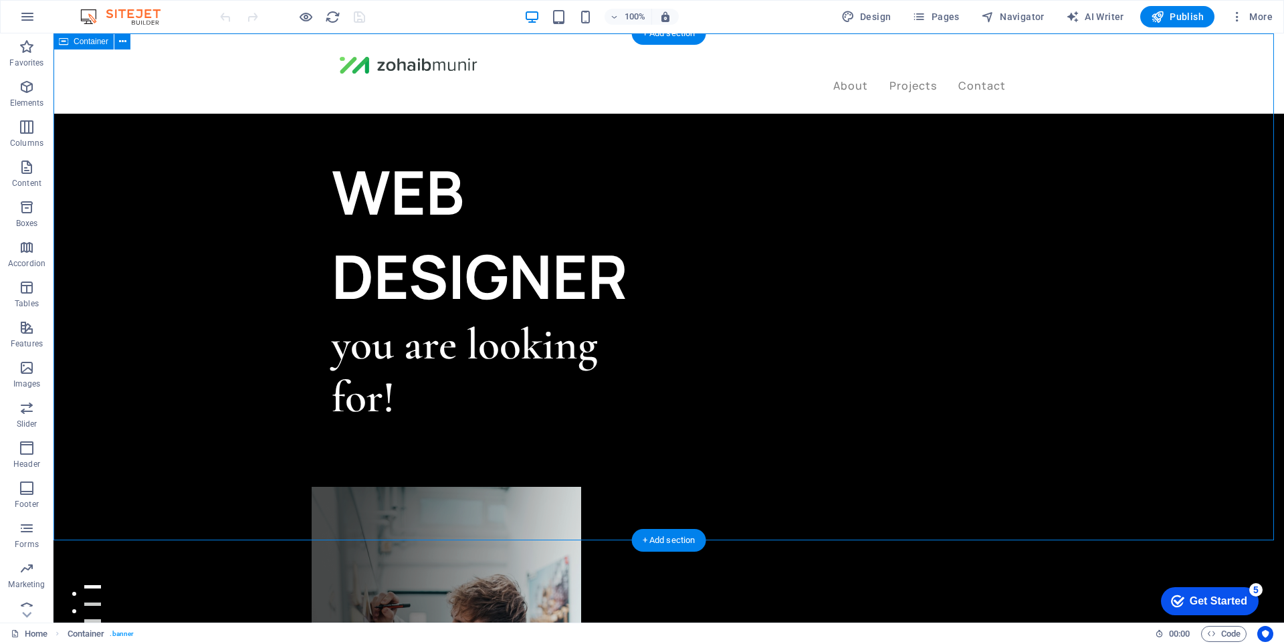
click at [126, 114] on div "WEB DESIGNER you are looking for! Let’s talk My projects" at bounding box center [669, 623] width 1231 height 1181
click at [581, 487] on figure at bounding box center [447, 655] width 270 height 337
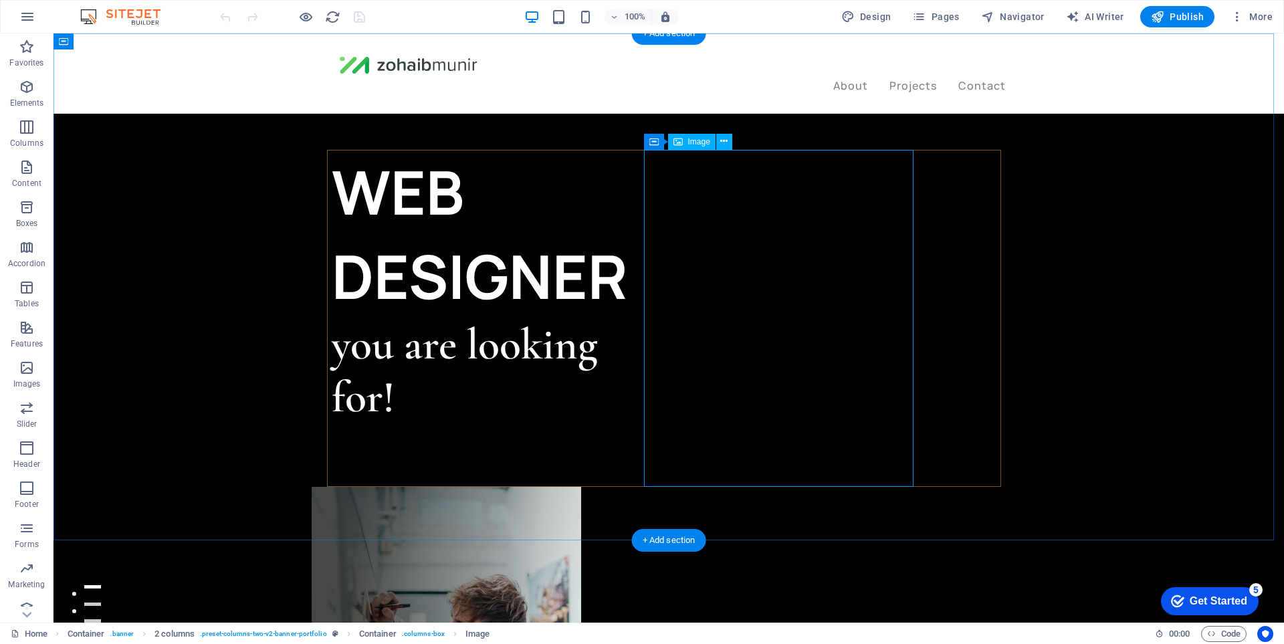
click at [581, 487] on figure at bounding box center [447, 655] width 270 height 337
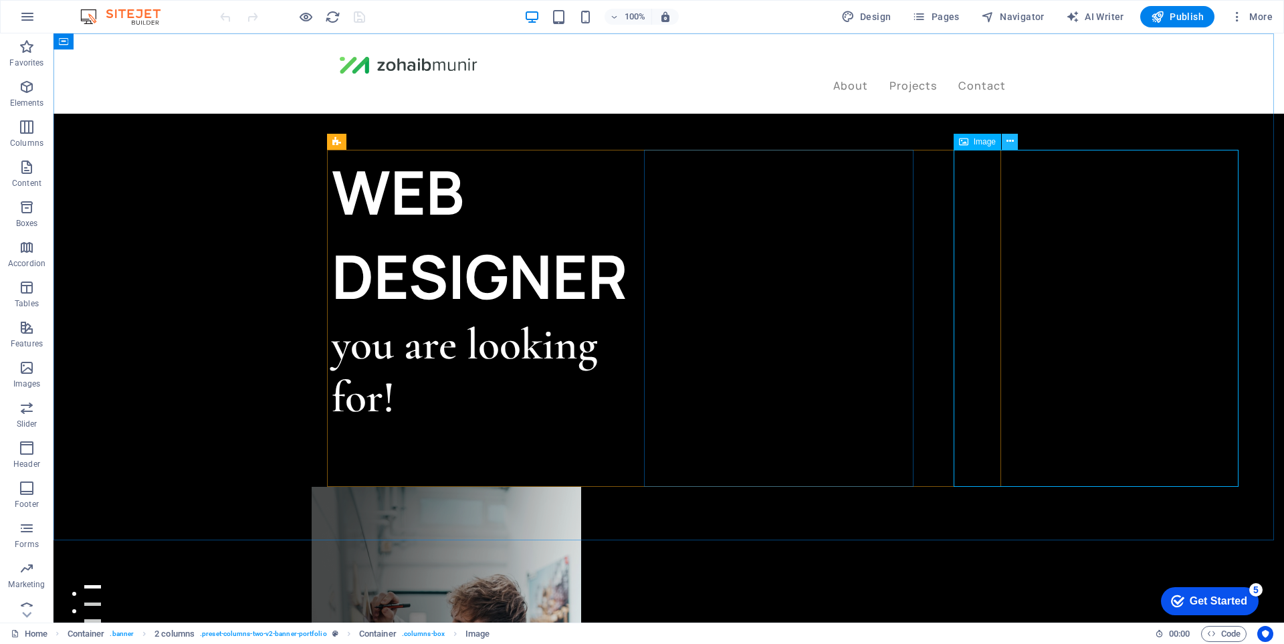
click at [47, 552] on icon at bounding box center [39, 553] width 17 height 3
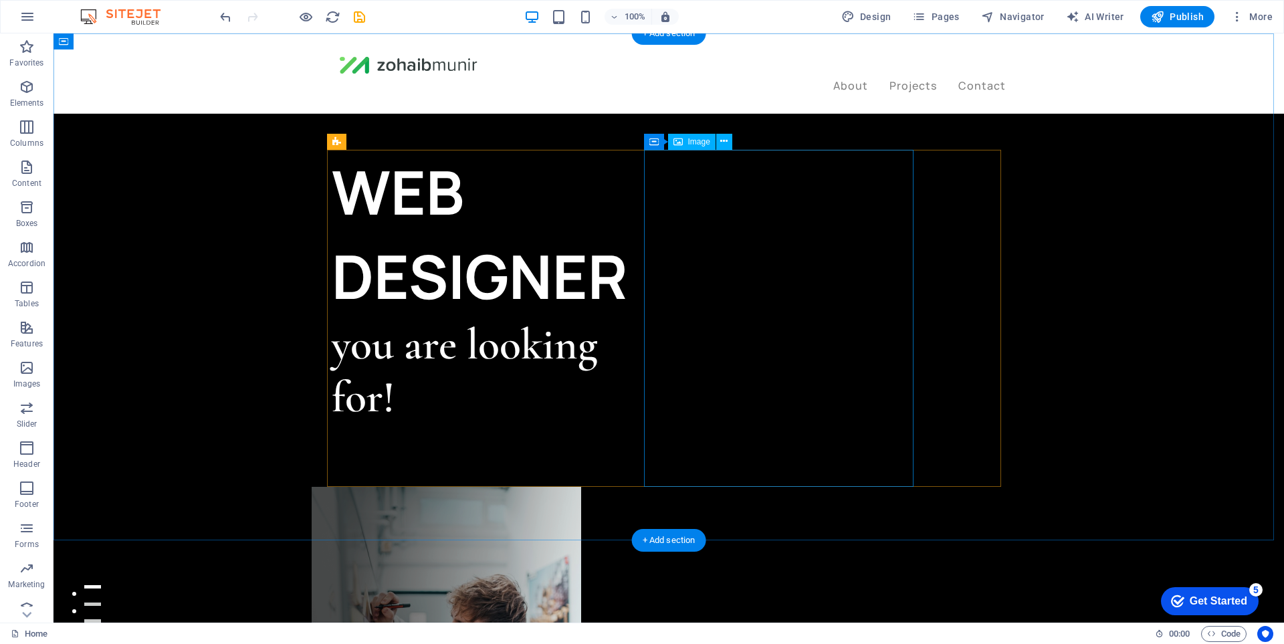
click at [581, 487] on figure at bounding box center [447, 655] width 270 height 337
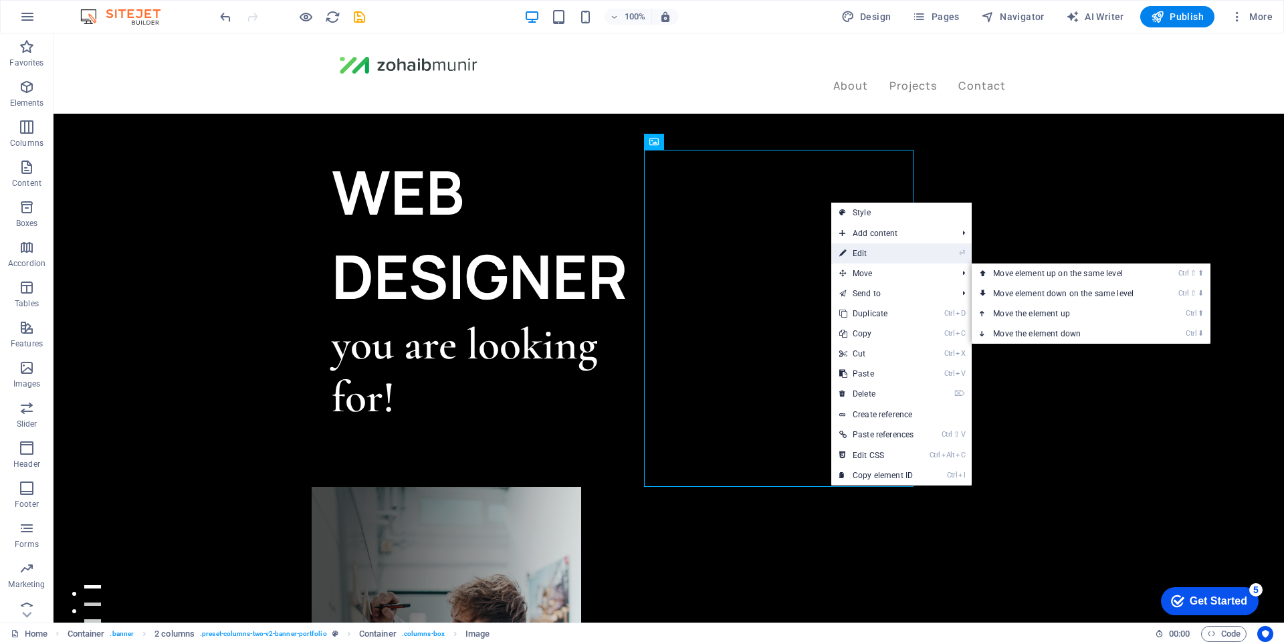
drag, startPoint x: 873, startPoint y: 261, endPoint x: 580, endPoint y: 229, distance: 294.7
click at [873, 261] on link "⏎ Edit" at bounding box center [876, 253] width 90 height 20
select select "%"
select select "px"
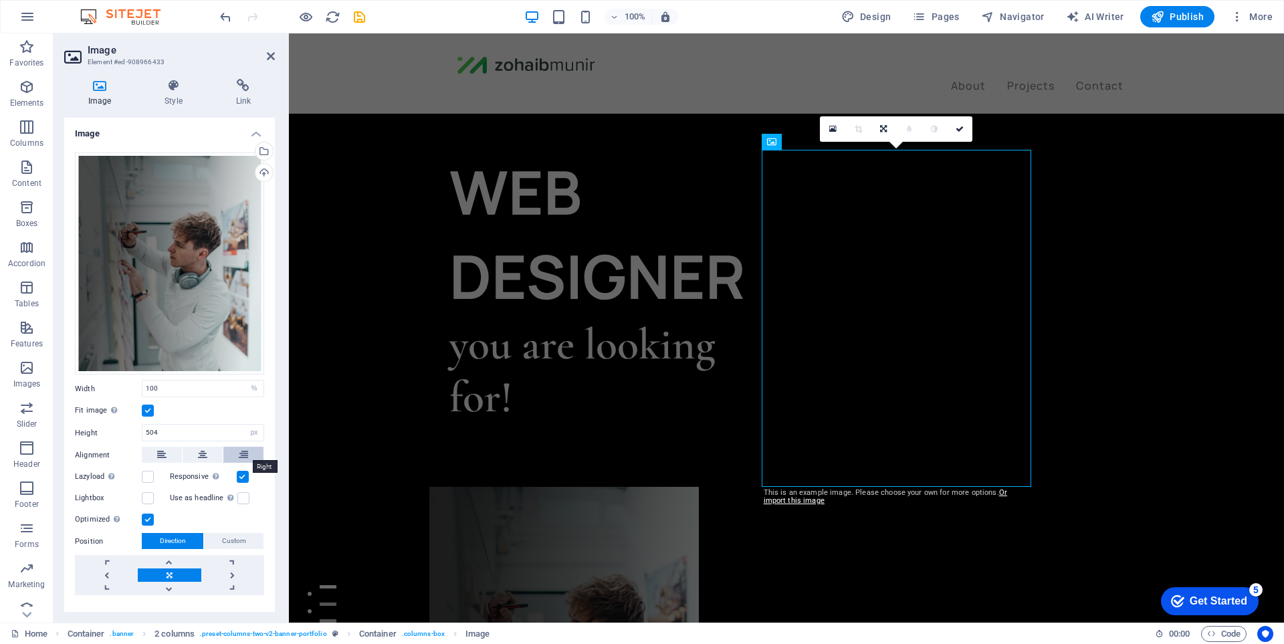
click at [245, 455] on icon at bounding box center [243, 455] width 9 height 16
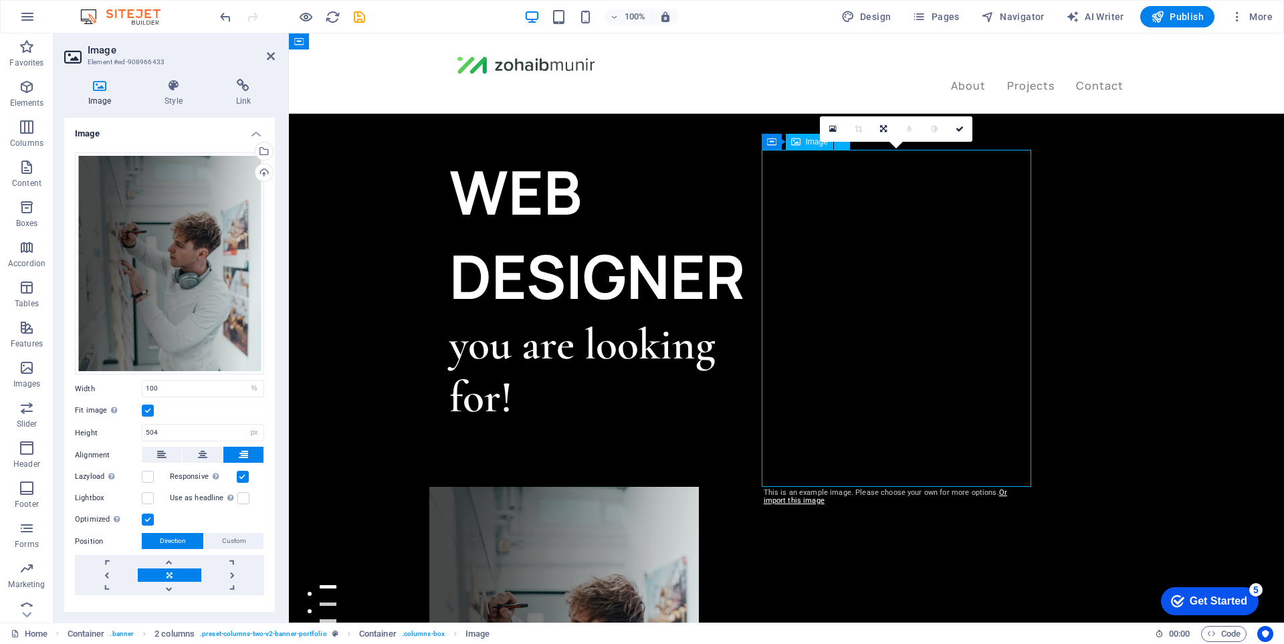
drag, startPoint x: 875, startPoint y: 334, endPoint x: 958, endPoint y: 332, distance: 82.3
click at [699, 487] on figure at bounding box center [564, 655] width 270 height 337
click at [0, 0] on icon at bounding box center [0, 0] width 0 height 0
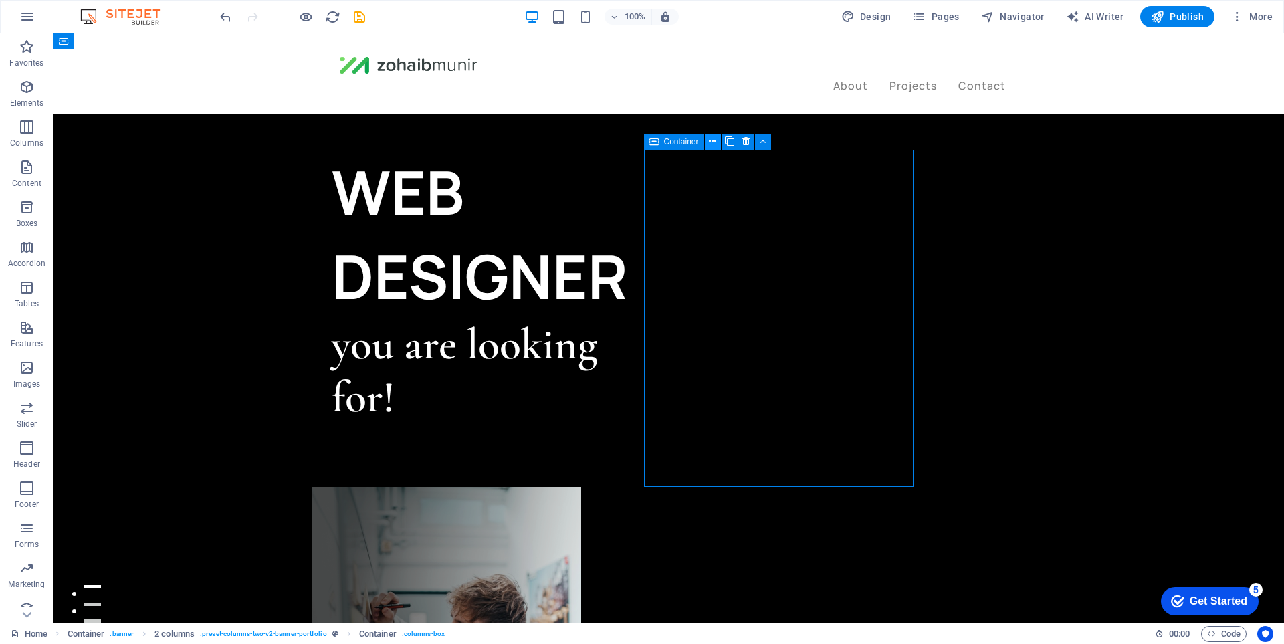
click at [714, 137] on icon at bounding box center [712, 141] width 7 height 14
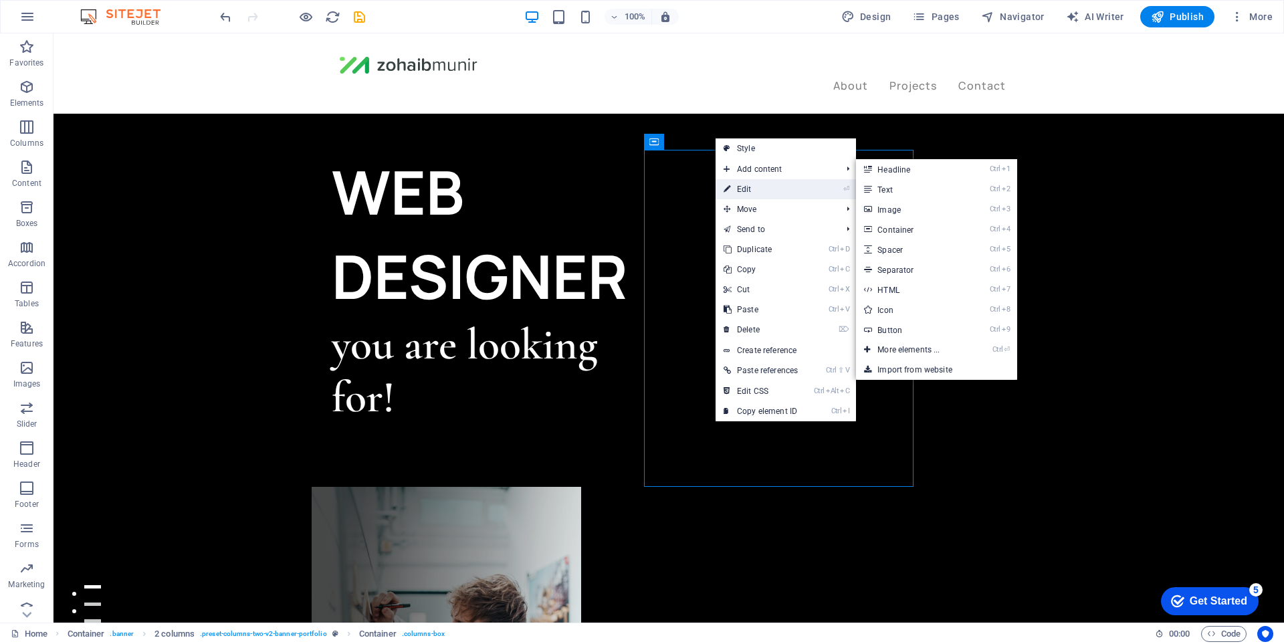
drag, startPoint x: 768, startPoint y: 188, endPoint x: 473, endPoint y: 155, distance: 296.7
click at [768, 188] on link "⏎ Edit" at bounding box center [761, 189] width 90 height 20
select select "%"
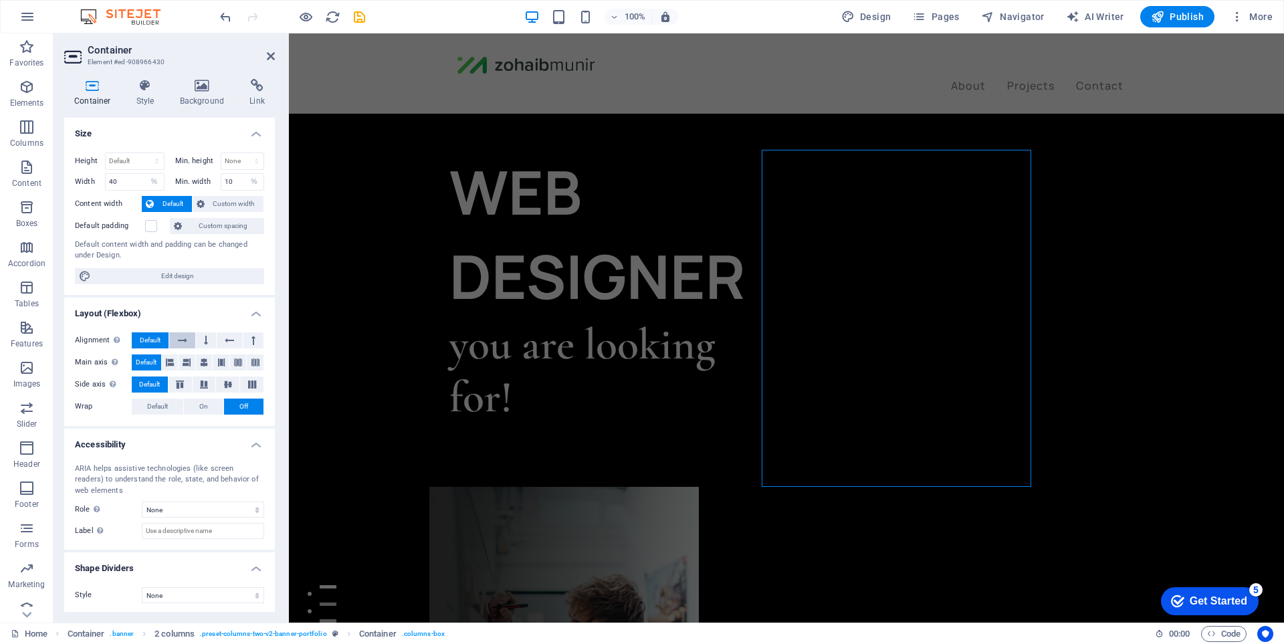
click at [191, 342] on button at bounding box center [181, 340] width 25 height 16
click at [157, 340] on span "Default" at bounding box center [150, 340] width 21 height 16
click at [204, 360] on icon at bounding box center [204, 362] width 8 height 16
drag, startPoint x: 184, startPoint y: 360, endPoint x: 177, endPoint y: 361, distance: 7.4
click at [183, 361] on icon at bounding box center [187, 362] width 8 height 16
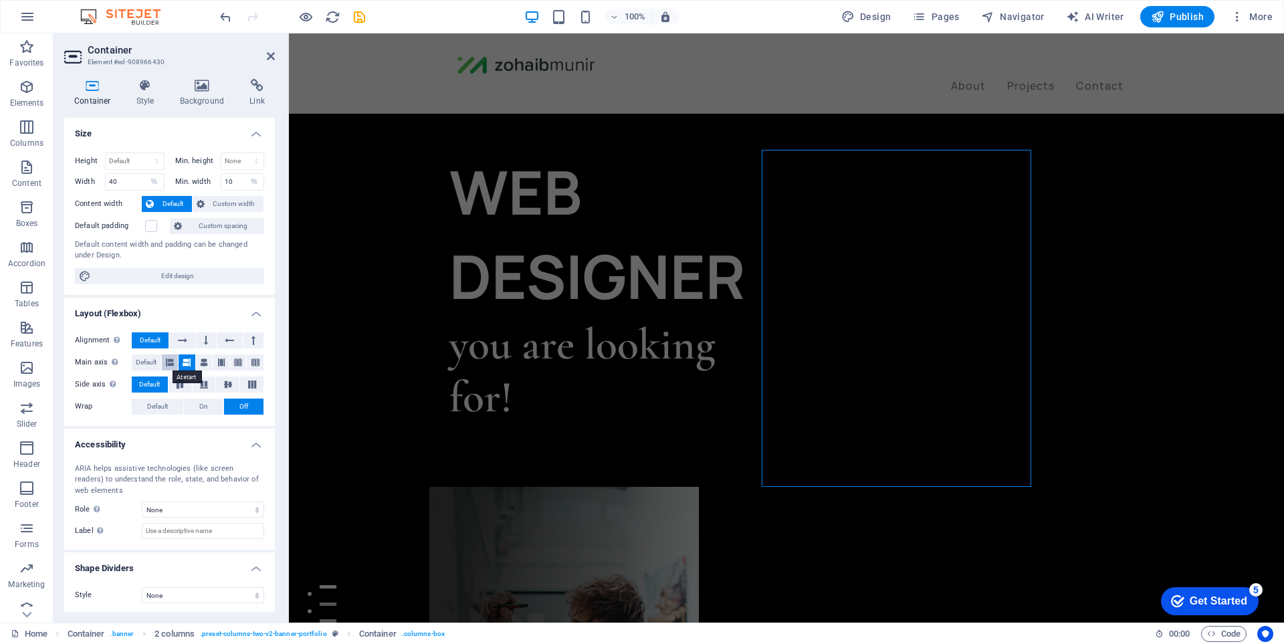
click at [169, 361] on icon at bounding box center [170, 362] width 8 height 16
click at [163, 361] on button at bounding box center [170, 362] width 17 height 16
click at [221, 280] on span "Edit design" at bounding box center [177, 276] width 165 height 16
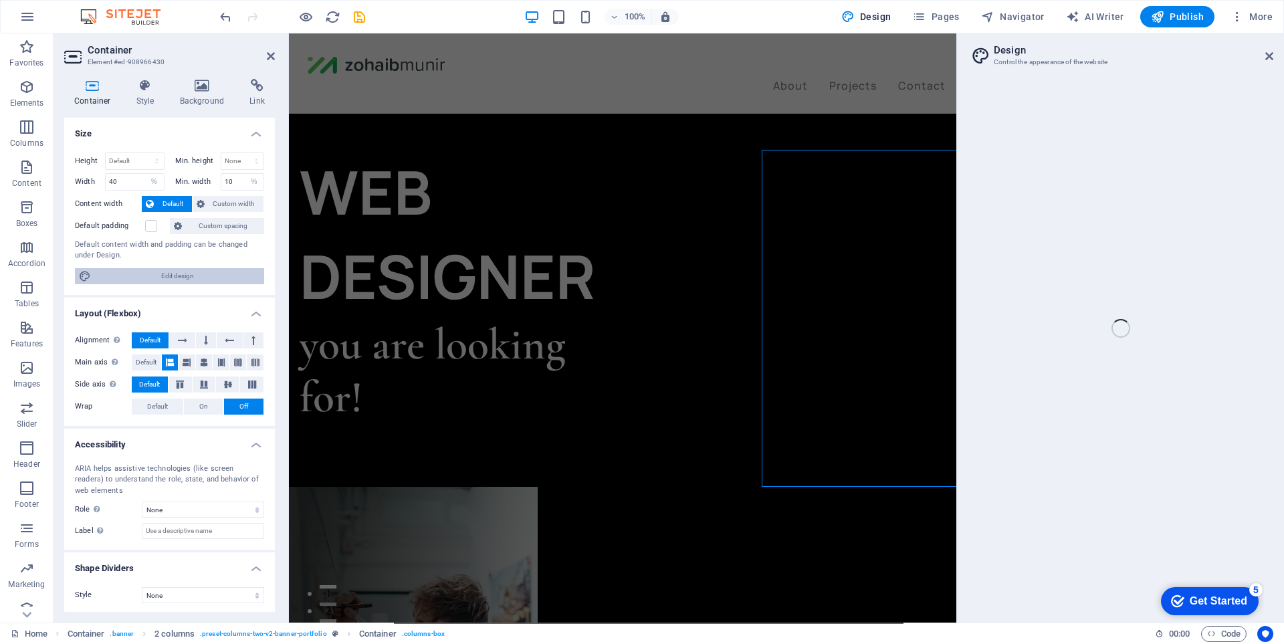
select select "px"
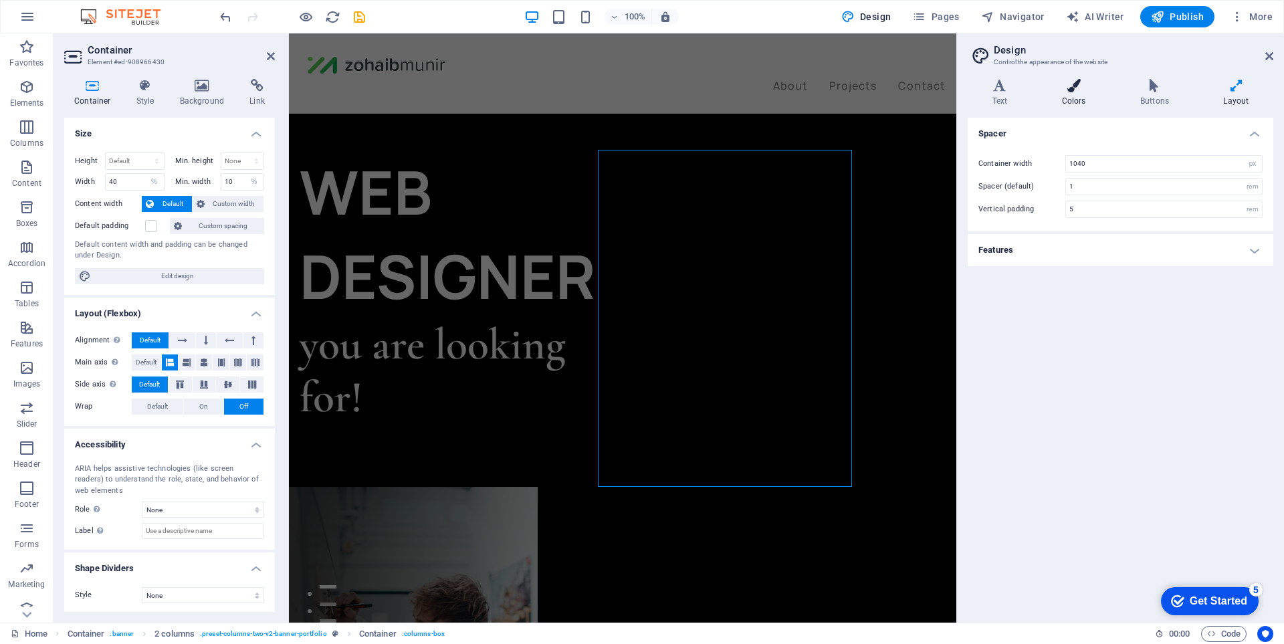
click at [1078, 91] on icon at bounding box center [1073, 85] width 73 height 13
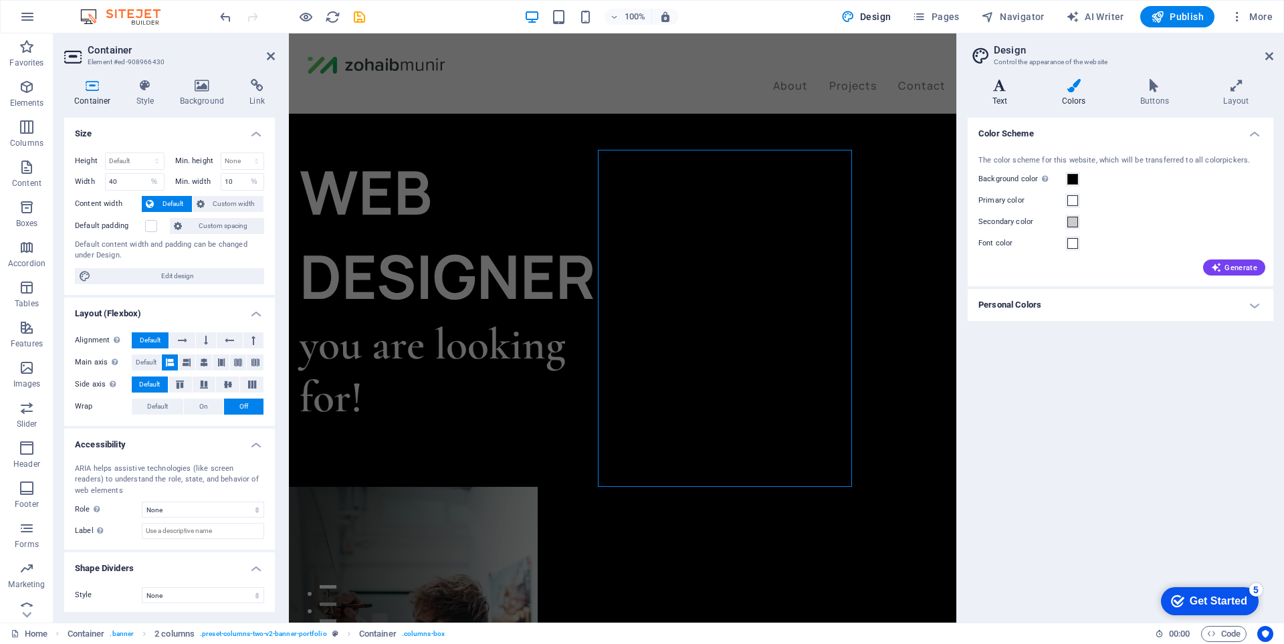
click at [1005, 84] on icon at bounding box center [1000, 85] width 64 height 13
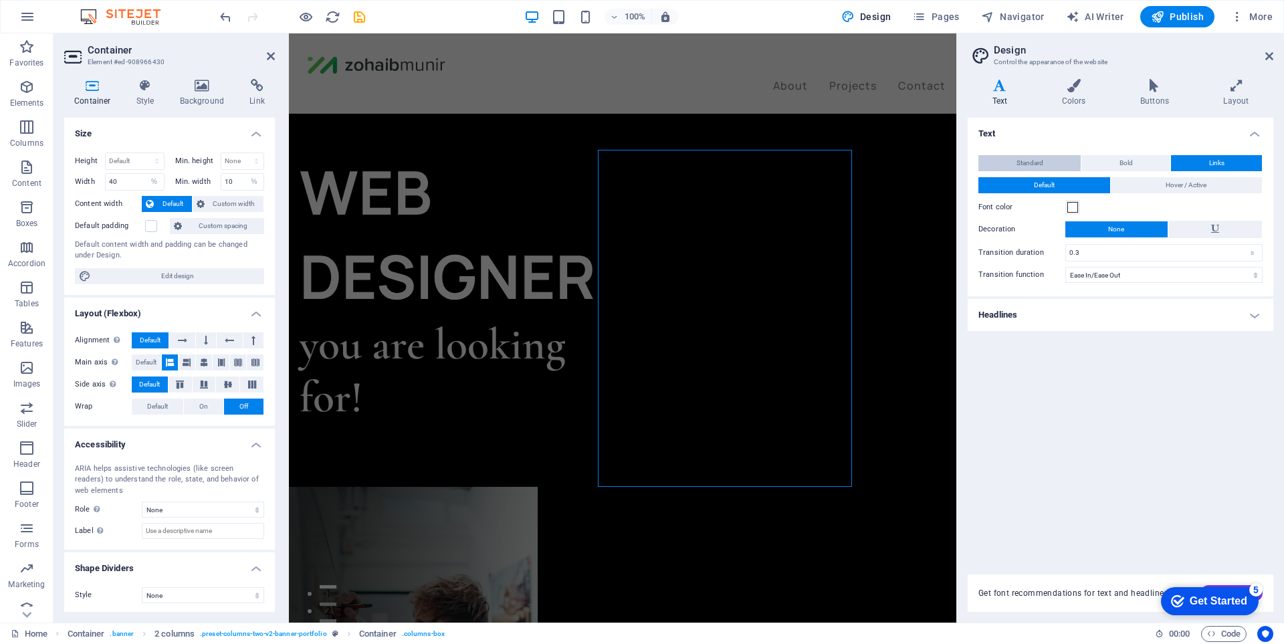
click at [1064, 162] on button "Standard" at bounding box center [1029, 163] width 102 height 16
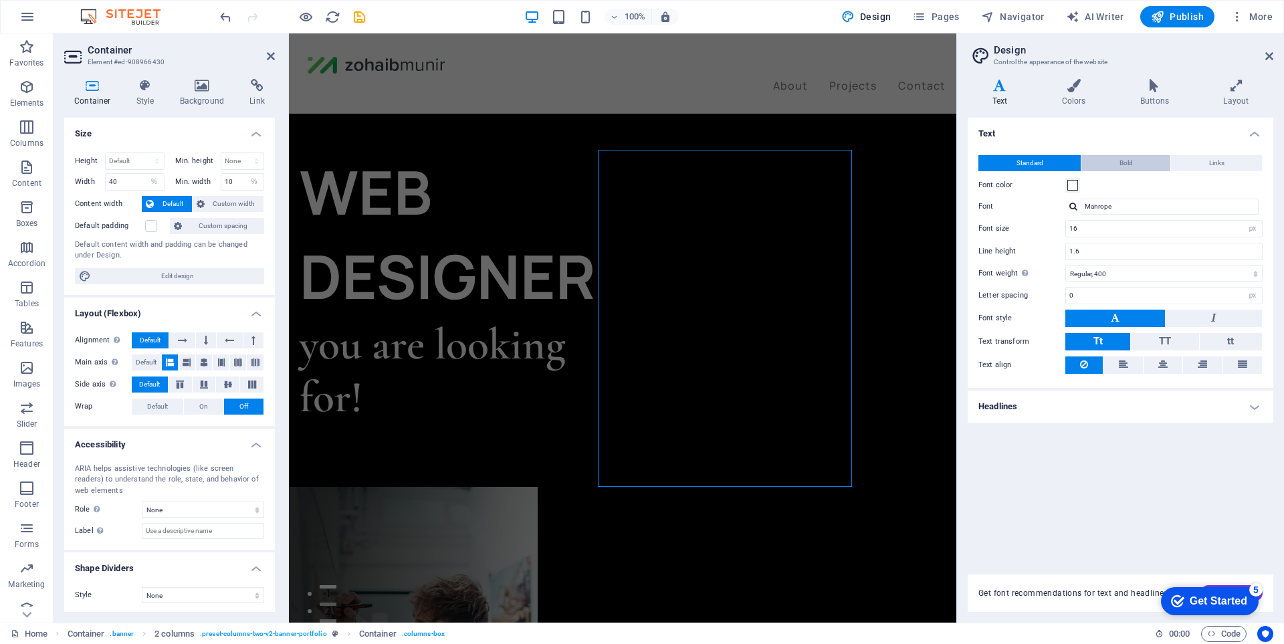
click at [1122, 164] on span "Bold" at bounding box center [1125, 163] width 13 height 16
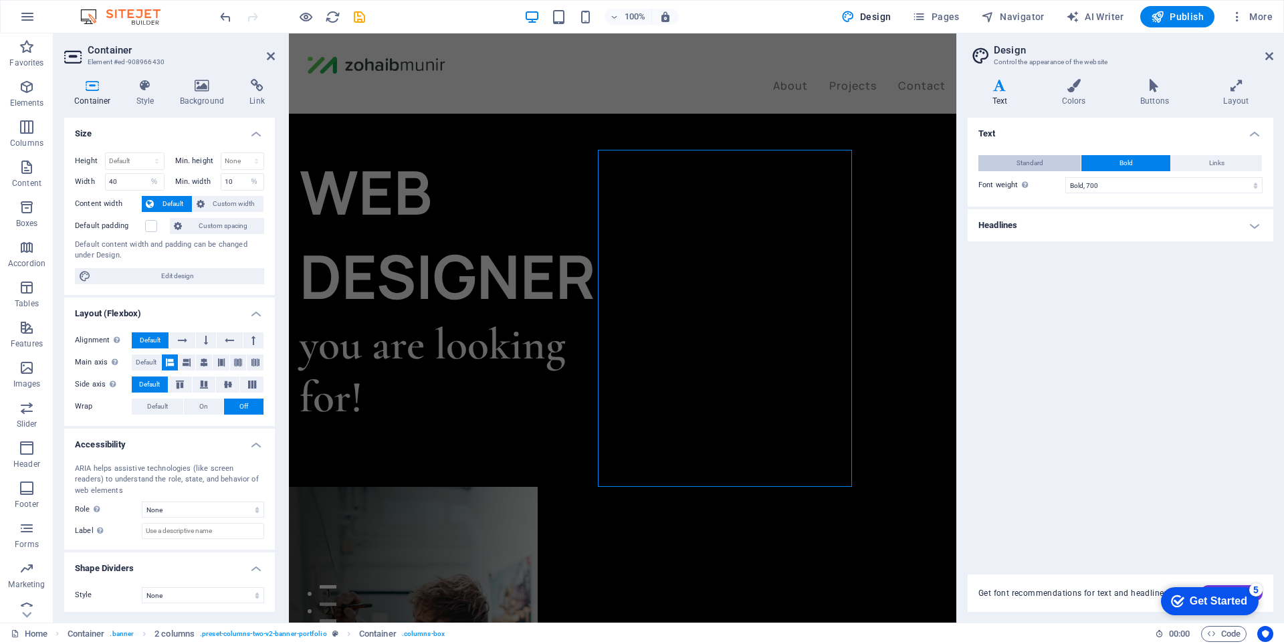
click at [1047, 159] on button "Standard" at bounding box center [1029, 163] width 102 height 16
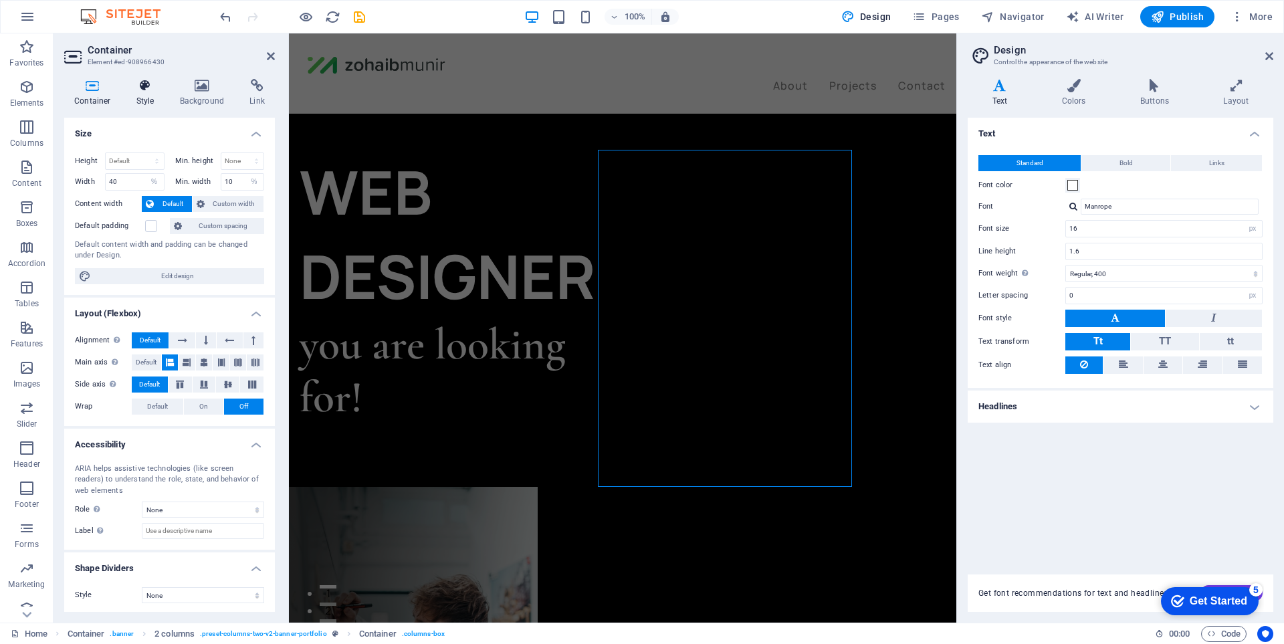
click at [152, 102] on h4 "Style" at bounding box center [147, 93] width 43 height 28
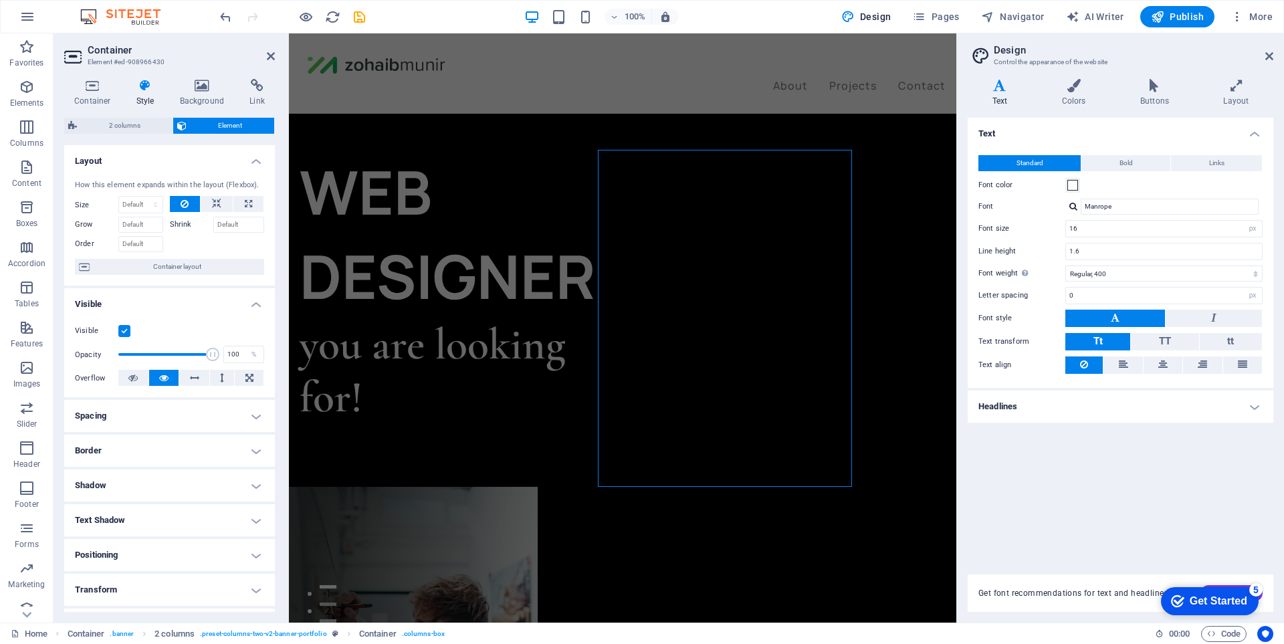
click at [177, 553] on h4 "Positioning" at bounding box center [169, 555] width 211 height 32
click at [177, 553] on h4 "Positioning" at bounding box center [169, 551] width 211 height 24
click at [196, 267] on span "Container layout" at bounding box center [177, 267] width 167 height 16
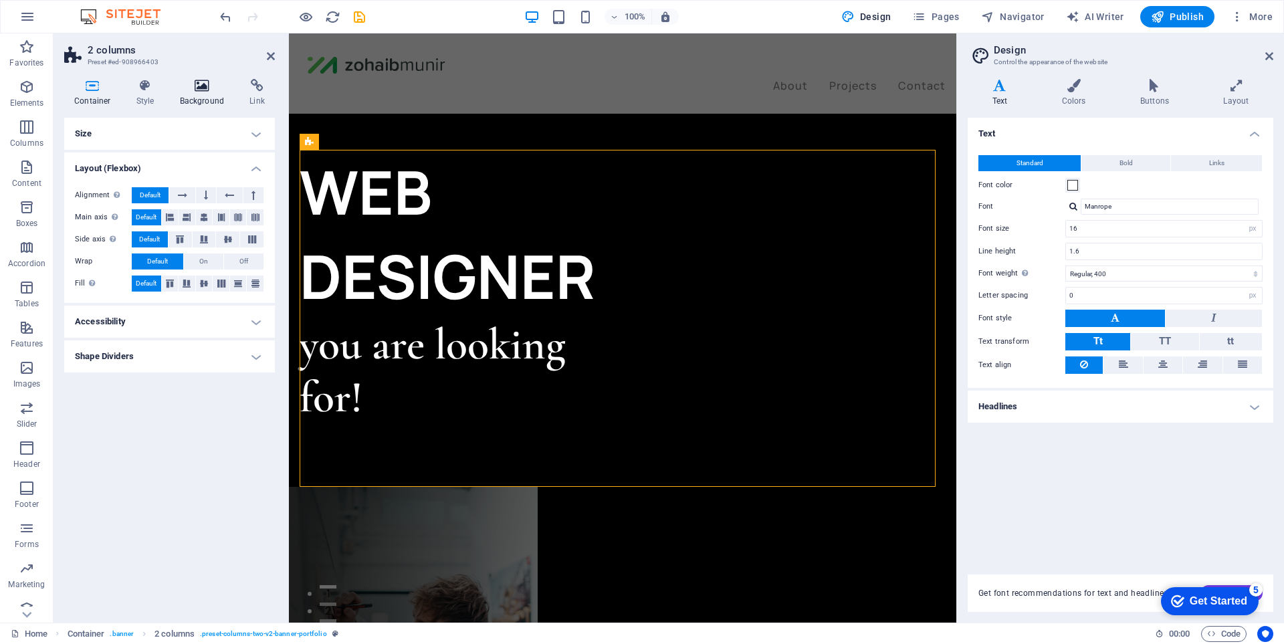
click at [200, 93] on h4 "Background" at bounding box center [205, 93] width 70 height 28
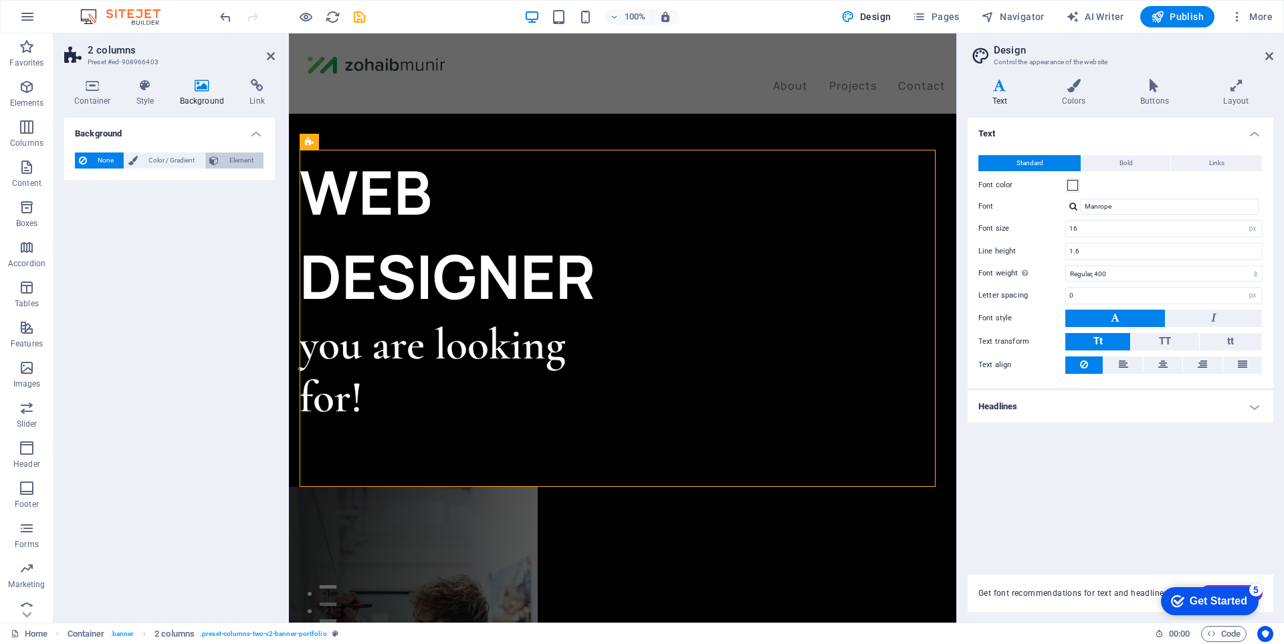
click at [240, 162] on span "Element" at bounding box center [241, 160] width 37 height 16
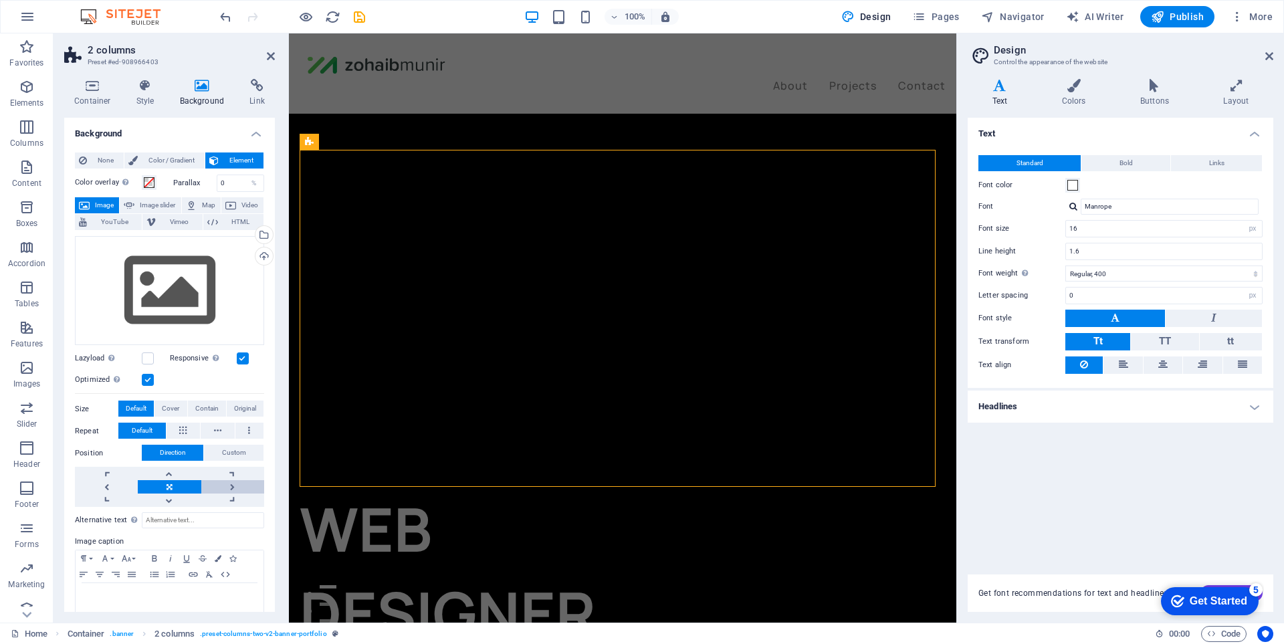
click at [231, 483] on link at bounding box center [232, 486] width 63 height 13
click at [173, 483] on link at bounding box center [169, 486] width 63 height 13
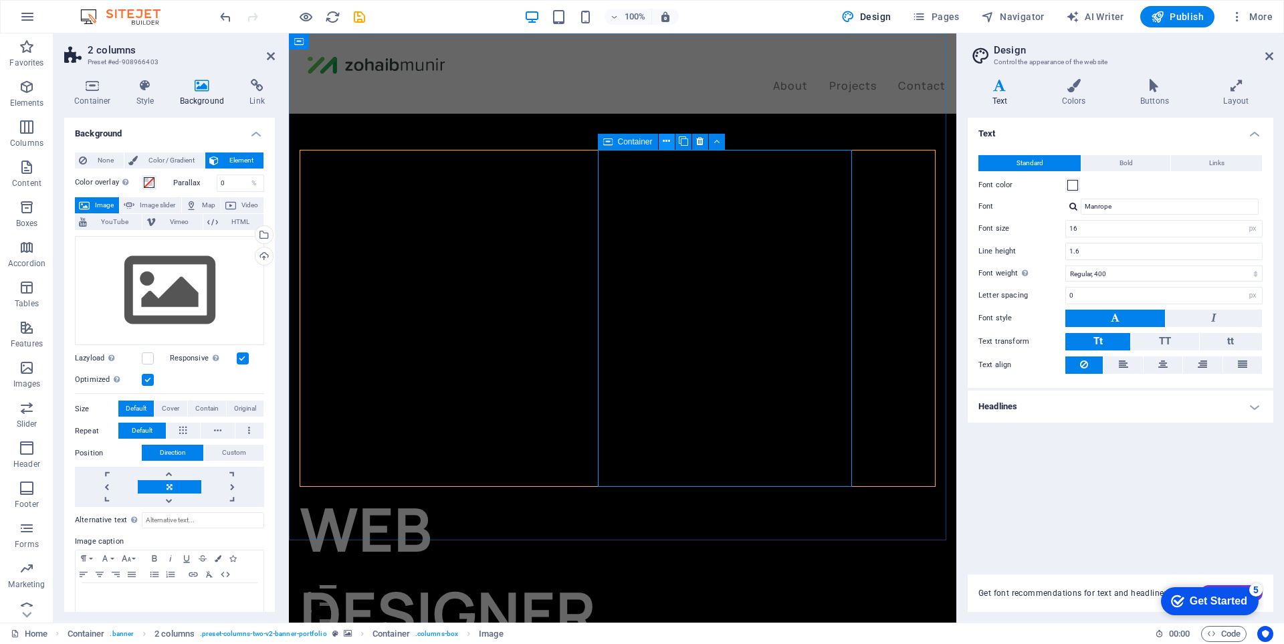
click at [665, 146] on icon at bounding box center [666, 141] width 7 height 14
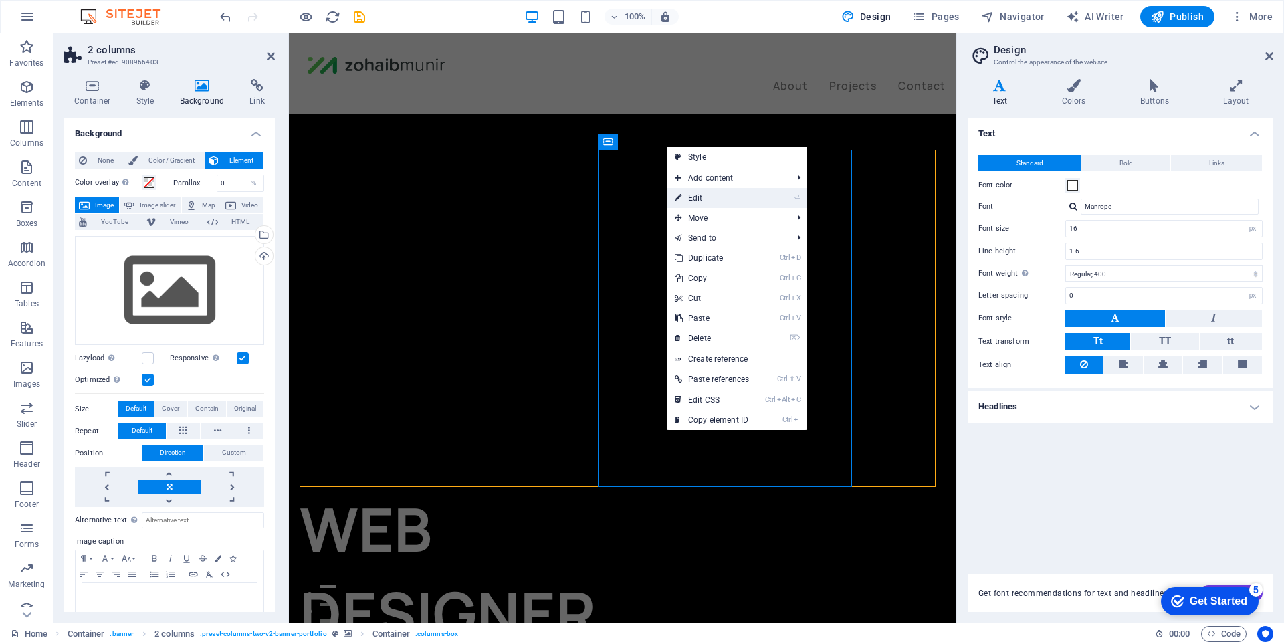
click at [717, 194] on link "⏎ Edit" at bounding box center [712, 198] width 90 height 20
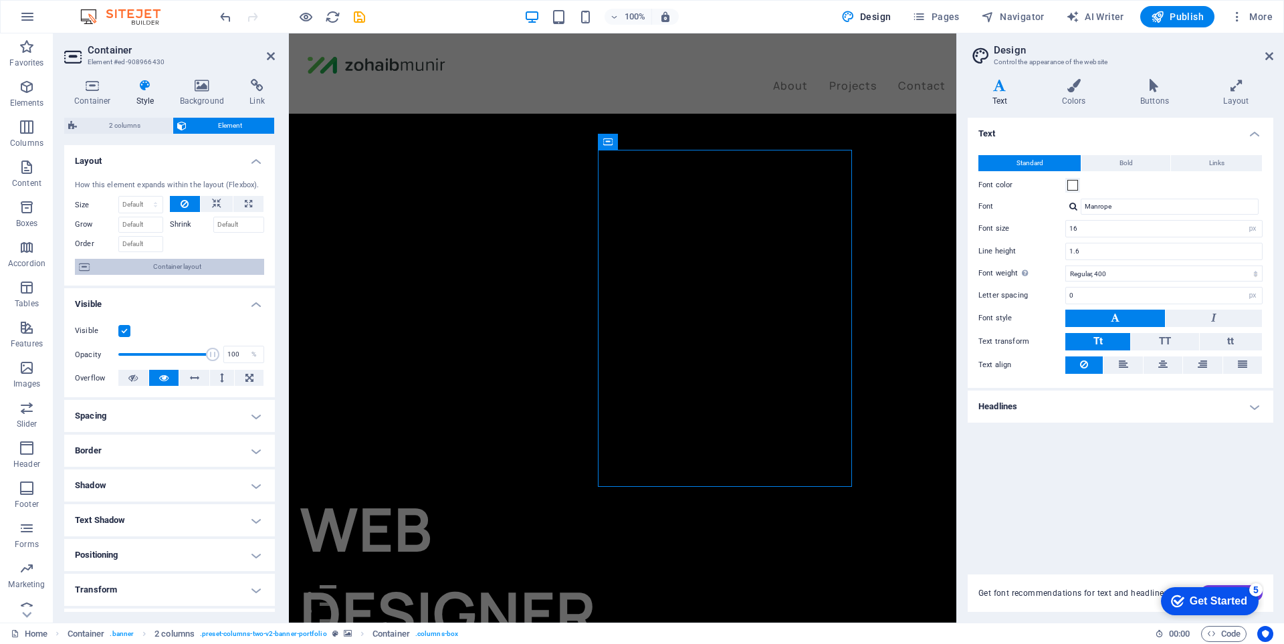
click at [172, 261] on span "Container layout" at bounding box center [177, 267] width 167 height 16
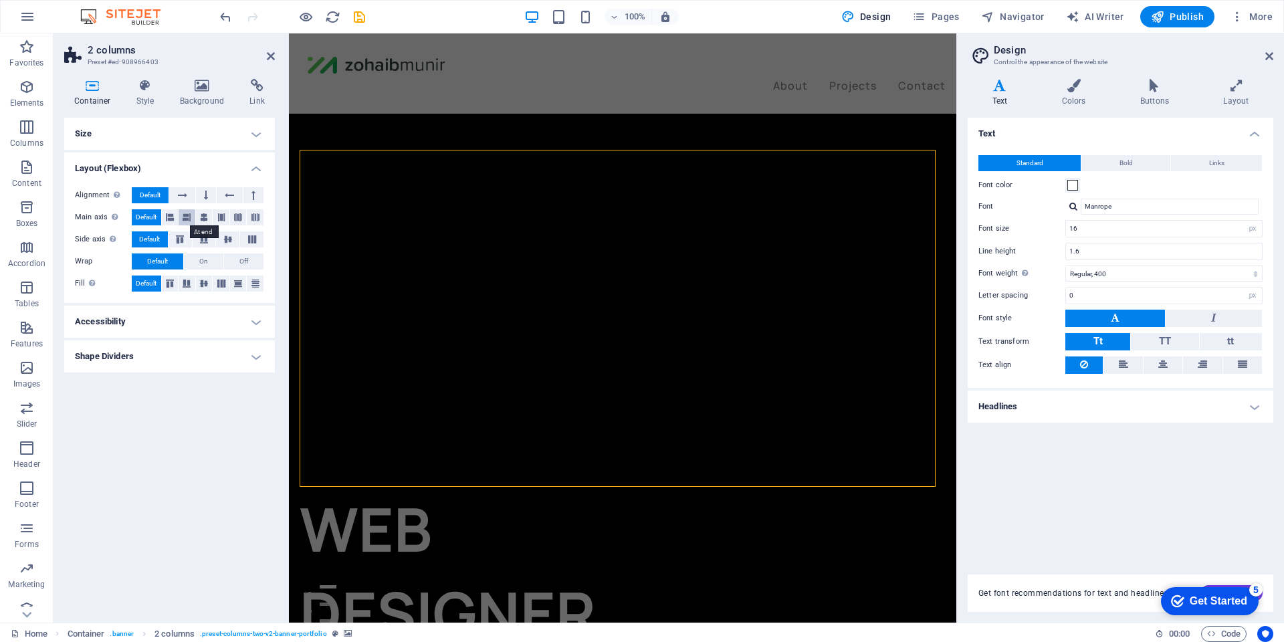
click at [191, 218] on icon at bounding box center [187, 217] width 8 height 16
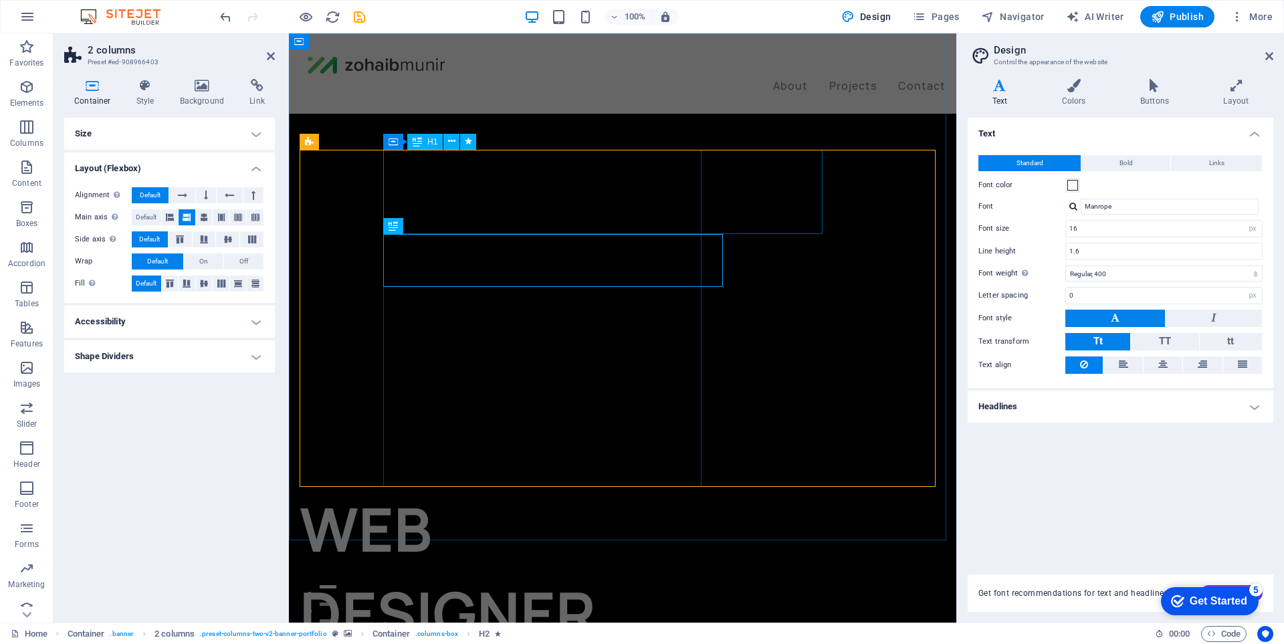
click at [437, 487] on div "WEB DESIGNER" at bounding box center [461, 571] width 323 height 169
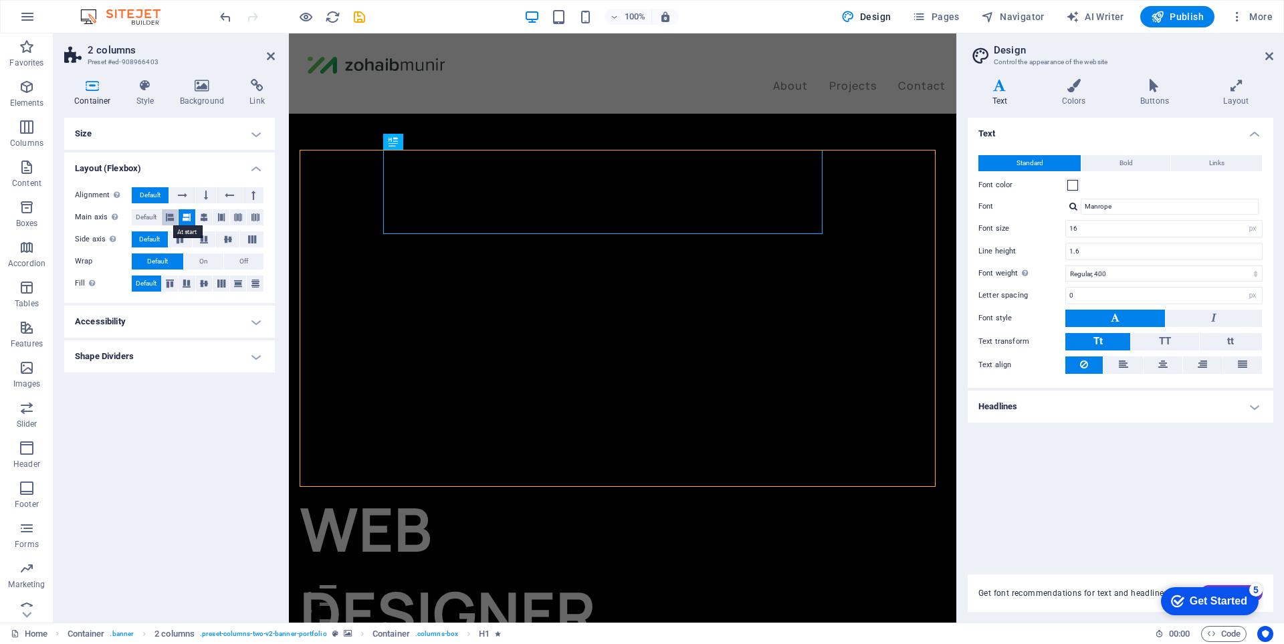
click at [175, 219] on button at bounding box center [170, 217] width 17 height 16
click at [92, 92] on h4 "Container" at bounding box center [95, 93] width 62 height 28
click at [145, 137] on h4 "Size" at bounding box center [169, 134] width 211 height 32
